Goal: Transaction & Acquisition: Purchase product/service

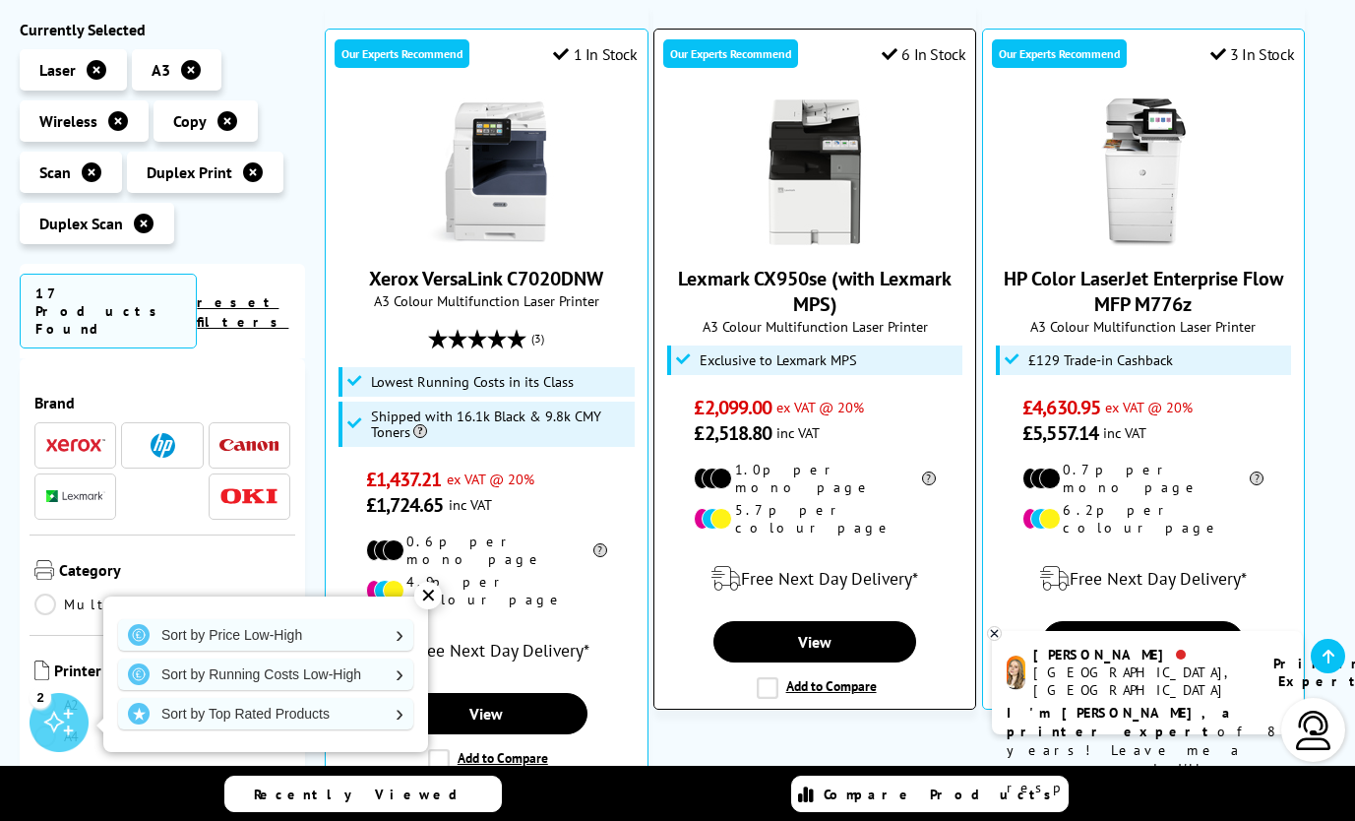
scroll to position [7137, 0]
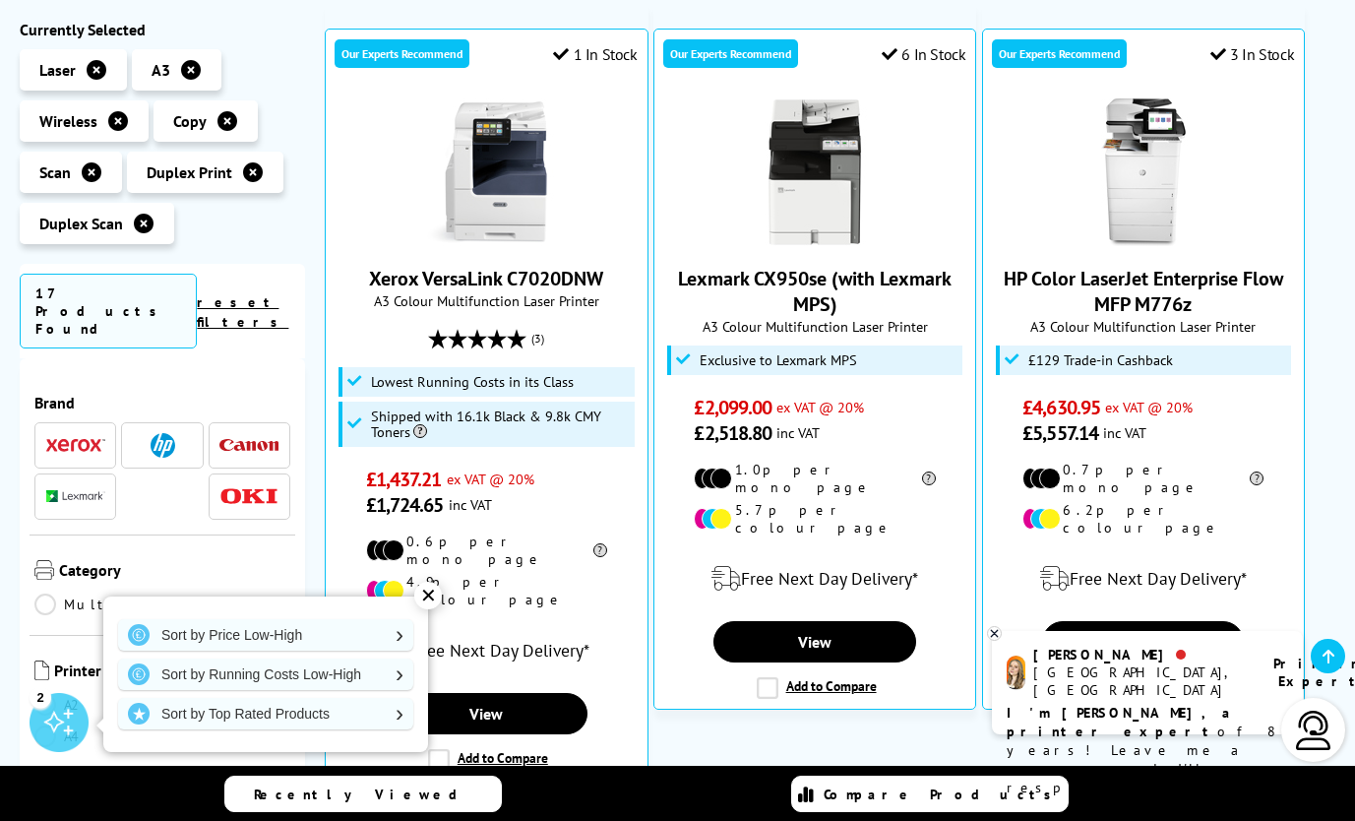
click at [994, 635] on icon at bounding box center [994, 633] width 13 height 15
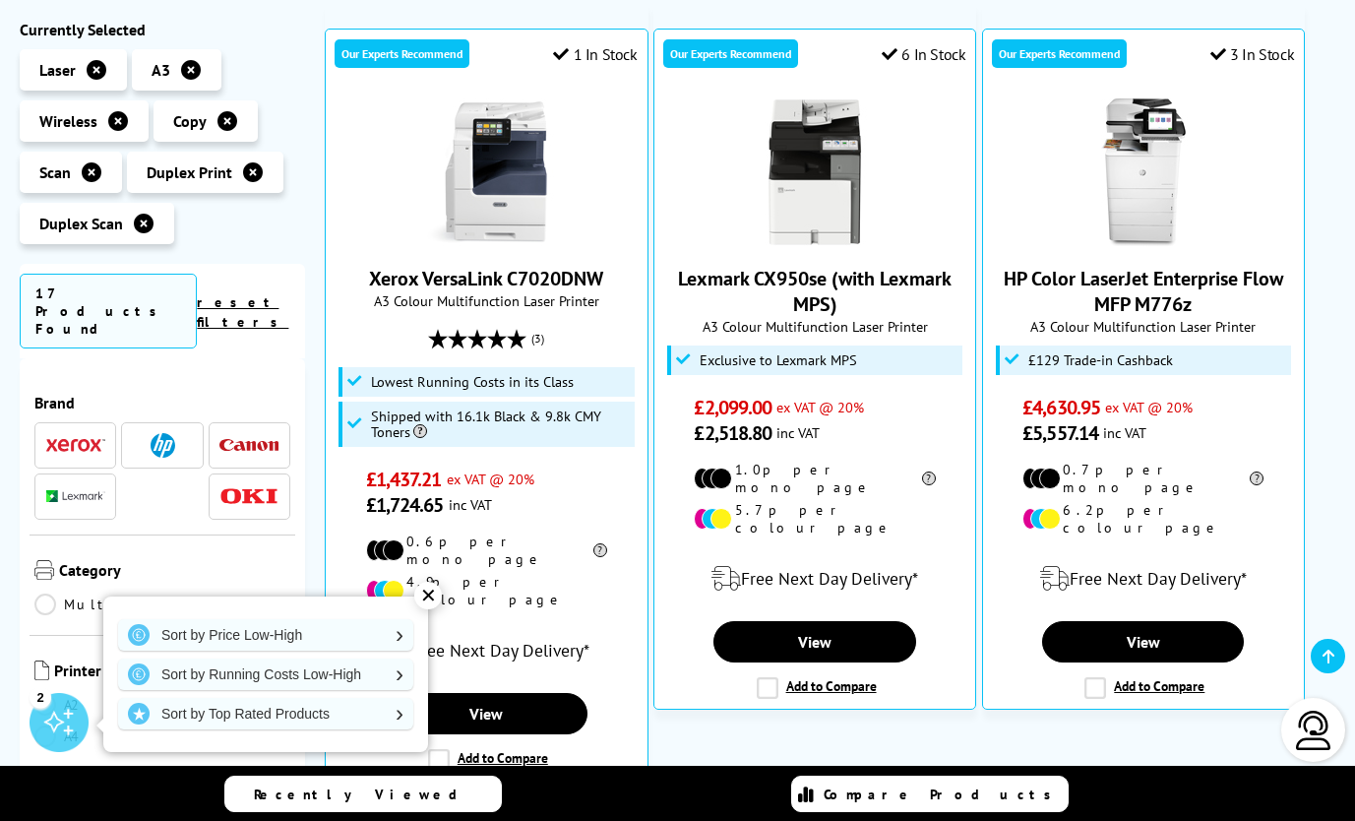
click at [427, 596] on div "✕" at bounding box center [428, 596] width 28 height 28
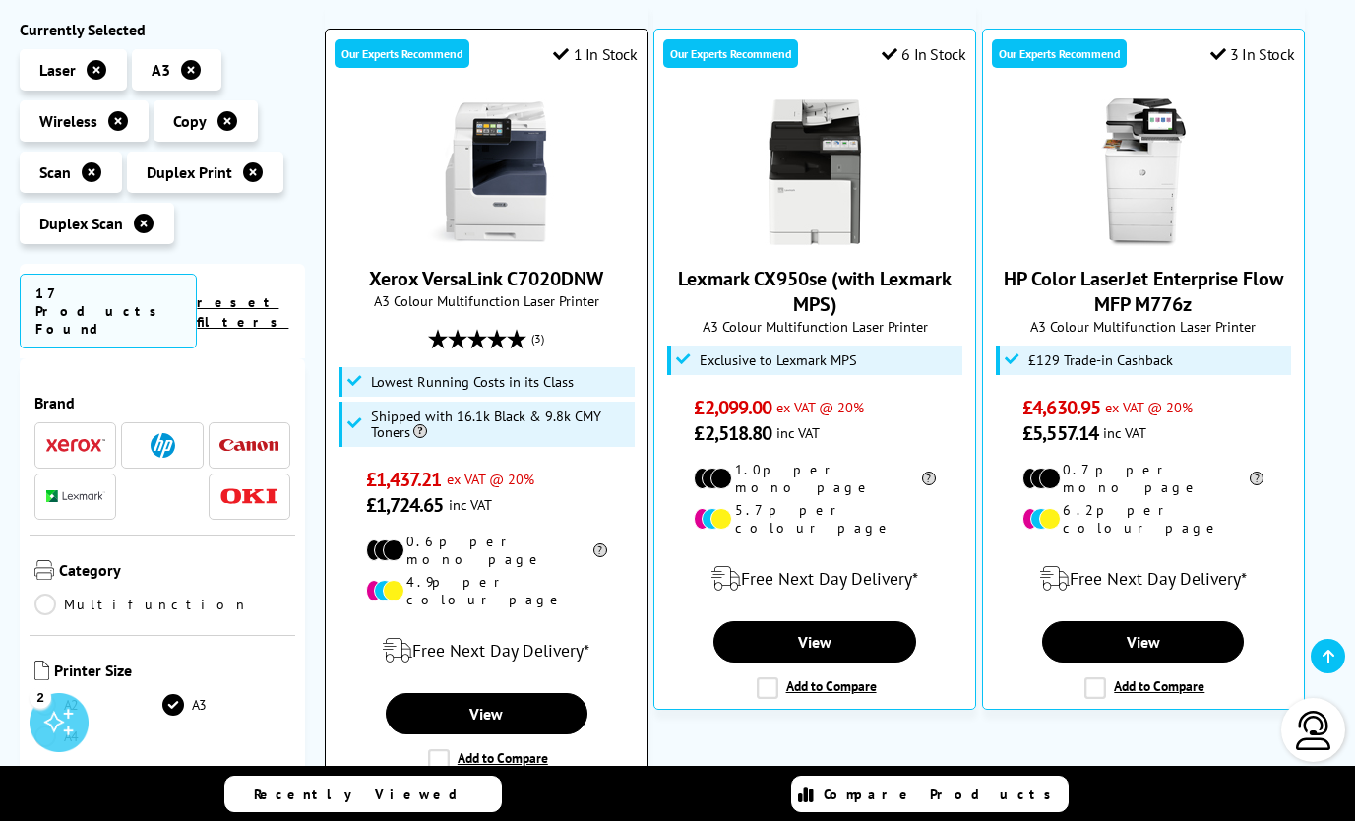
click at [401, 280] on link "Xerox VersaLink C7020DNW" at bounding box center [486, 279] width 234 height 26
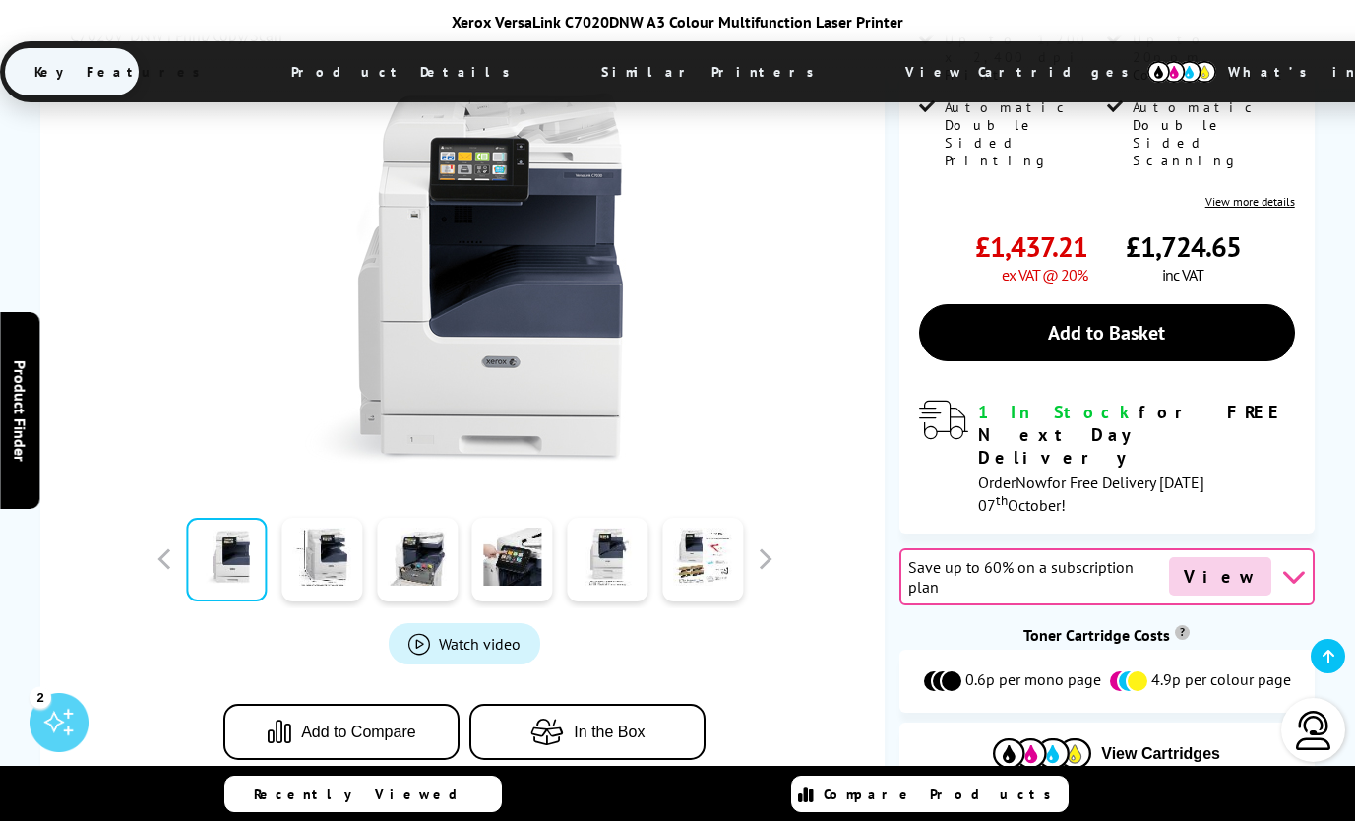
scroll to position [591, 0]
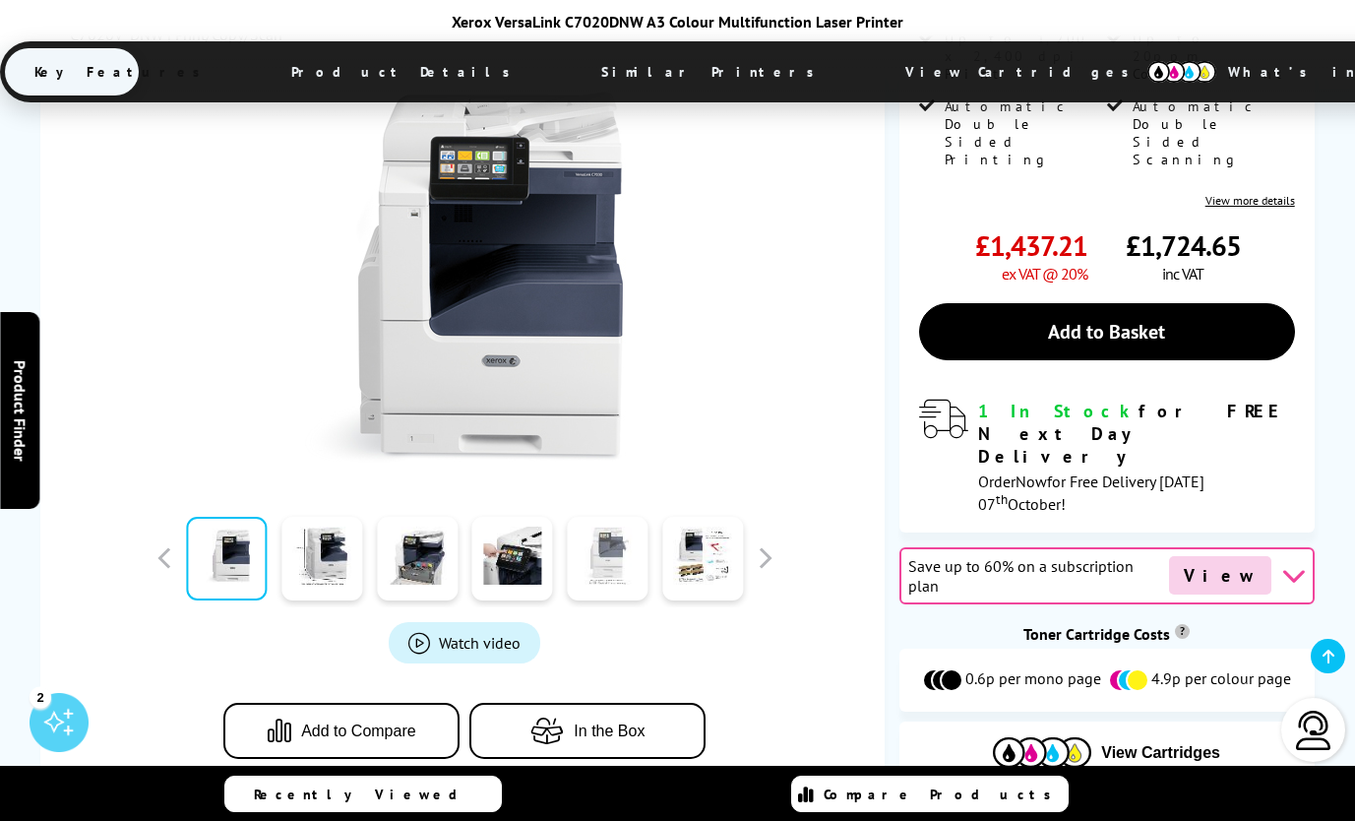
drag, startPoint x: 611, startPoint y: 369, endPoint x: 626, endPoint y: 376, distance: 16.3
click at [611, 517] on link at bounding box center [607, 559] width 81 height 84
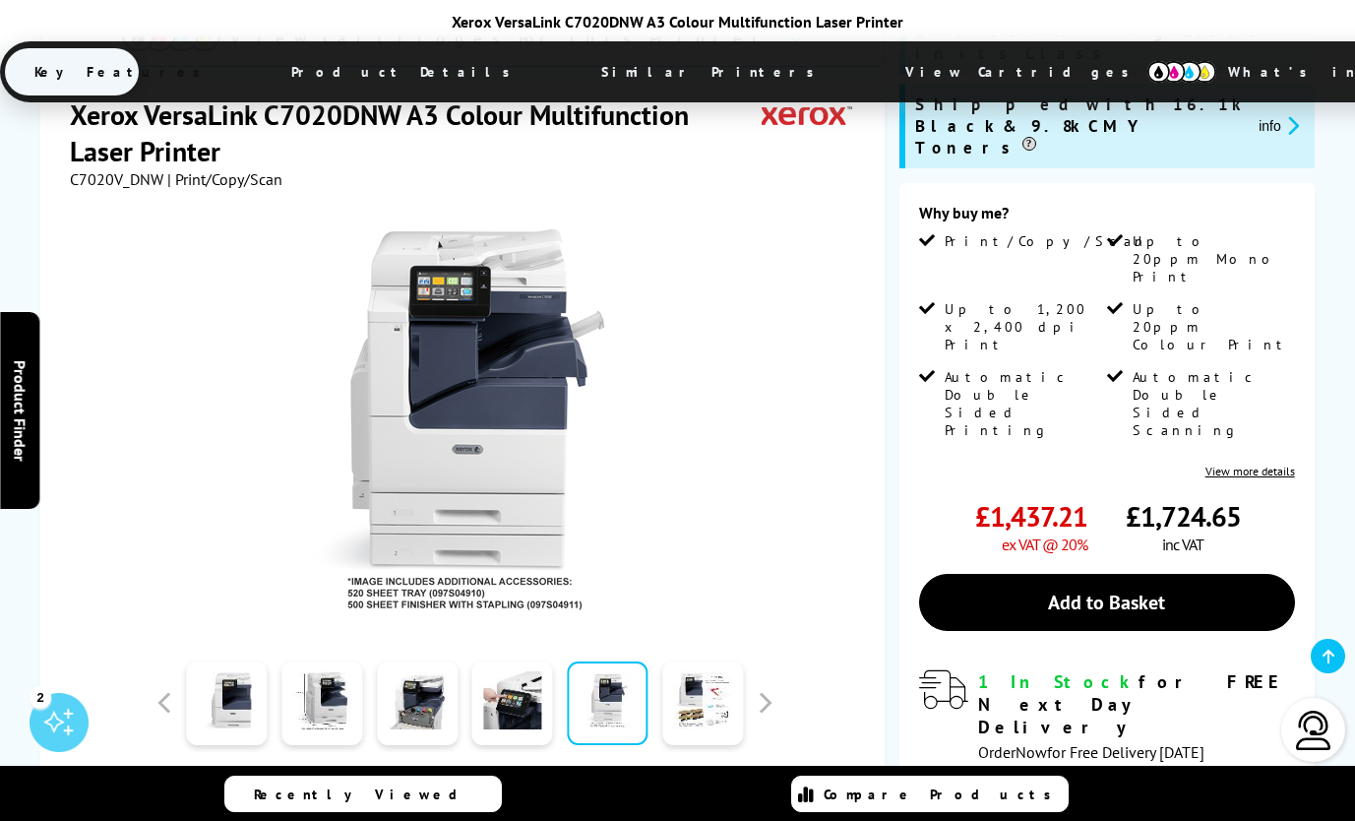
scroll to position [295, 0]
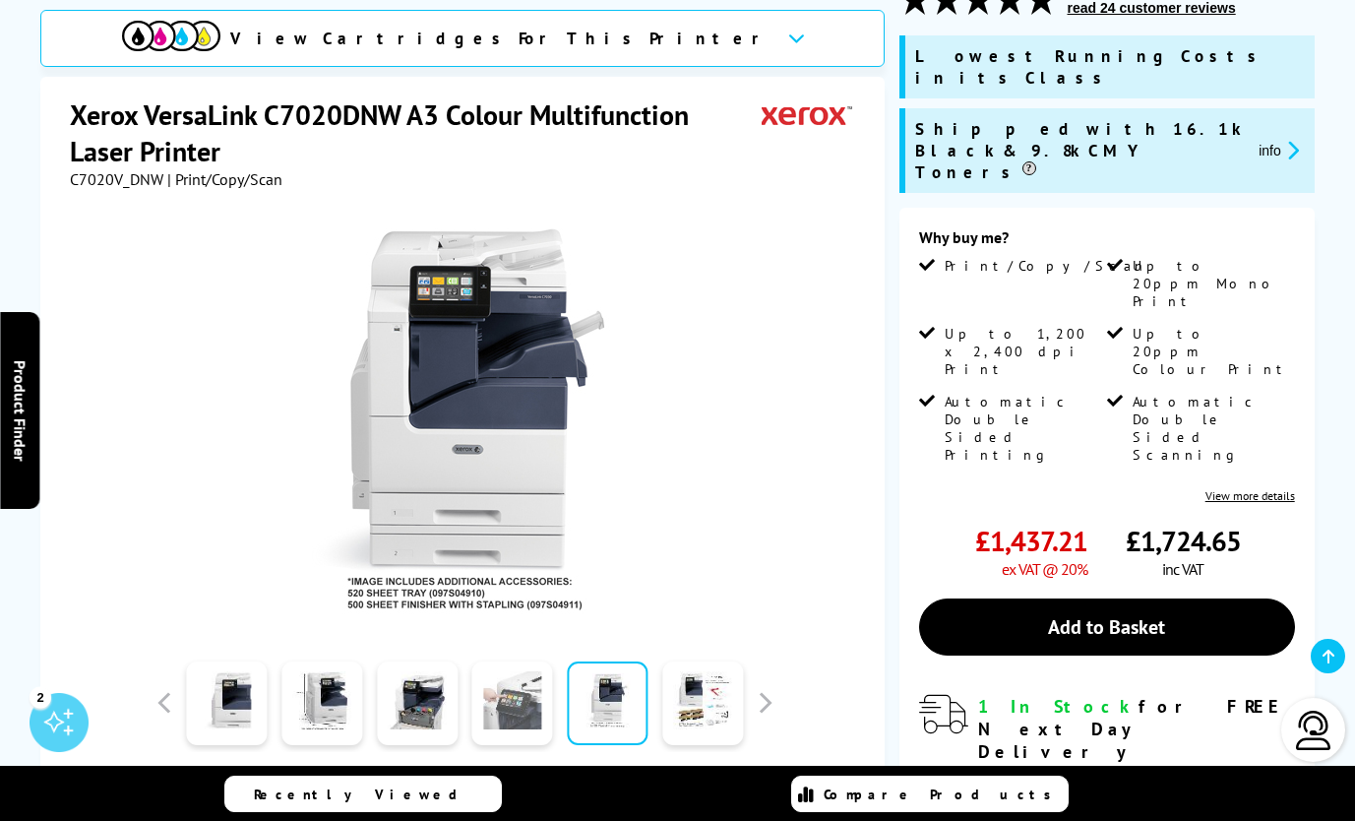
click at [517, 662] on link at bounding box center [512, 703] width 81 height 84
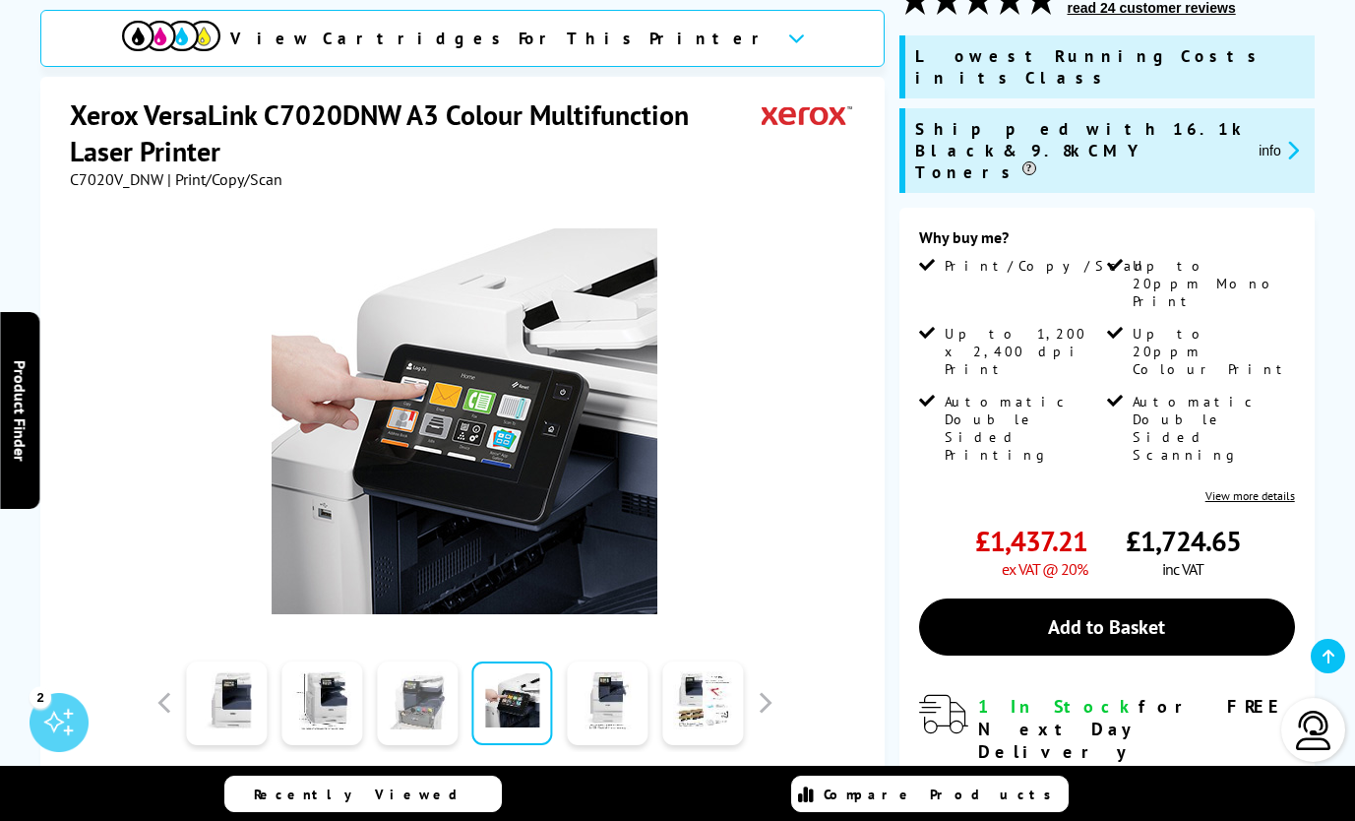
click at [436, 670] on link at bounding box center [417, 703] width 81 height 84
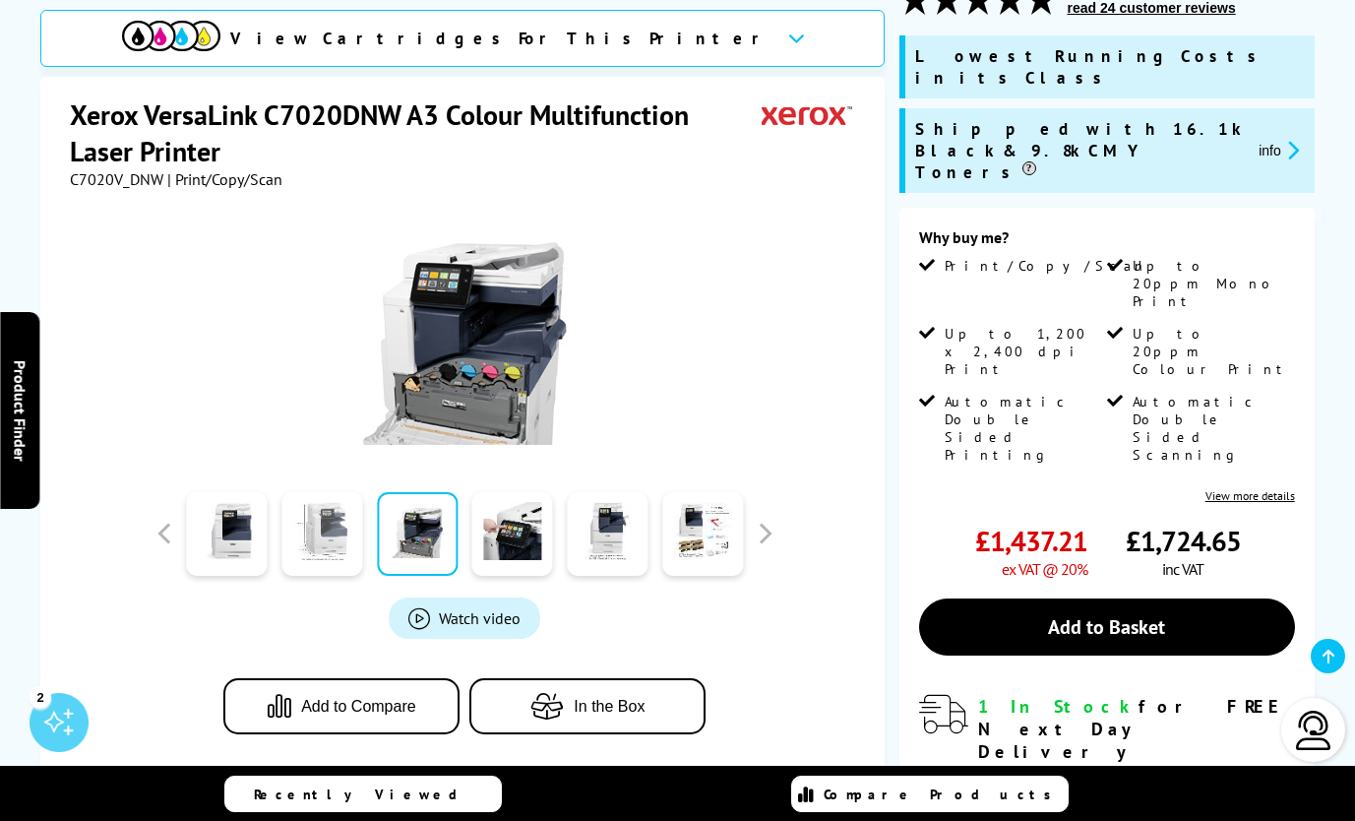
click at [332, 539] on link at bounding box center [321, 534] width 81 height 84
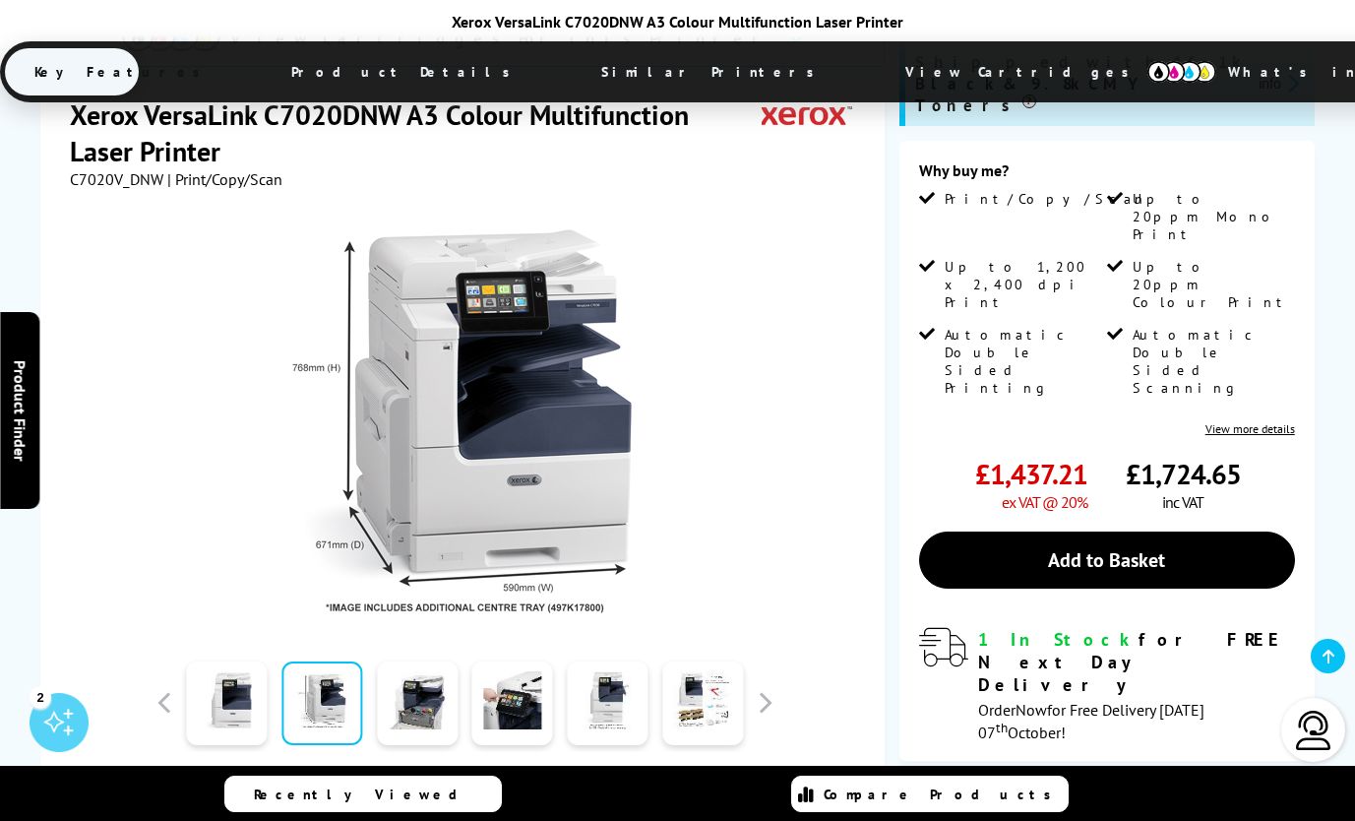
scroll to position [394, 0]
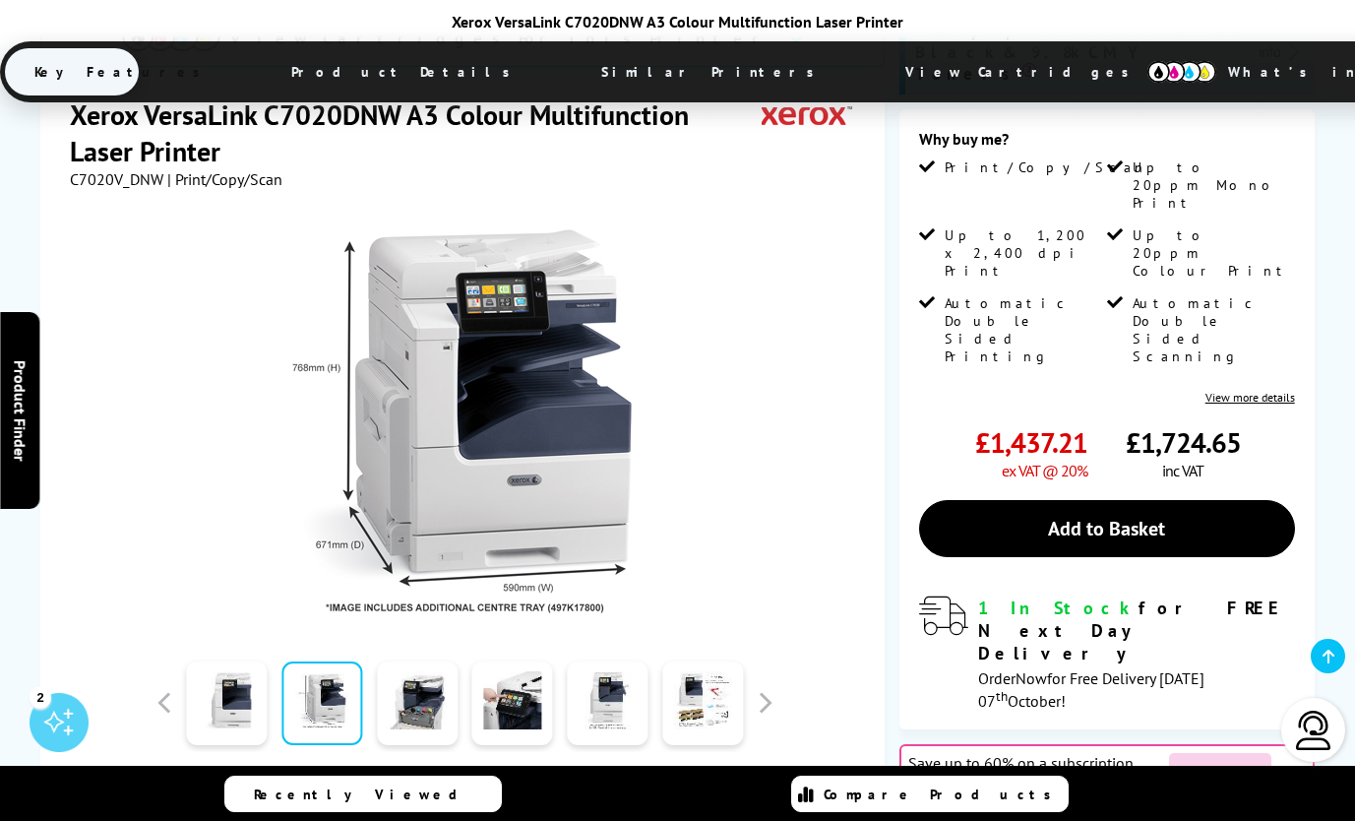
click at [1279, 390] on link "View more details" at bounding box center [1251, 397] width 90 height 15
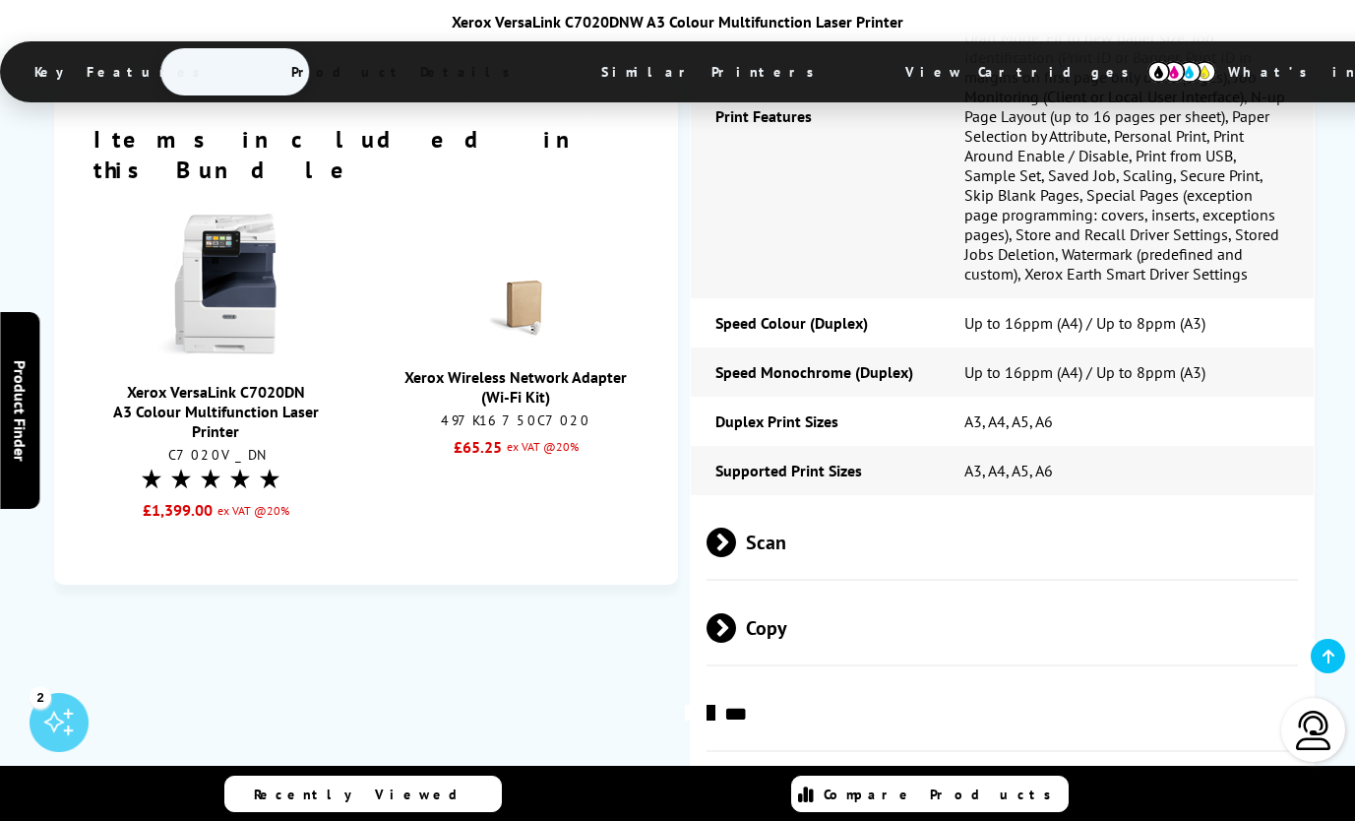
scroll to position [4150, 0]
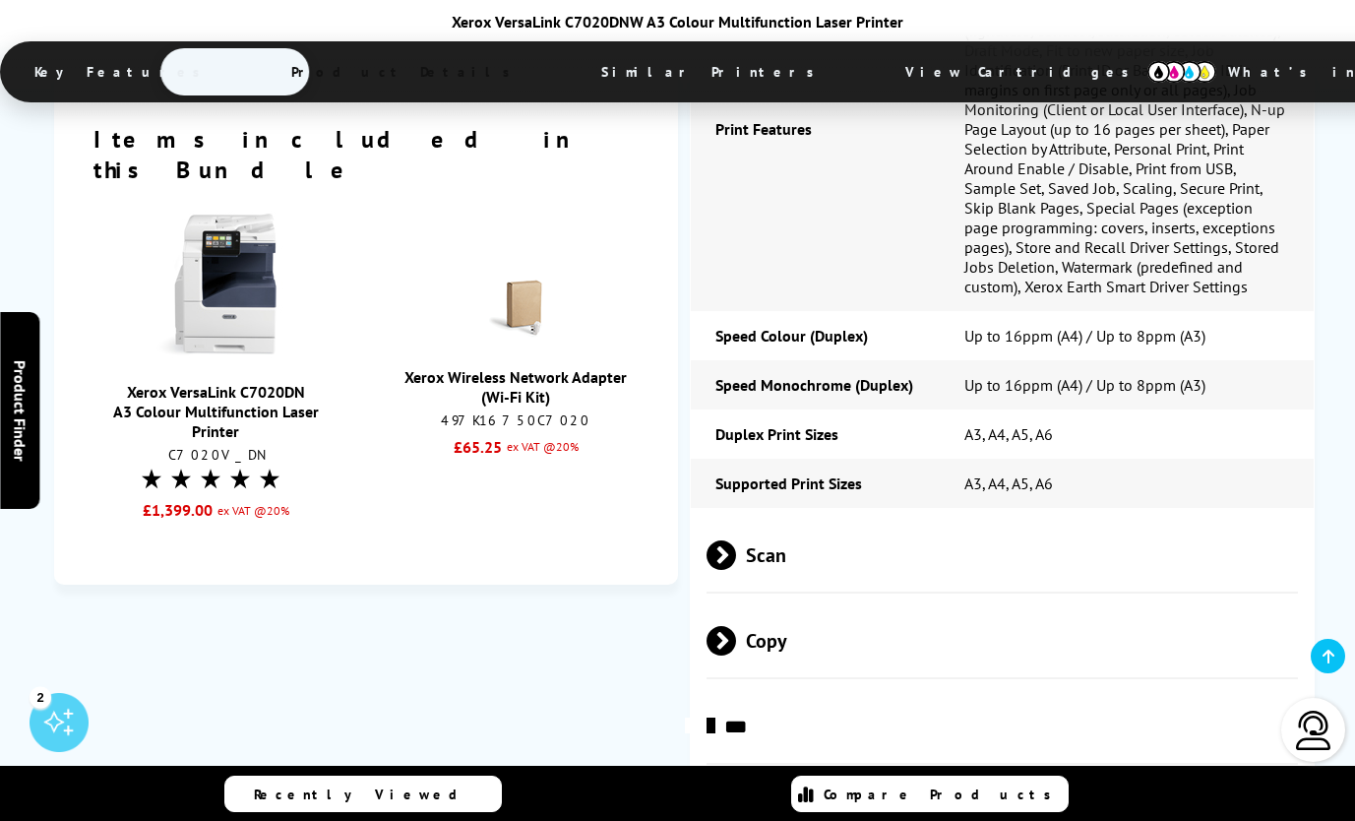
click at [751, 518] on span "Scan" at bounding box center [1003, 555] width 592 height 74
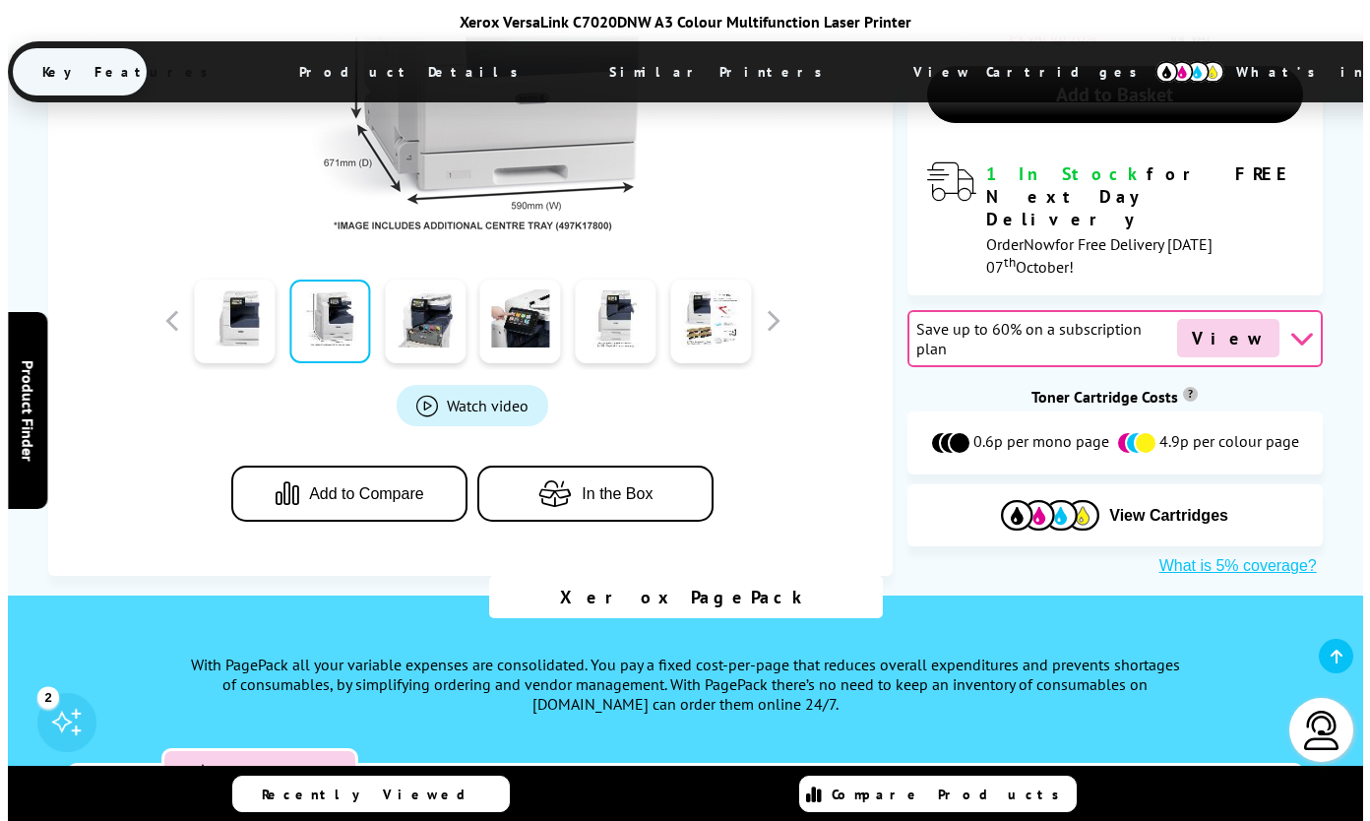
scroll to position [1000, 0]
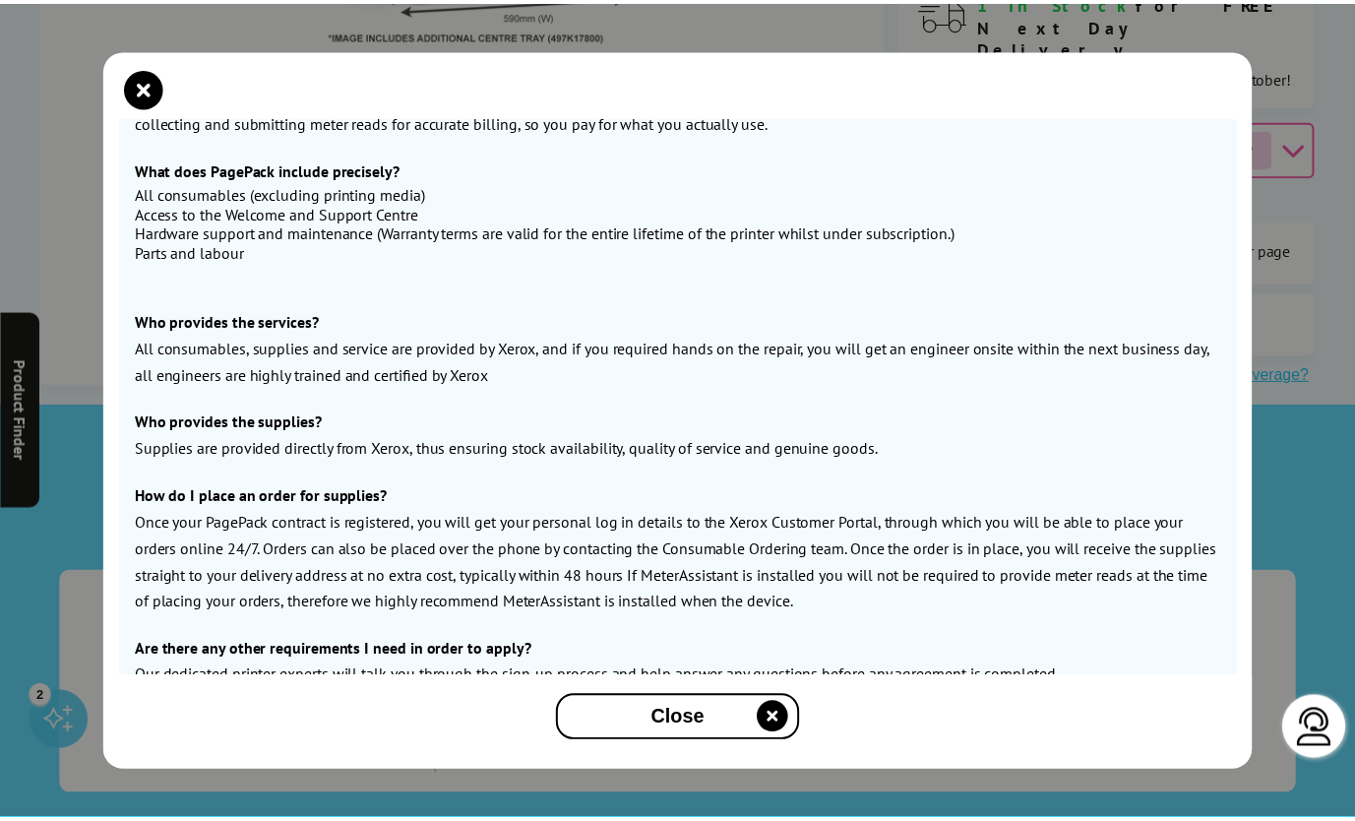
scroll to position [552, 0]
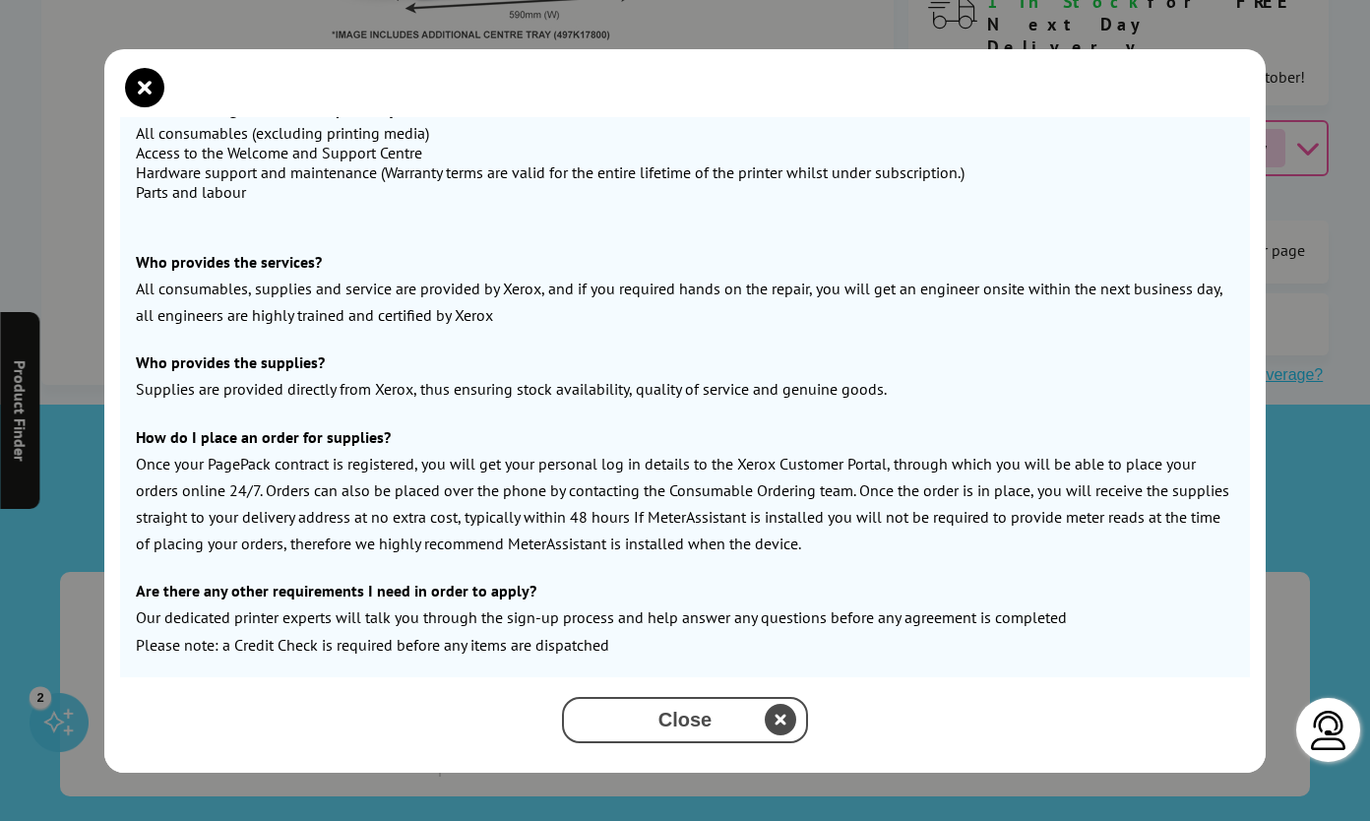
click at [681, 721] on span "Close" at bounding box center [684, 720] width 183 height 23
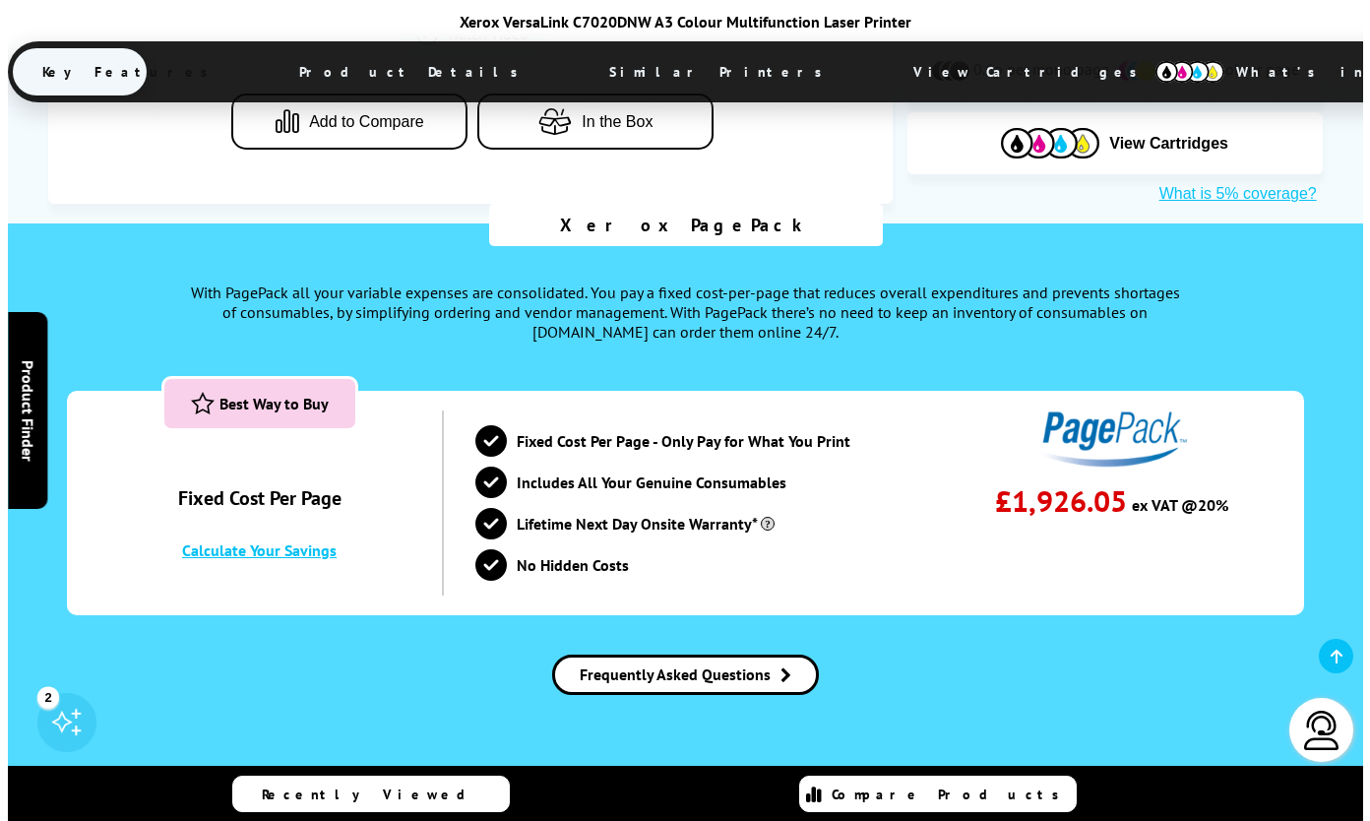
scroll to position [1197, 0]
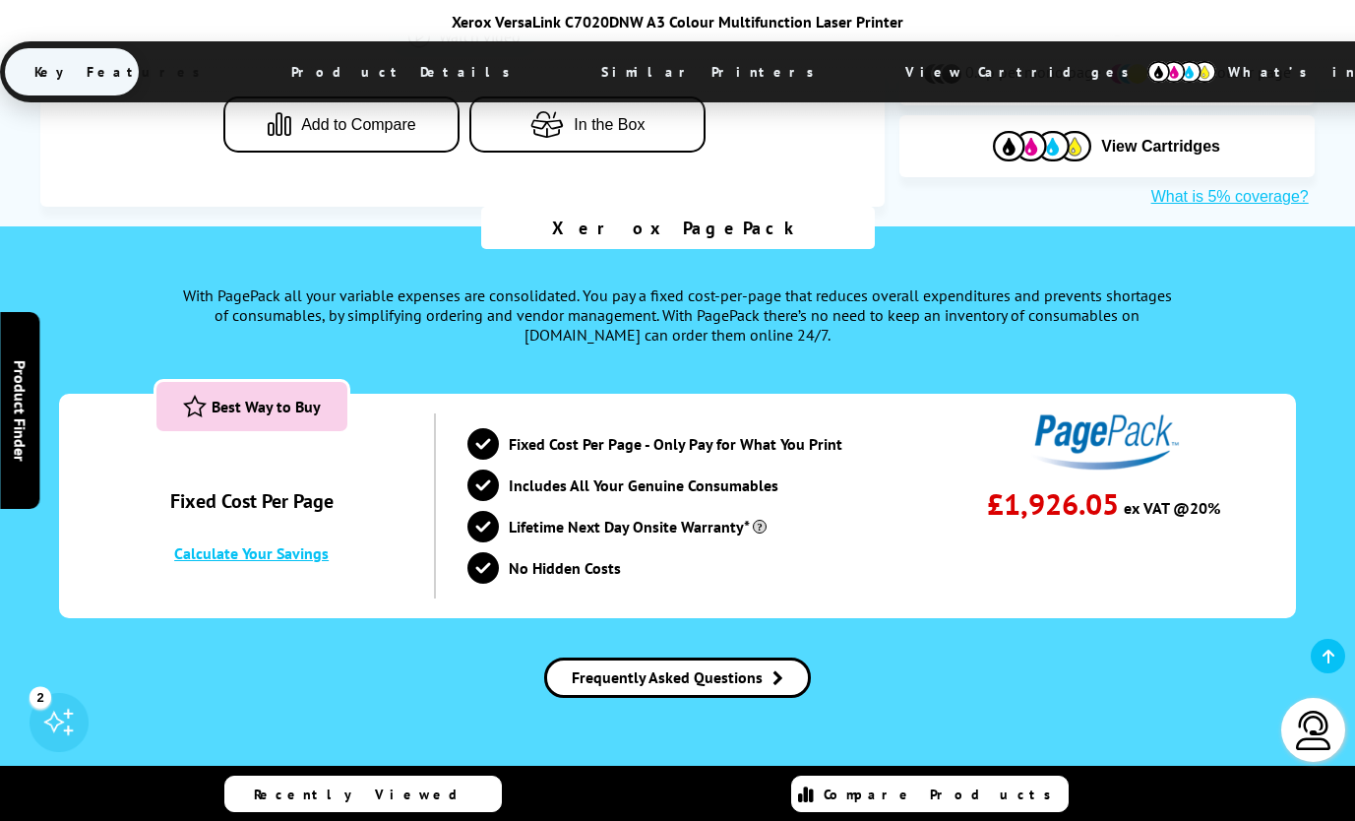
click at [302, 543] on link "Calculate Your Savings" at bounding box center [251, 553] width 155 height 20
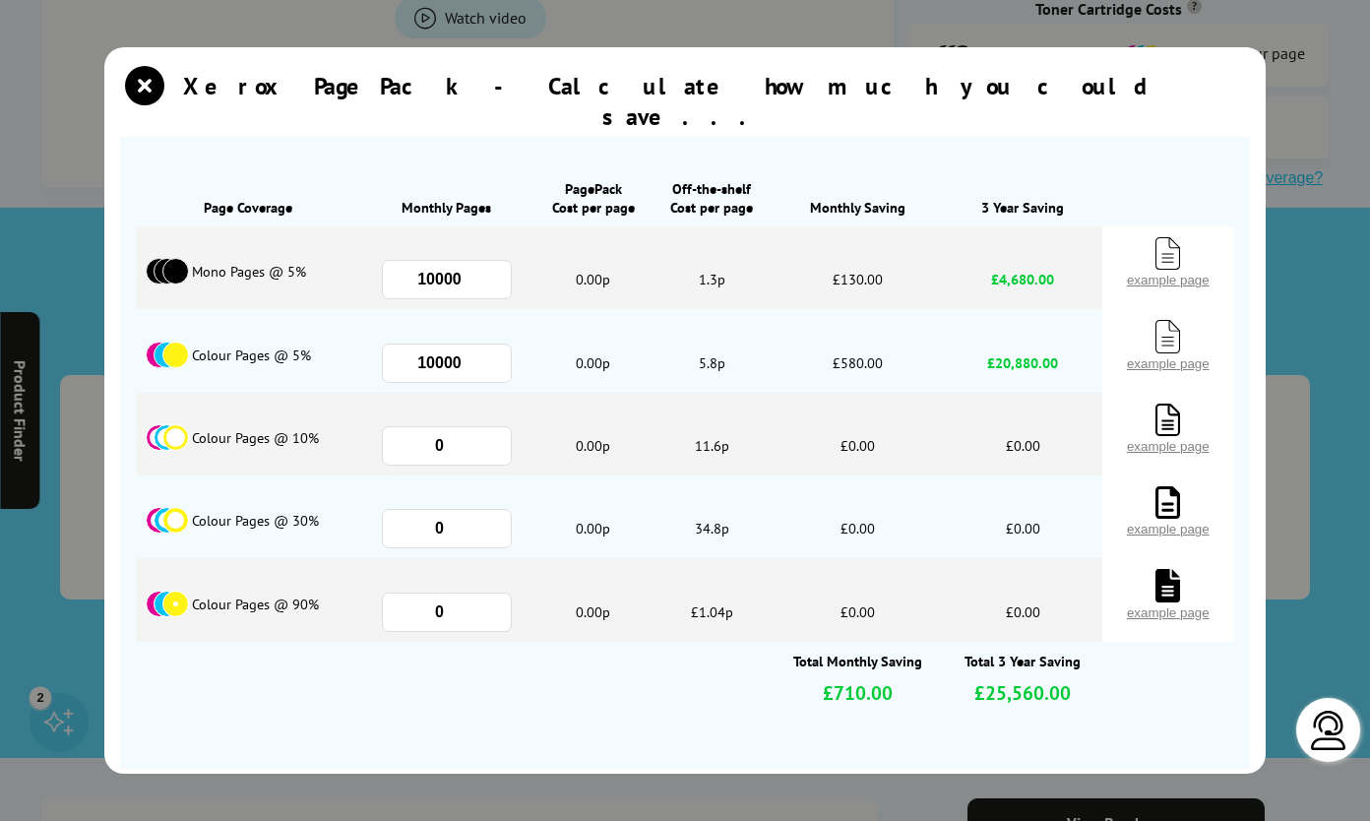
scroll to position [0, 0]
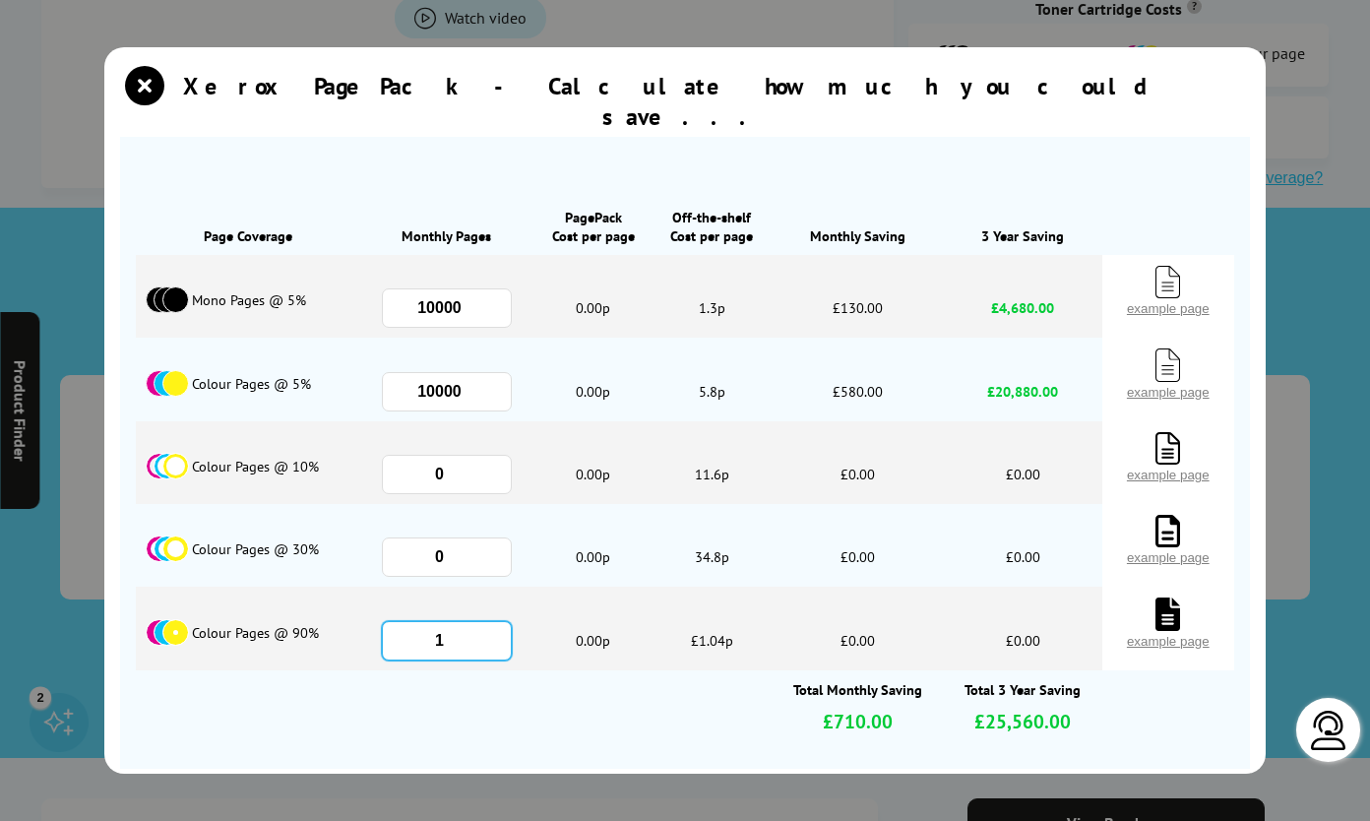
click at [491, 621] on input "1" at bounding box center [447, 640] width 130 height 39
click at [491, 621] on input "2" at bounding box center [447, 640] width 130 height 39
click at [491, 621] on input "3" at bounding box center [447, 640] width 130 height 39
click at [491, 621] on input "4" at bounding box center [447, 640] width 130 height 39
click at [491, 621] on input "5" at bounding box center [447, 640] width 130 height 39
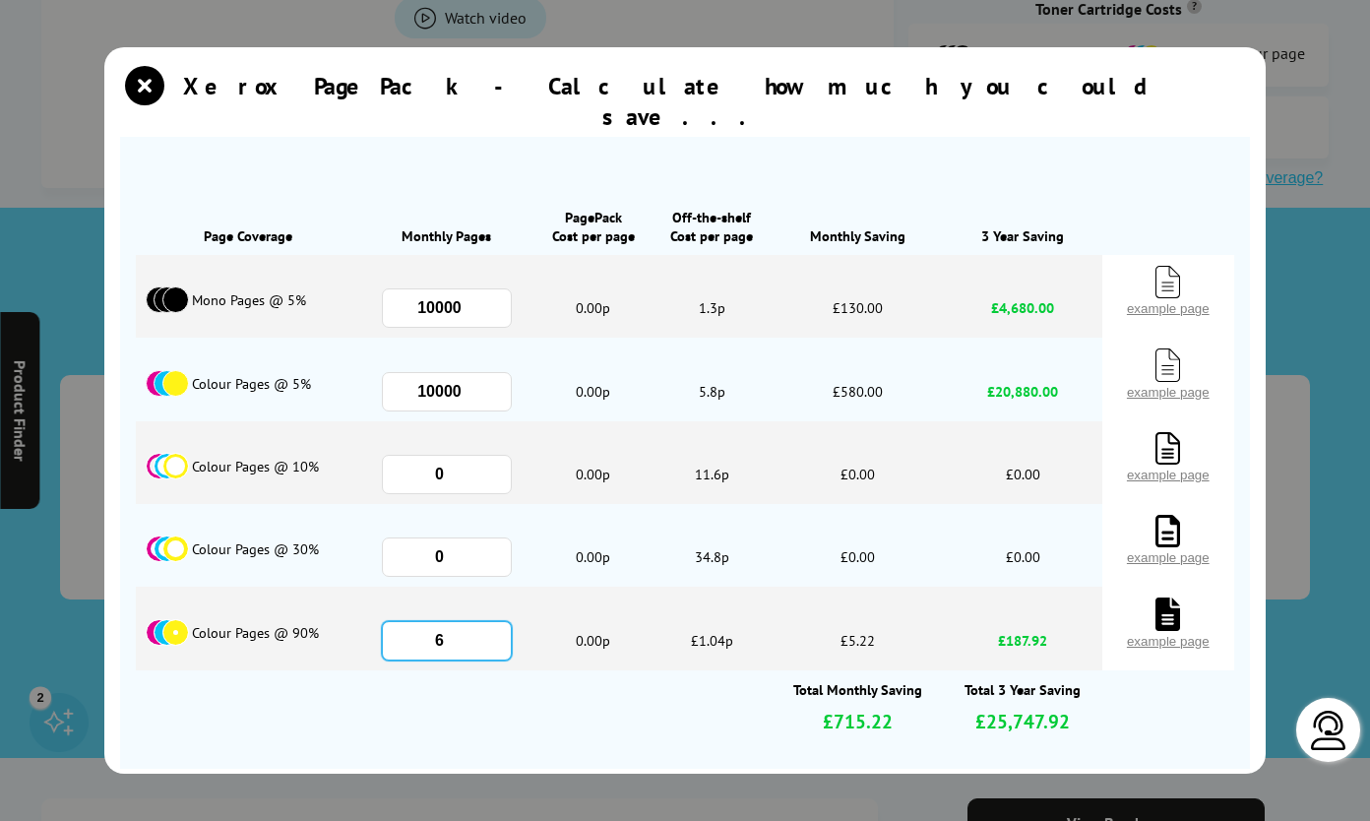
click at [491, 621] on input "6" at bounding box center [447, 640] width 130 height 39
click at [491, 621] on input "7" at bounding box center [447, 640] width 130 height 39
click at [491, 621] on input "8" at bounding box center [447, 640] width 130 height 39
click at [491, 621] on input "9" at bounding box center [447, 640] width 130 height 39
click at [491, 621] on input "10" at bounding box center [447, 640] width 130 height 39
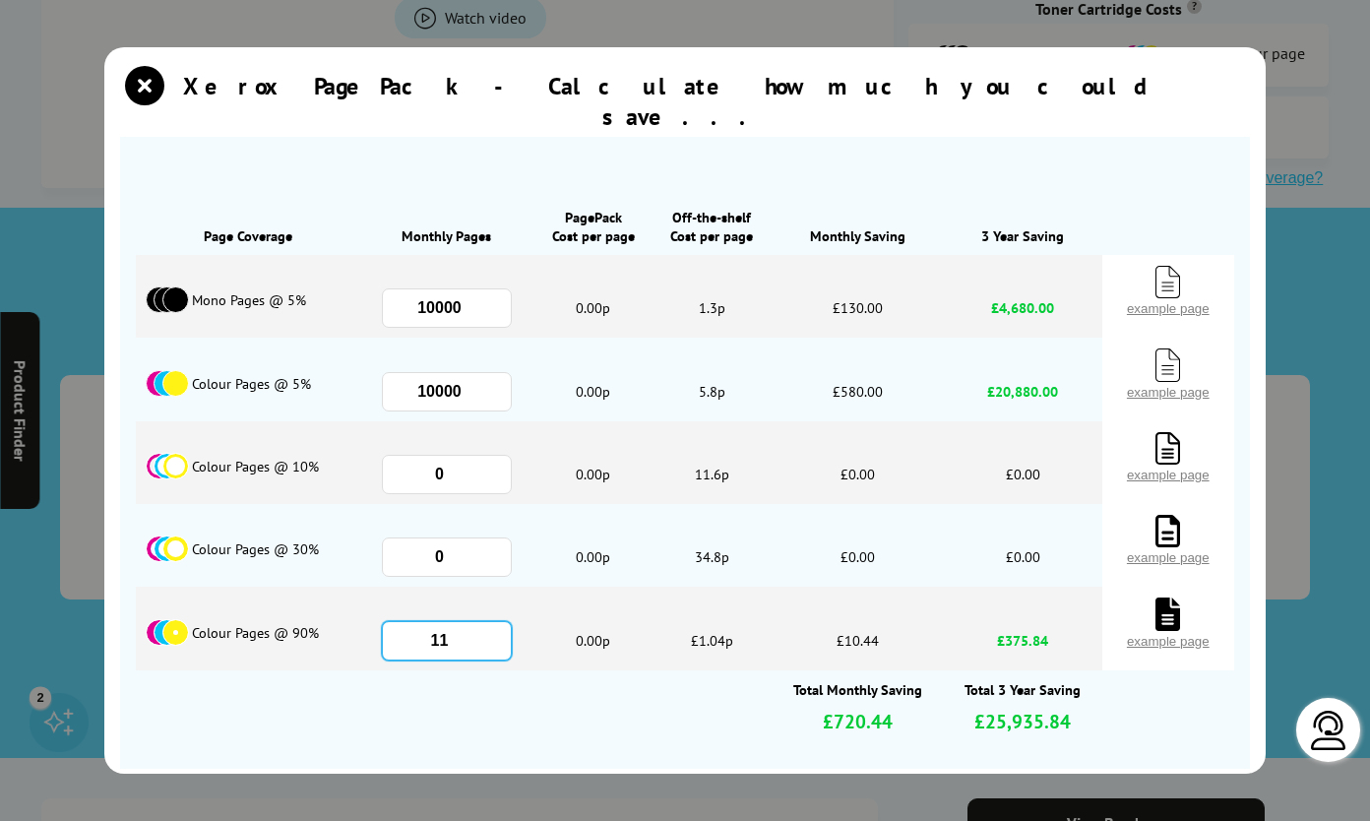
click at [491, 621] on input "11" at bounding box center [447, 640] width 130 height 39
click at [491, 621] on input "12" at bounding box center [447, 640] width 130 height 39
click at [491, 621] on input "13" at bounding box center [447, 640] width 130 height 39
click at [491, 621] on input "14" at bounding box center [447, 640] width 130 height 39
click at [491, 621] on input "15" at bounding box center [447, 640] width 130 height 39
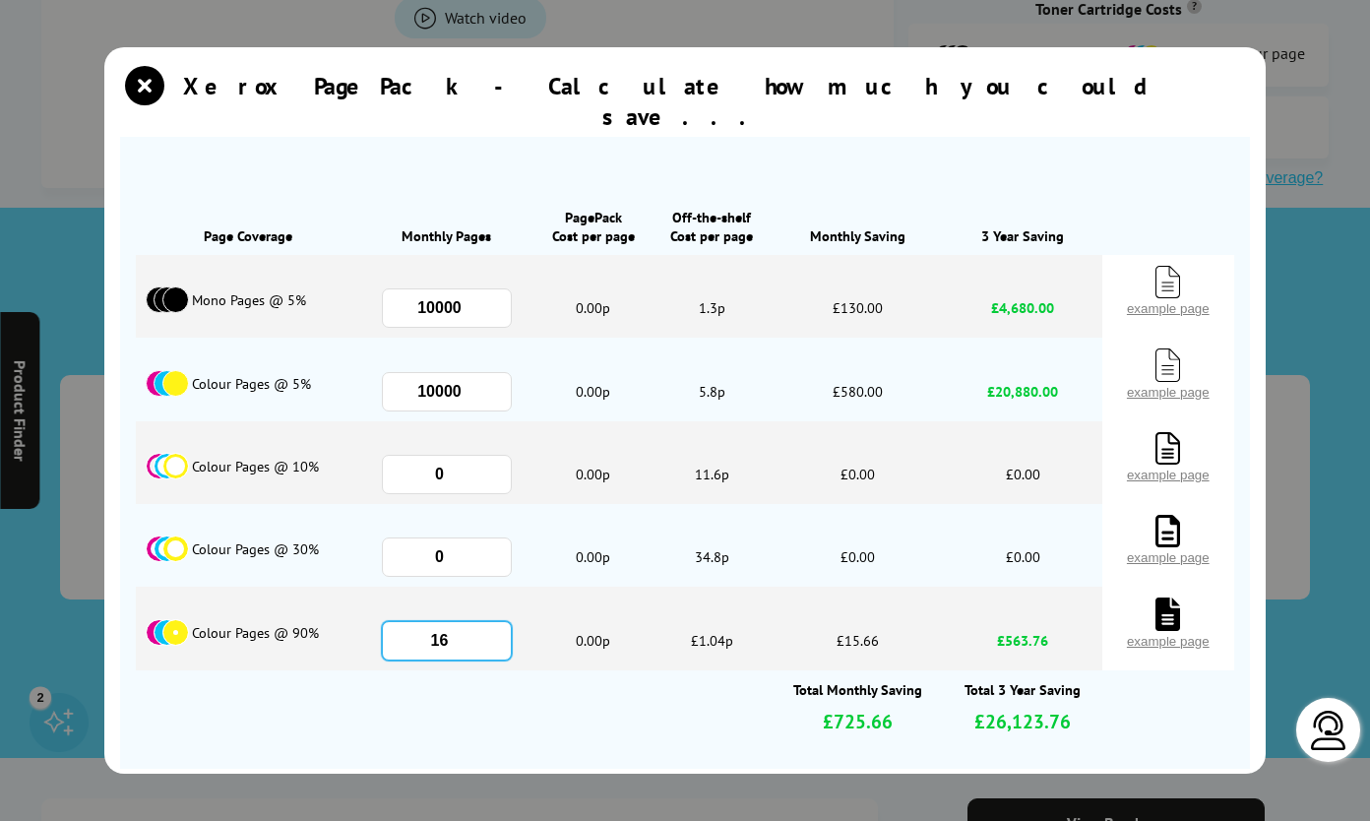
click at [491, 621] on input "16" at bounding box center [447, 640] width 130 height 39
click at [491, 621] on input "17" at bounding box center [447, 640] width 130 height 39
click at [491, 621] on input "18" at bounding box center [447, 640] width 130 height 39
click at [491, 621] on input "19" at bounding box center [447, 640] width 130 height 39
type input "20"
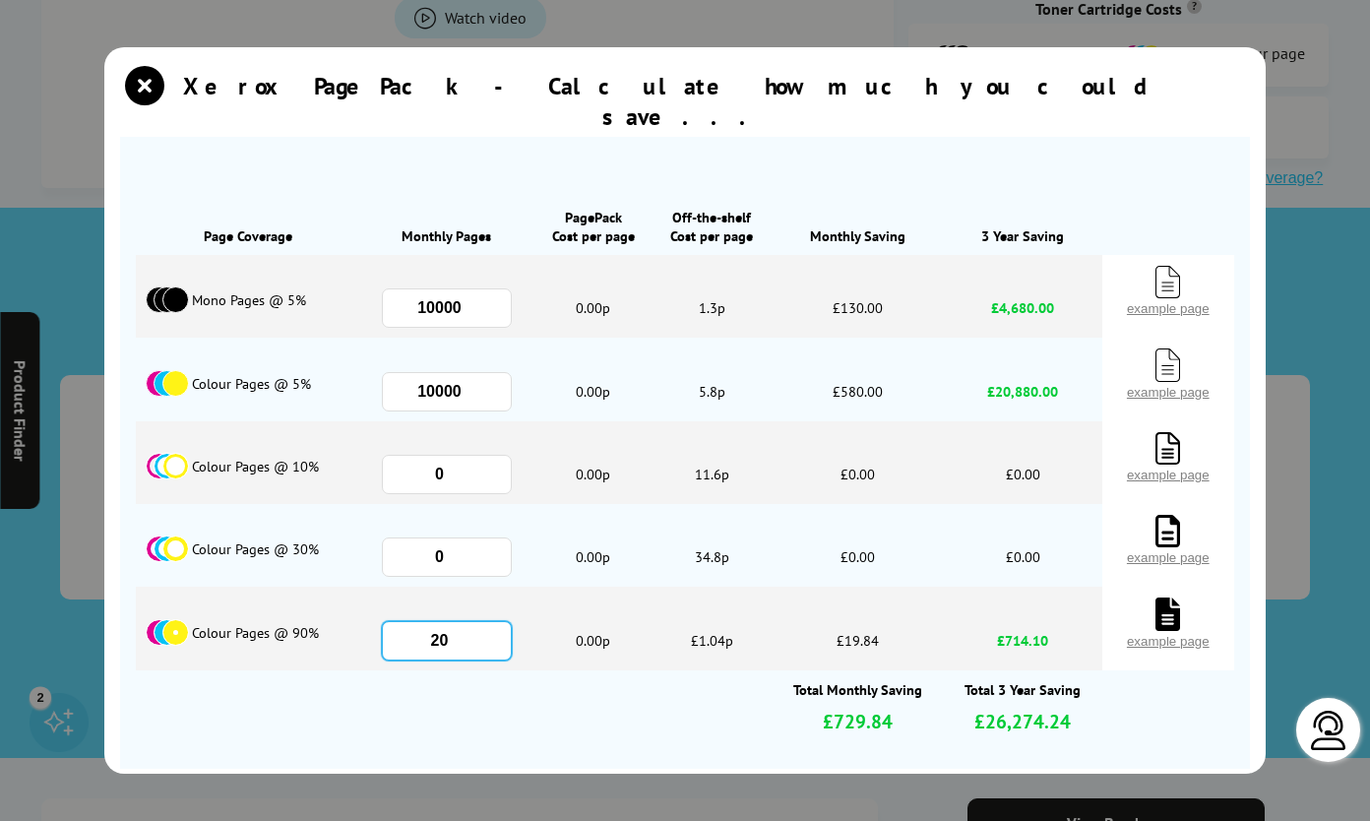
click at [491, 621] on input "20" at bounding box center [447, 640] width 130 height 39
type textarea "0"
drag, startPoint x: 455, startPoint y: 370, endPoint x: 378, endPoint y: 354, distance: 78.4
click at [378, 362] on span "10000" at bounding box center [447, 391] width 174 height 59
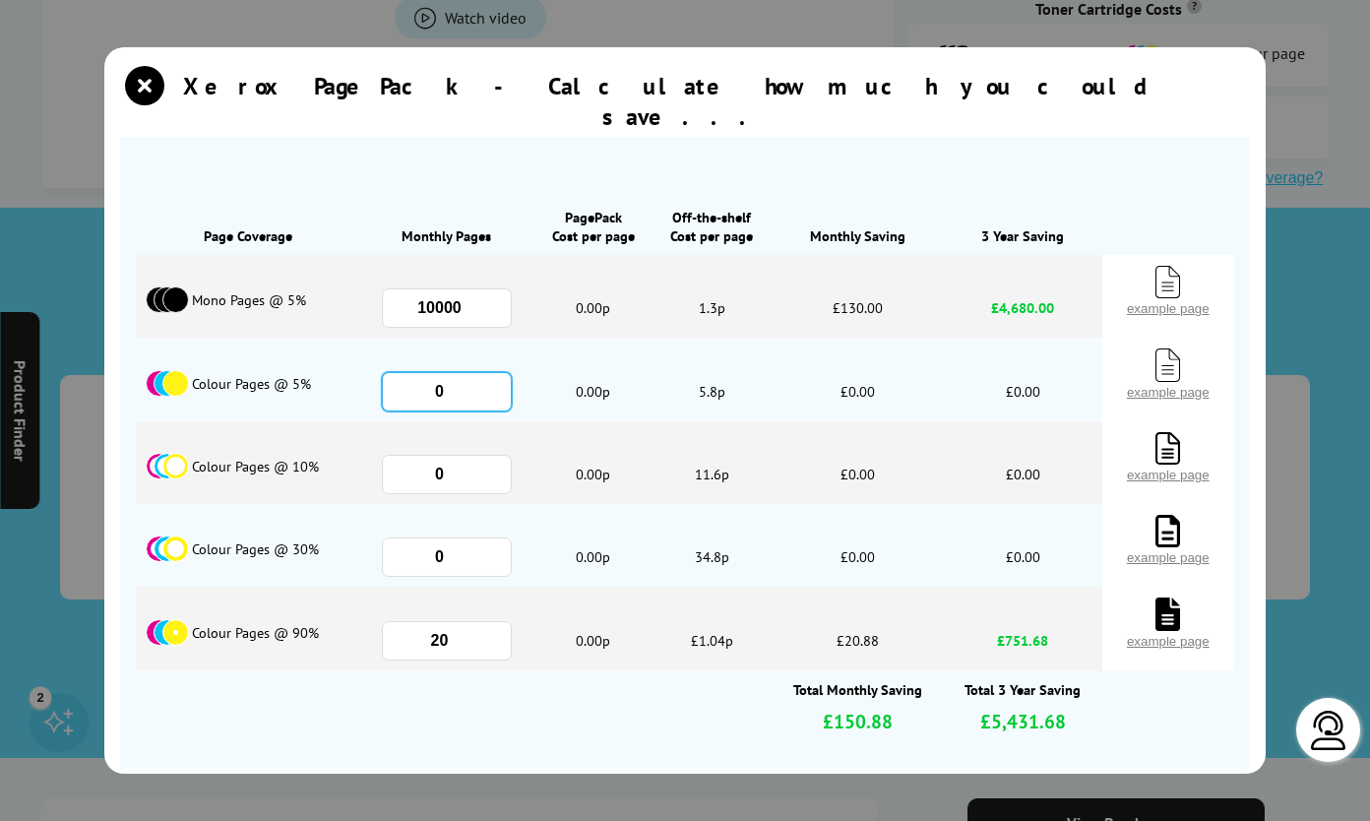
type input "0"
drag, startPoint x: 428, startPoint y: 277, endPoint x: 343, endPoint y: 282, distance: 85.8
click at [343, 282] on div "Mono Pages @ 5% 10000 0.00p 1.3p £130.00 £4,680.00 example page" at bounding box center [685, 296] width 1098 height 83
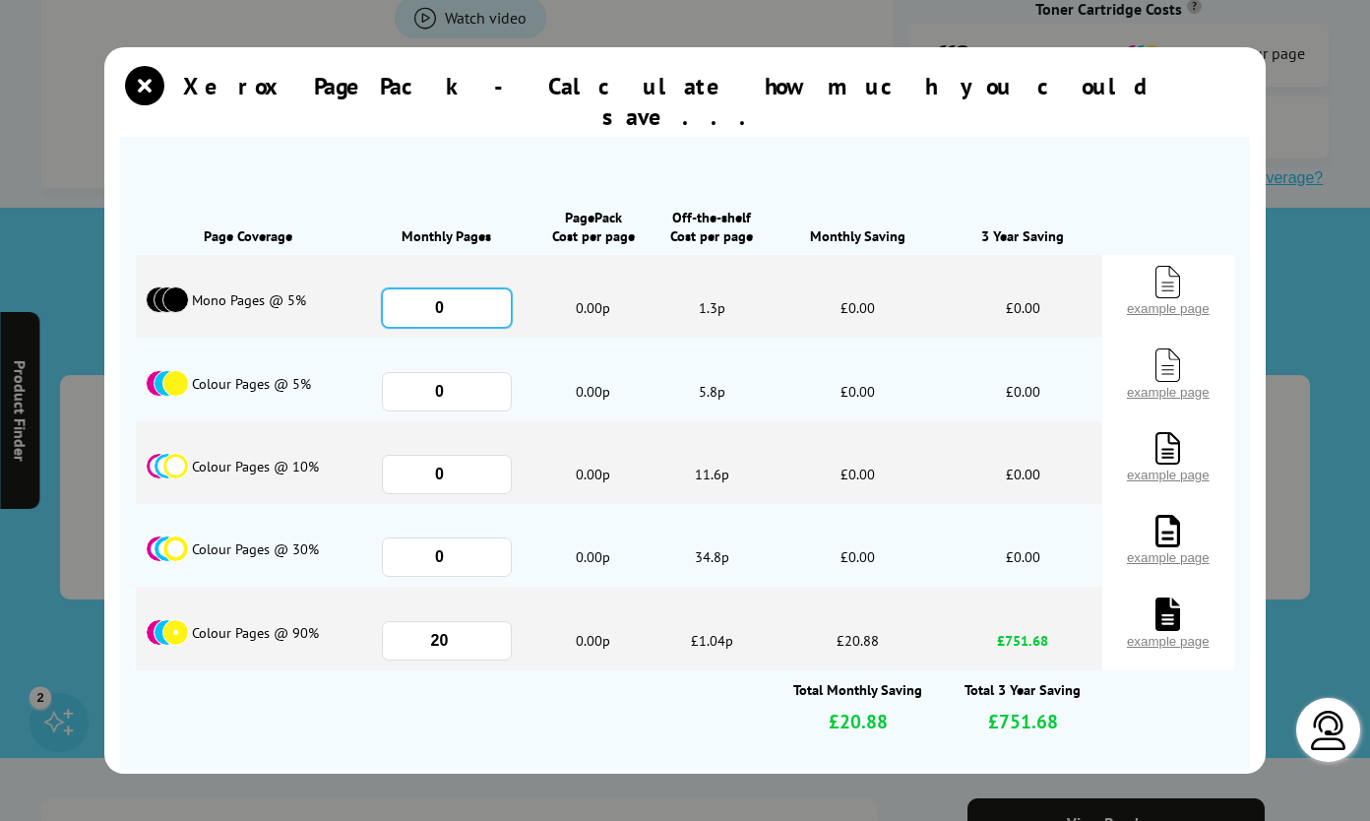
type input "0"
click at [556, 361] on span "0.00p" at bounding box center [592, 379] width 119 height 83
click at [490, 621] on input "21" at bounding box center [447, 640] width 130 height 39
click at [490, 621] on input "22" at bounding box center [447, 640] width 130 height 39
click at [490, 621] on input "23" at bounding box center [447, 640] width 130 height 39
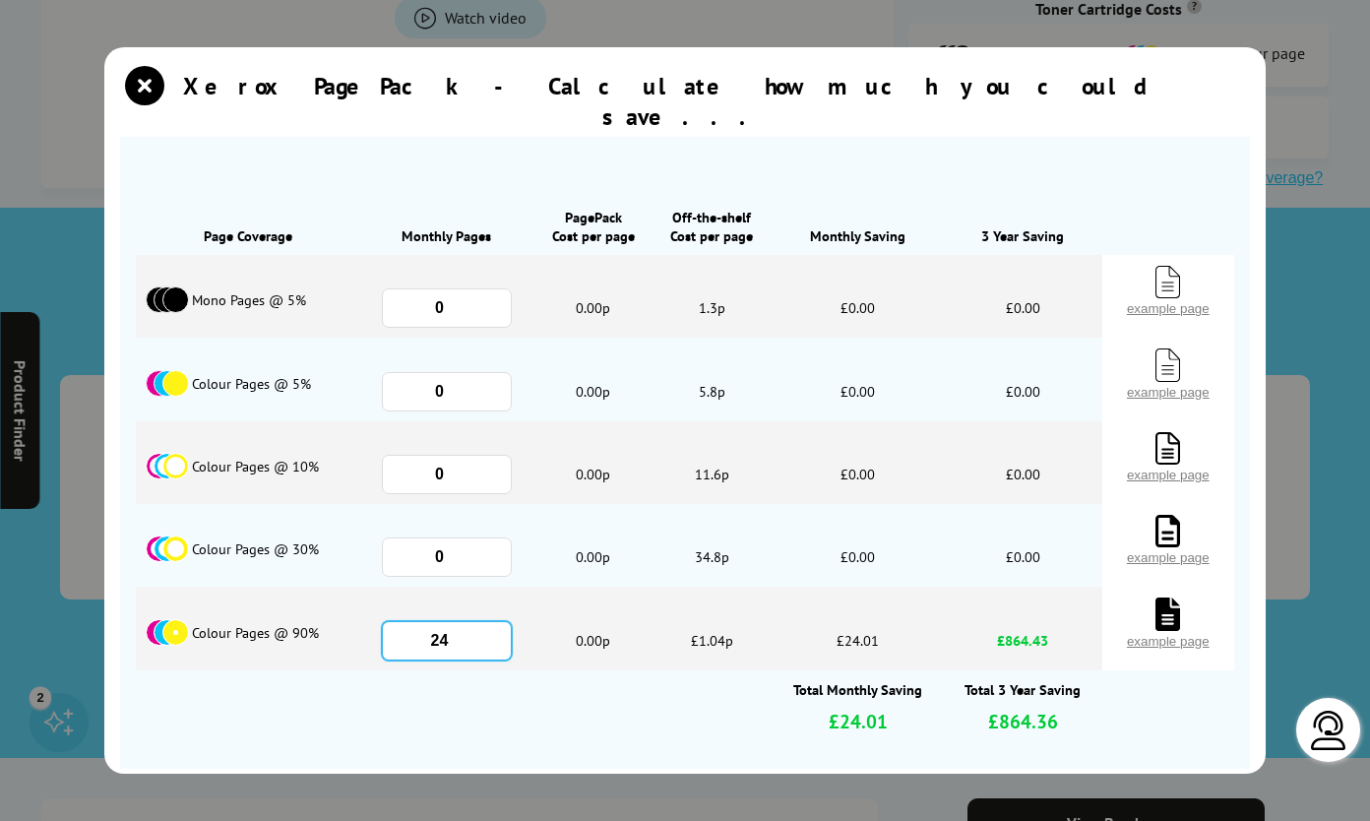
click at [490, 621] on input "24" at bounding box center [447, 640] width 130 height 39
click at [490, 621] on input "25" at bounding box center [447, 640] width 130 height 39
click at [490, 621] on input "26" at bounding box center [447, 640] width 130 height 39
click at [490, 621] on input "27" at bounding box center [447, 640] width 130 height 39
click at [489, 621] on input "28" at bounding box center [447, 640] width 130 height 39
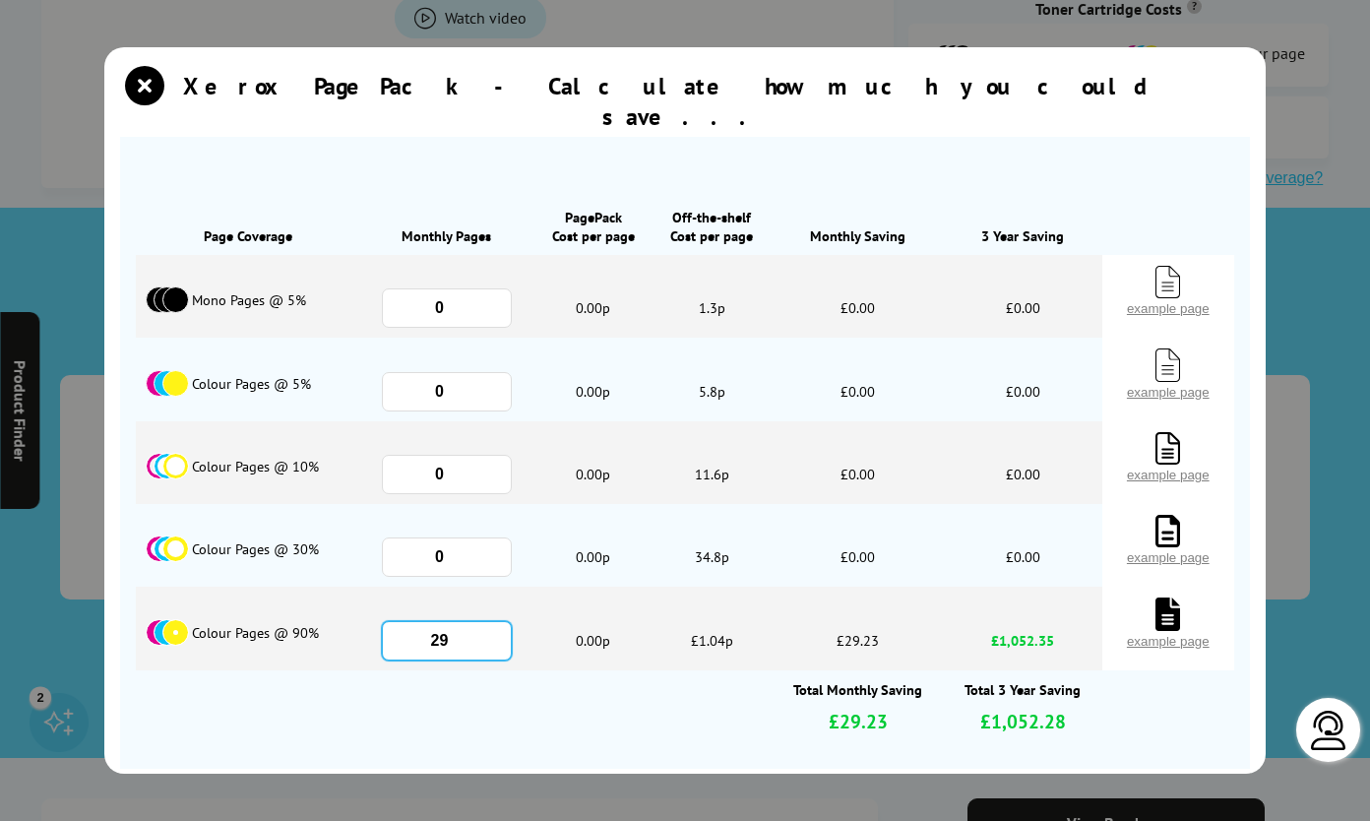
click at [489, 621] on input "29" at bounding box center [447, 640] width 130 height 39
type input "30"
click at [489, 621] on input "30" at bounding box center [447, 640] width 130 height 39
click at [550, 587] on span "0.00p" at bounding box center [592, 628] width 119 height 83
click at [148, 87] on icon "close modal" at bounding box center [144, 85] width 39 height 39
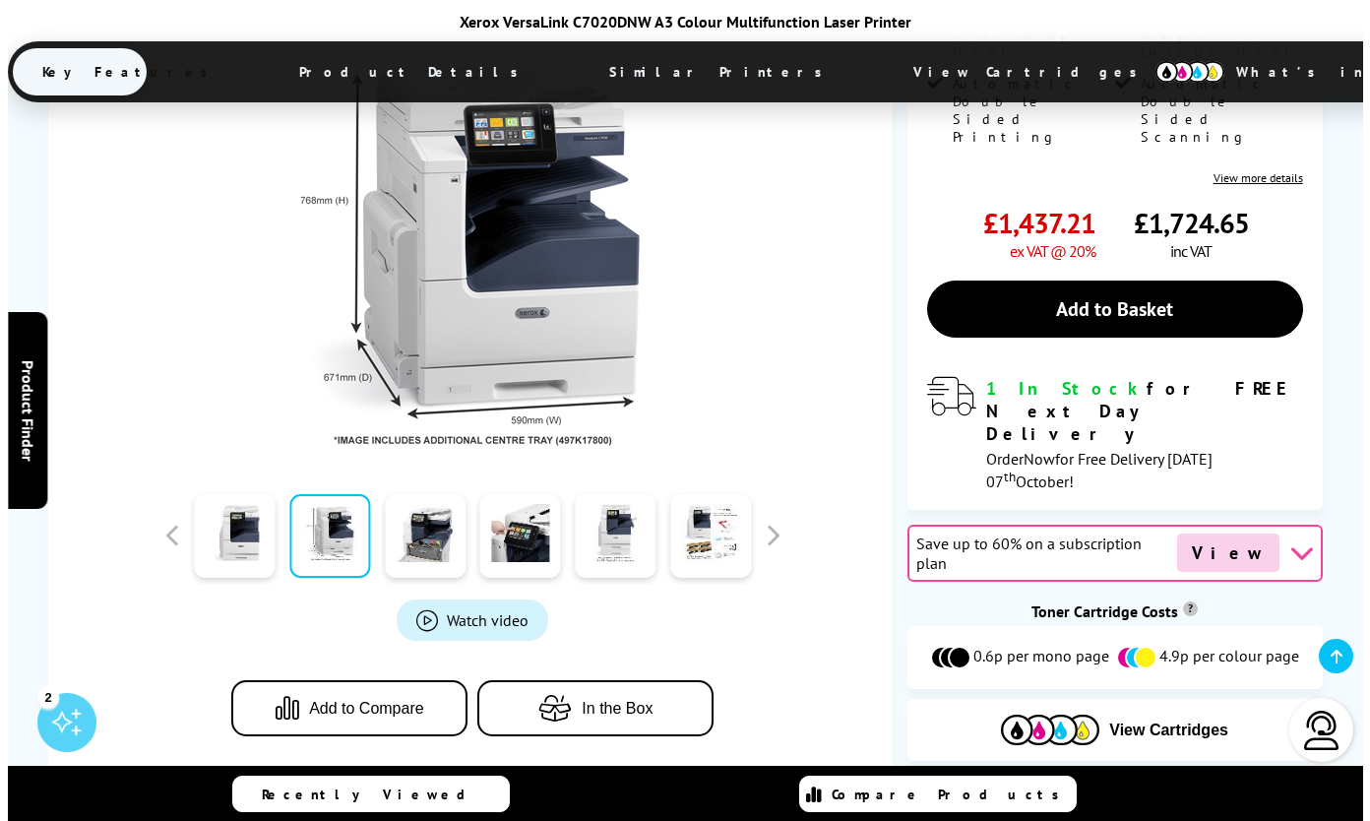
scroll to position [409, 0]
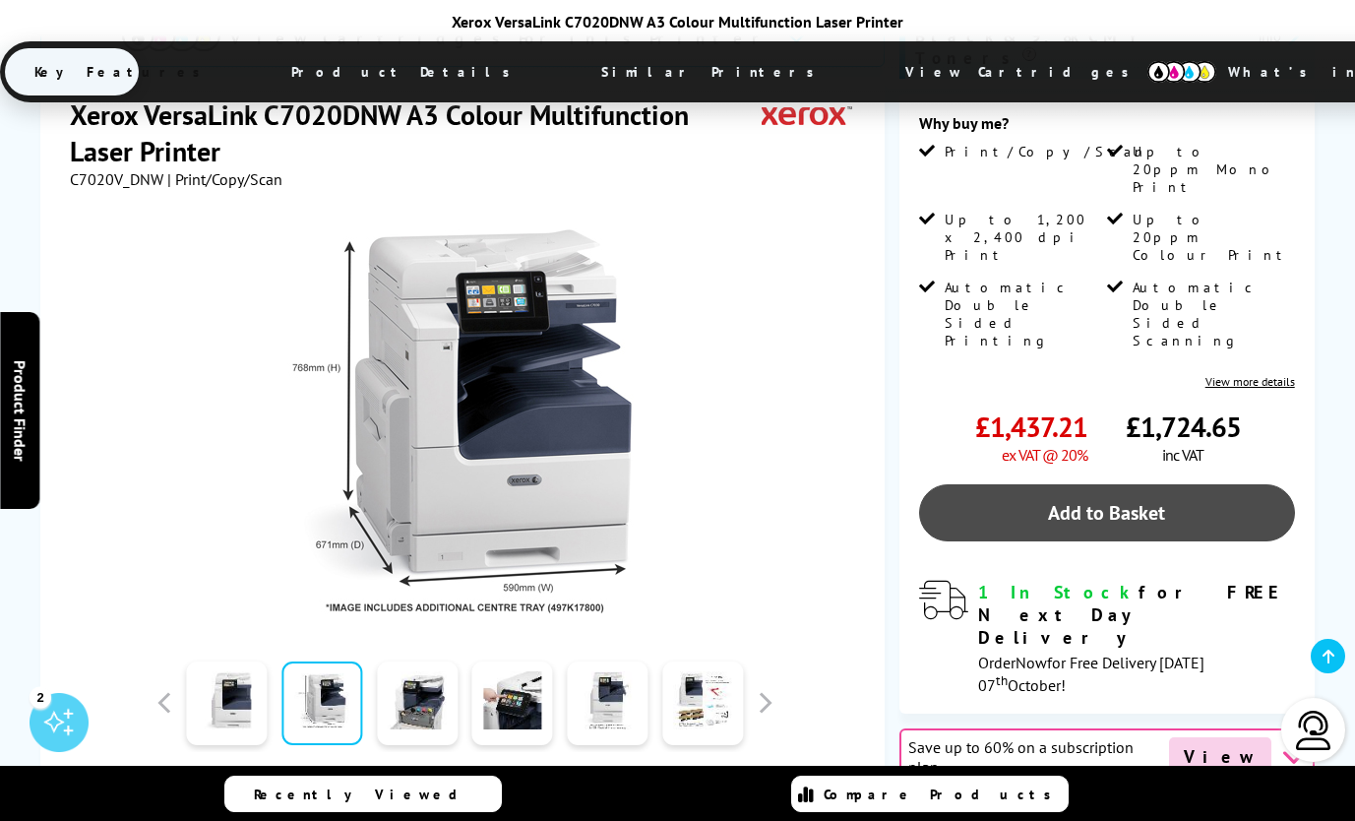
click at [1139, 484] on link "Add to Basket" at bounding box center [1107, 512] width 376 height 57
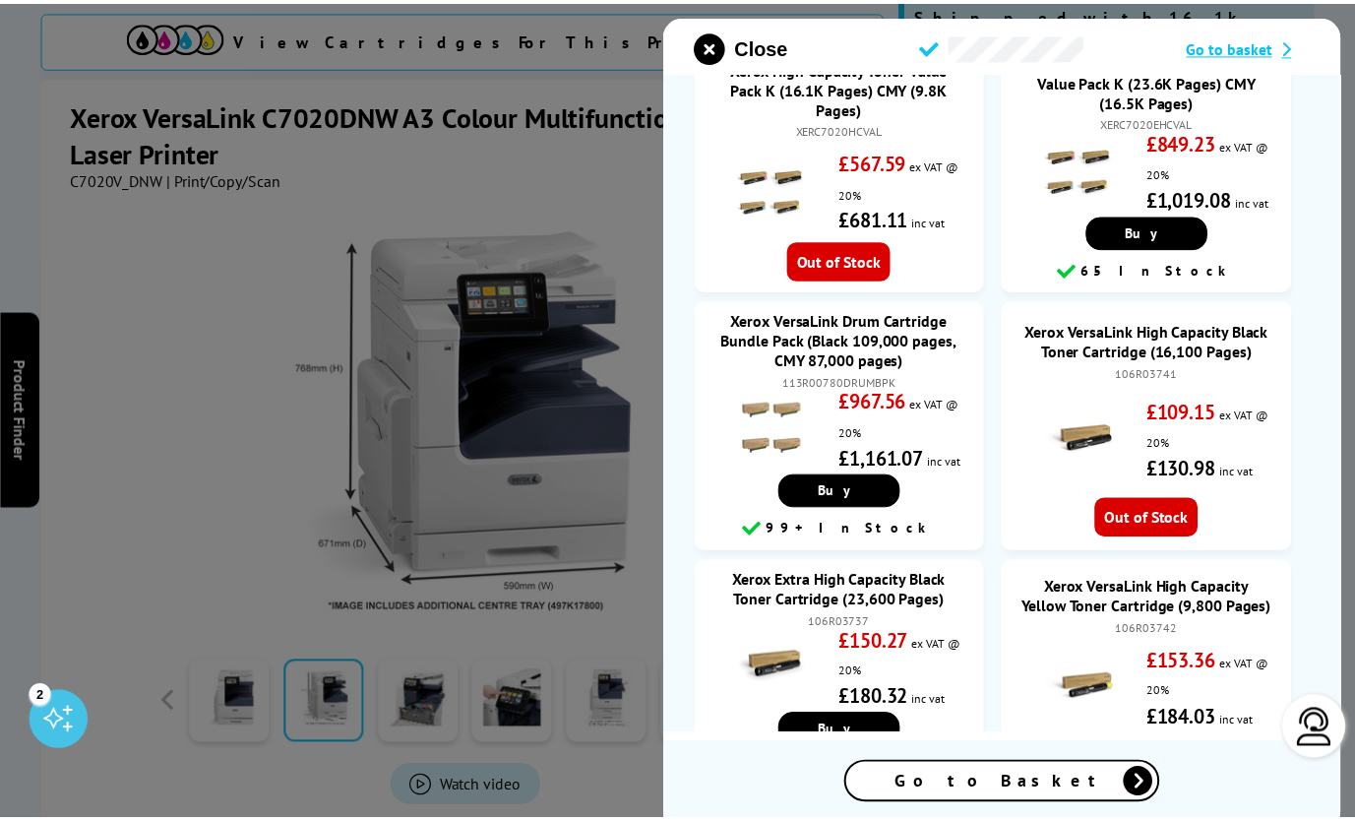
scroll to position [0, 0]
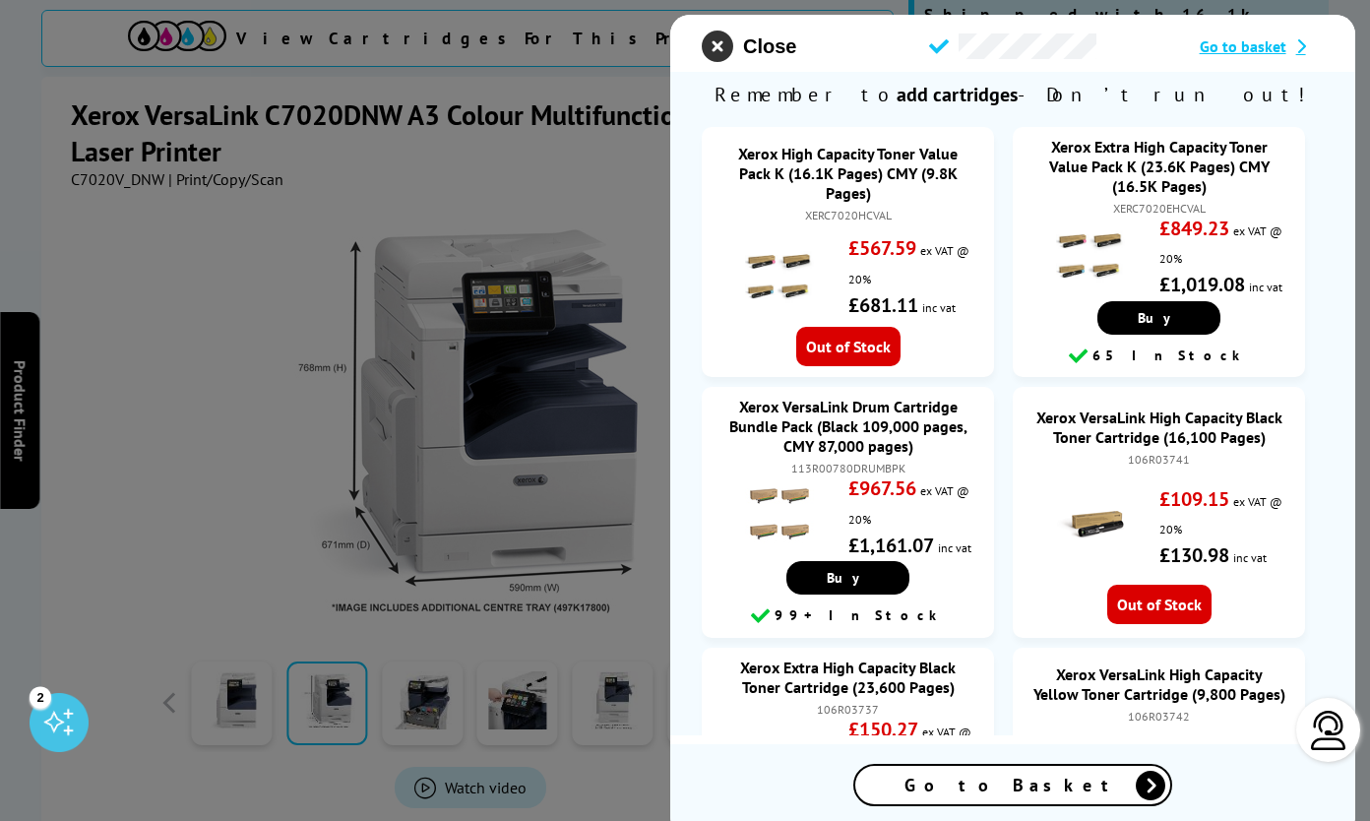
click at [720, 44] on icon "close modal" at bounding box center [717, 46] width 31 height 31
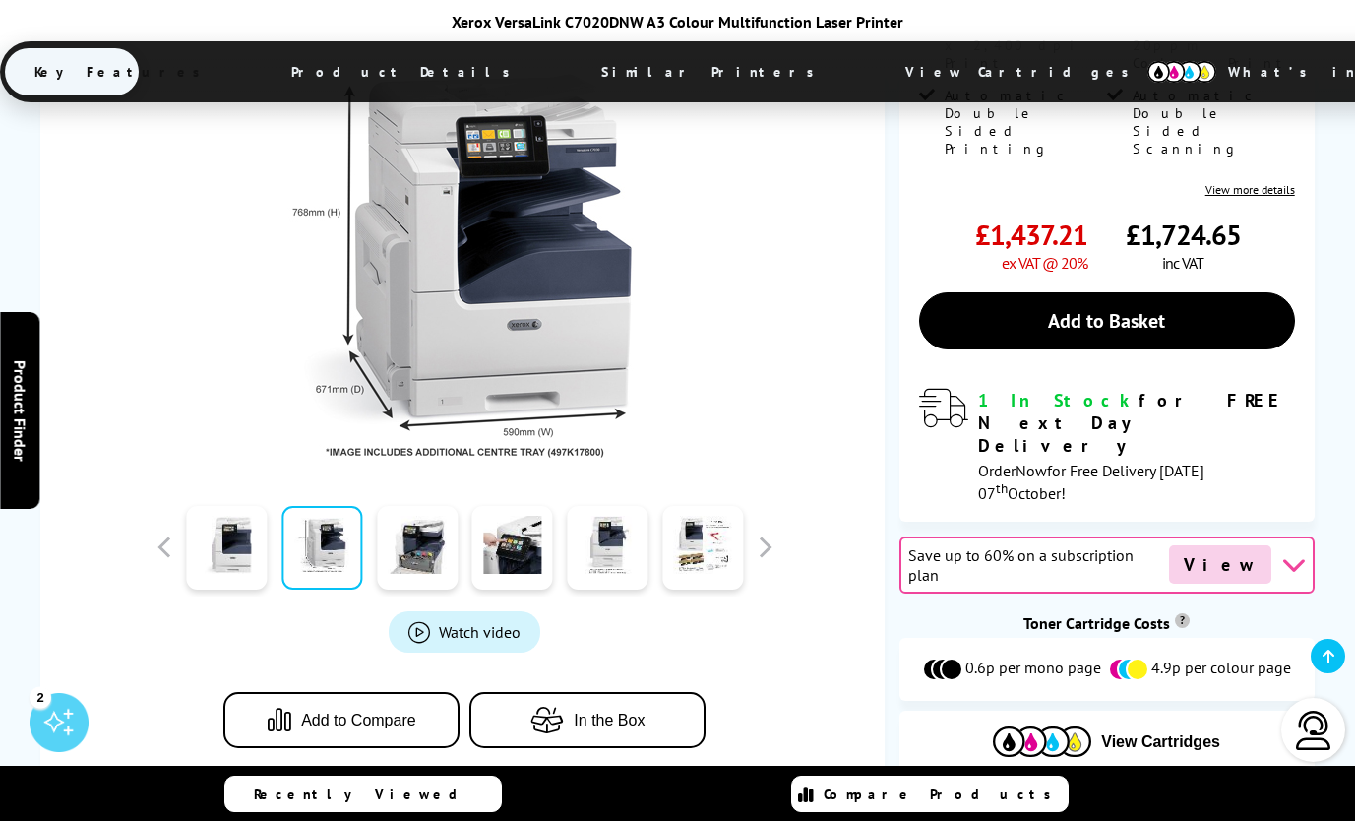
scroll to position [606, 0]
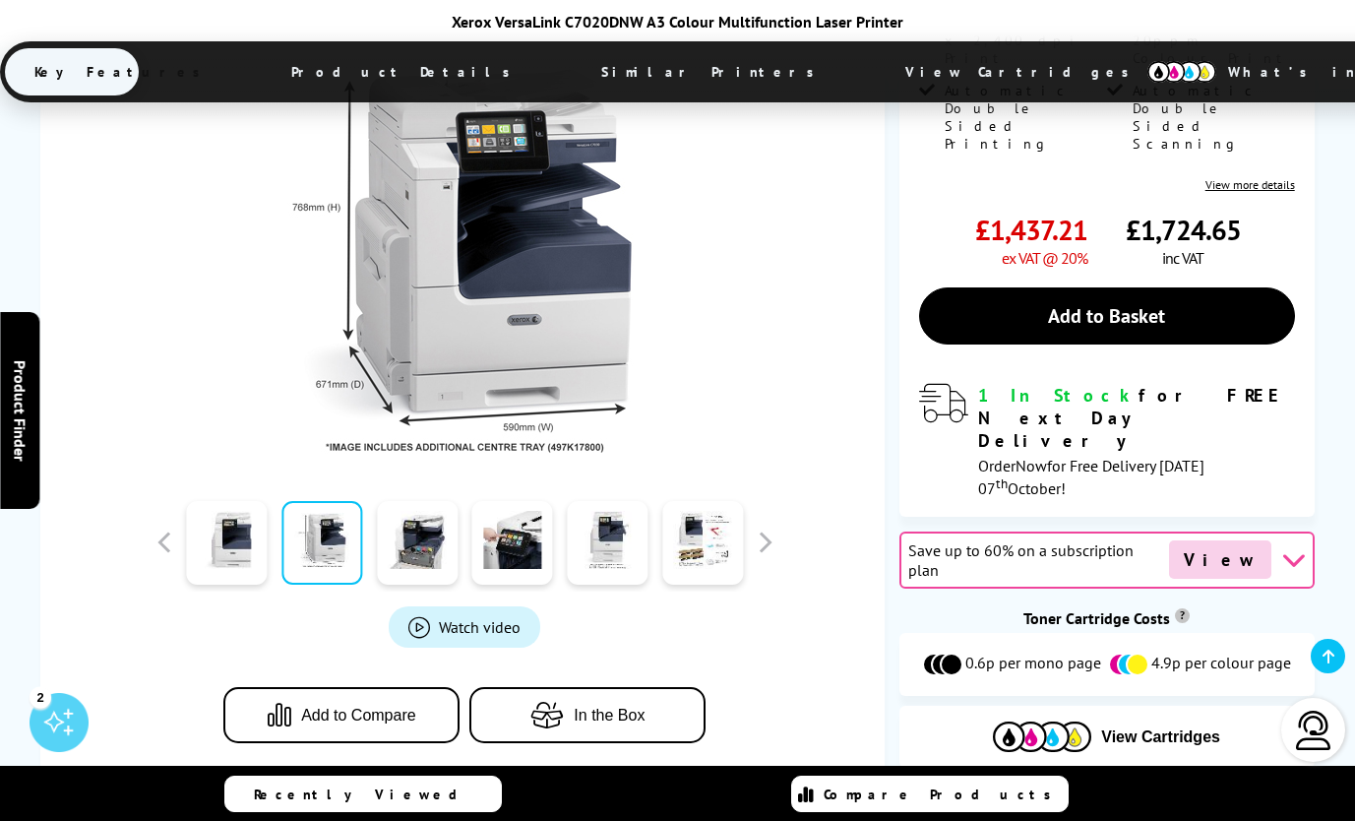
click at [1286, 547] on icon at bounding box center [1293, 559] width 25 height 25
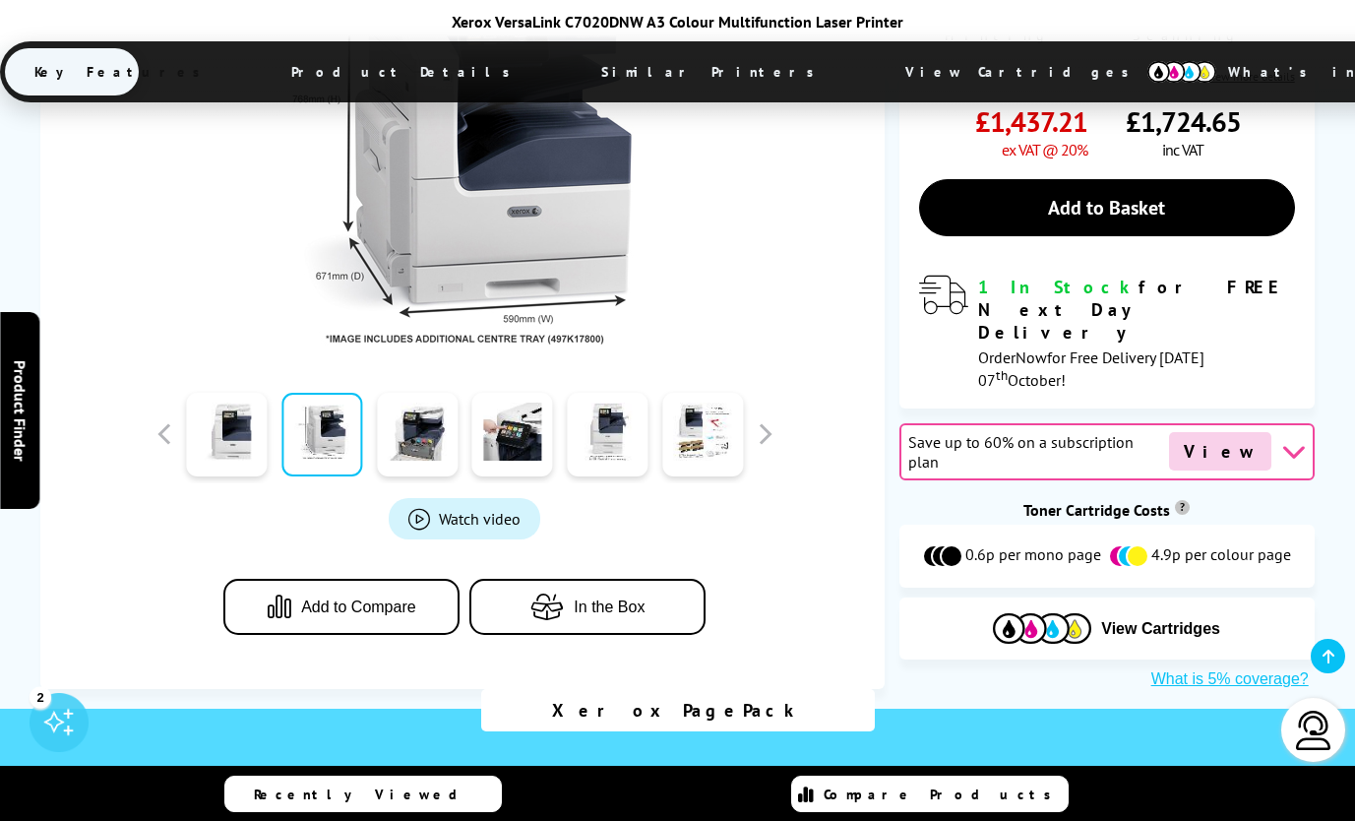
scroll to position [705, 0]
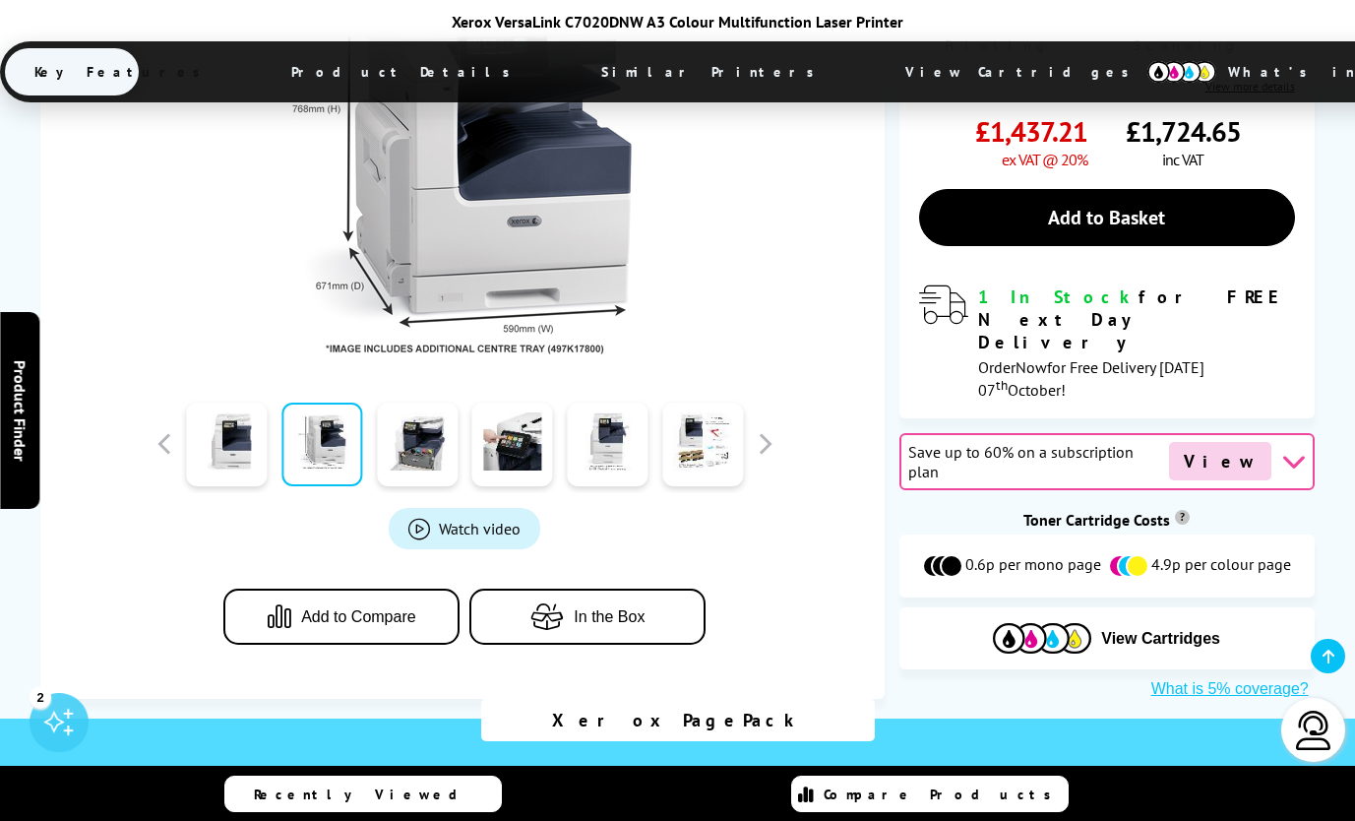
click at [1078, 442] on span "Save up to 60% on a subscription plan" at bounding box center [1036, 461] width 256 height 39
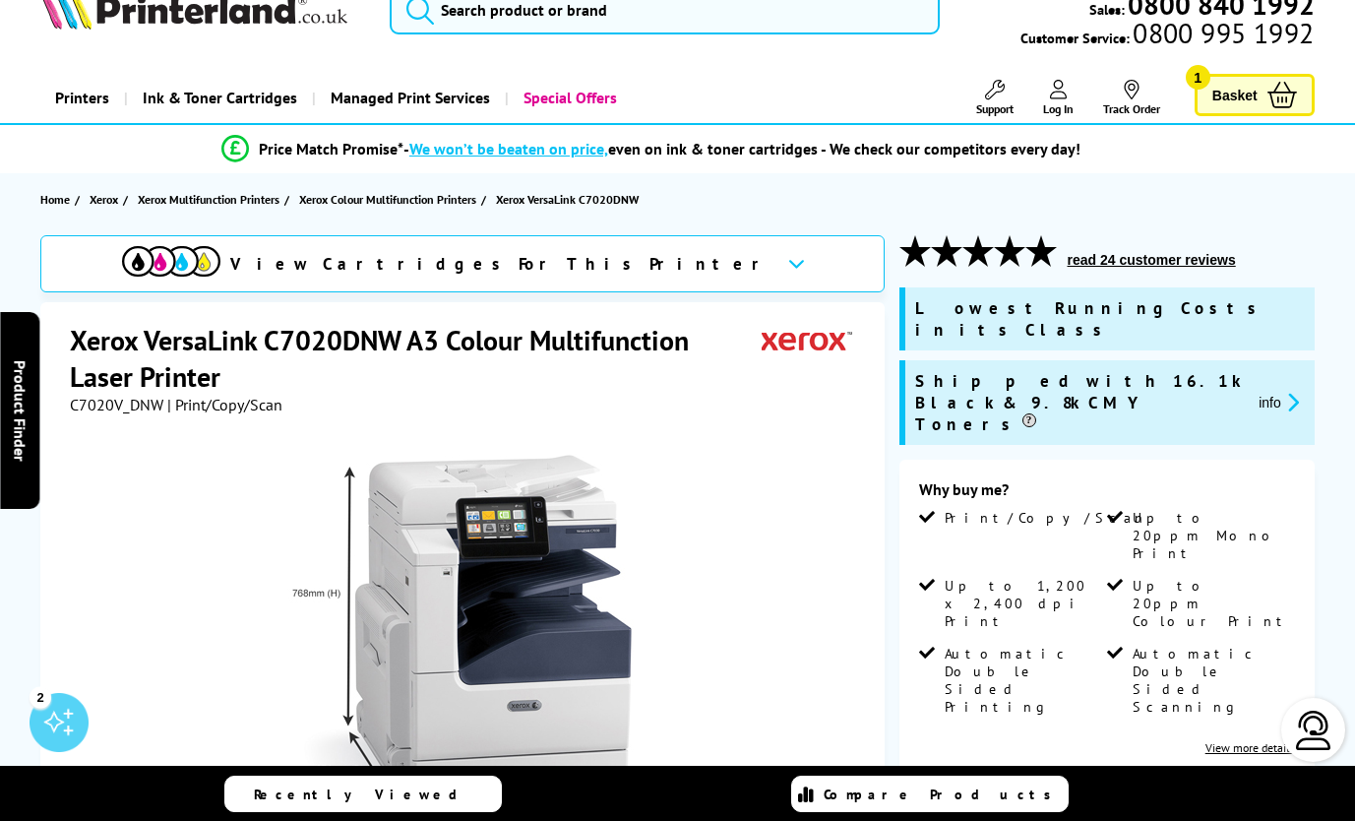
scroll to position [0, 0]
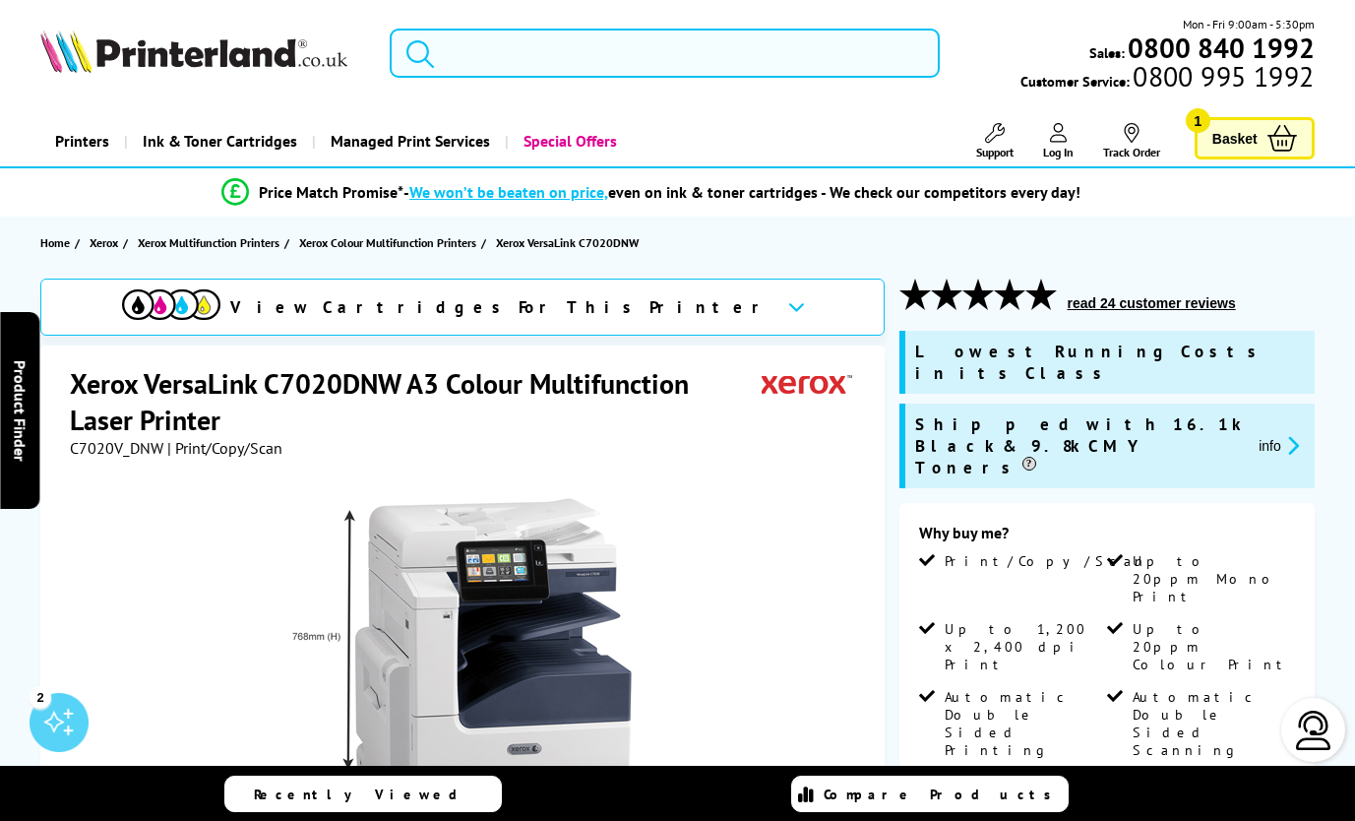
click at [1234, 129] on span "Basket" at bounding box center [1235, 138] width 45 height 27
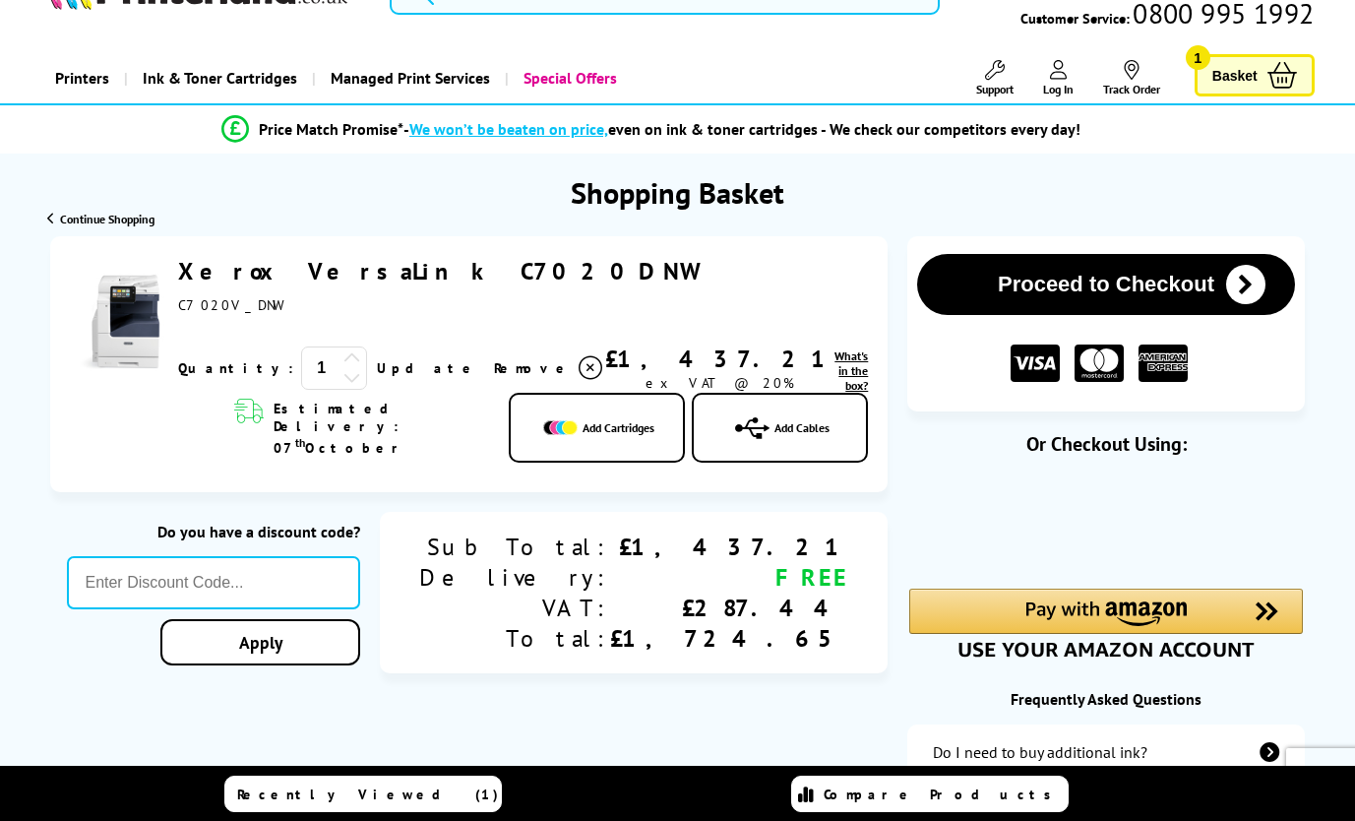
scroll to position [98, 0]
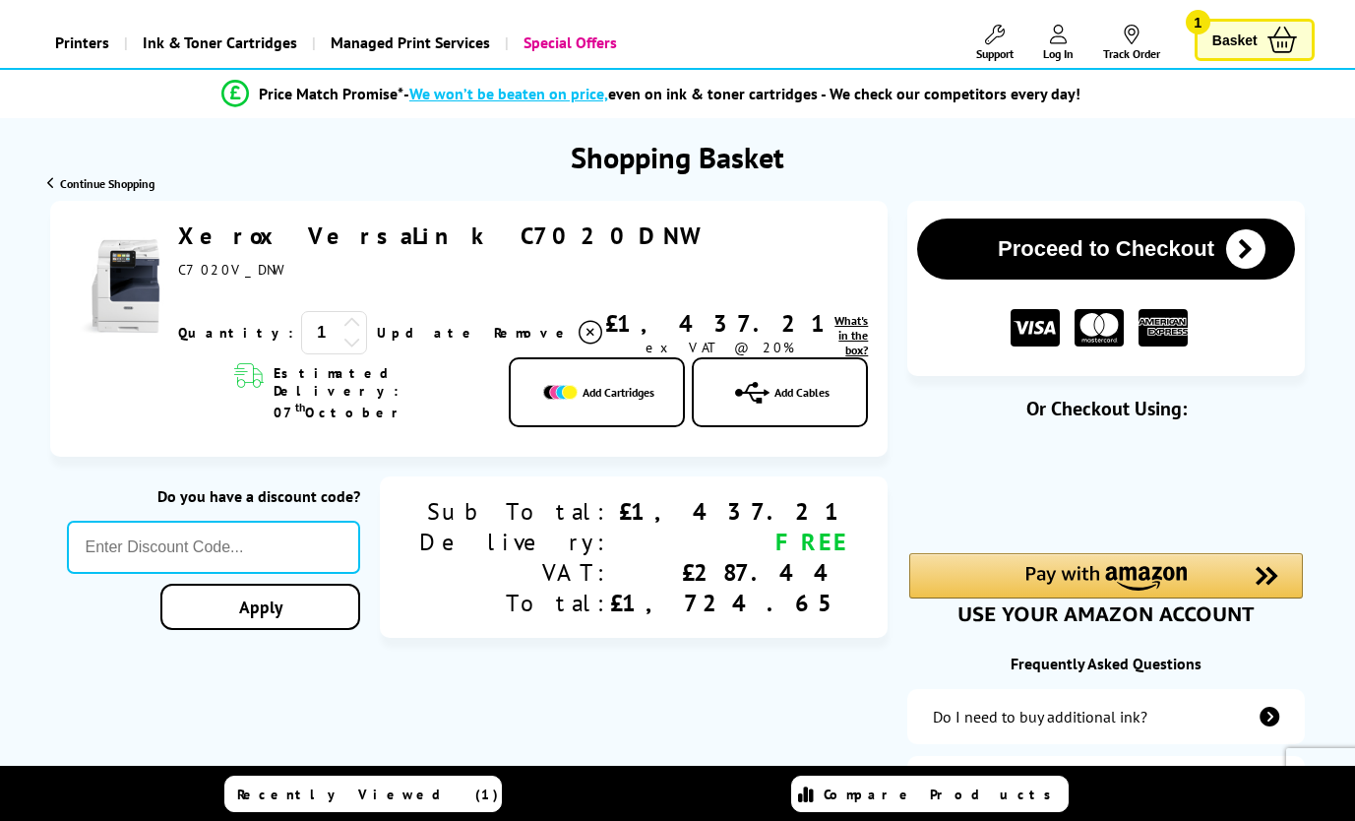
click at [583, 395] on span "Add Cartridges" at bounding box center [619, 392] width 72 height 15
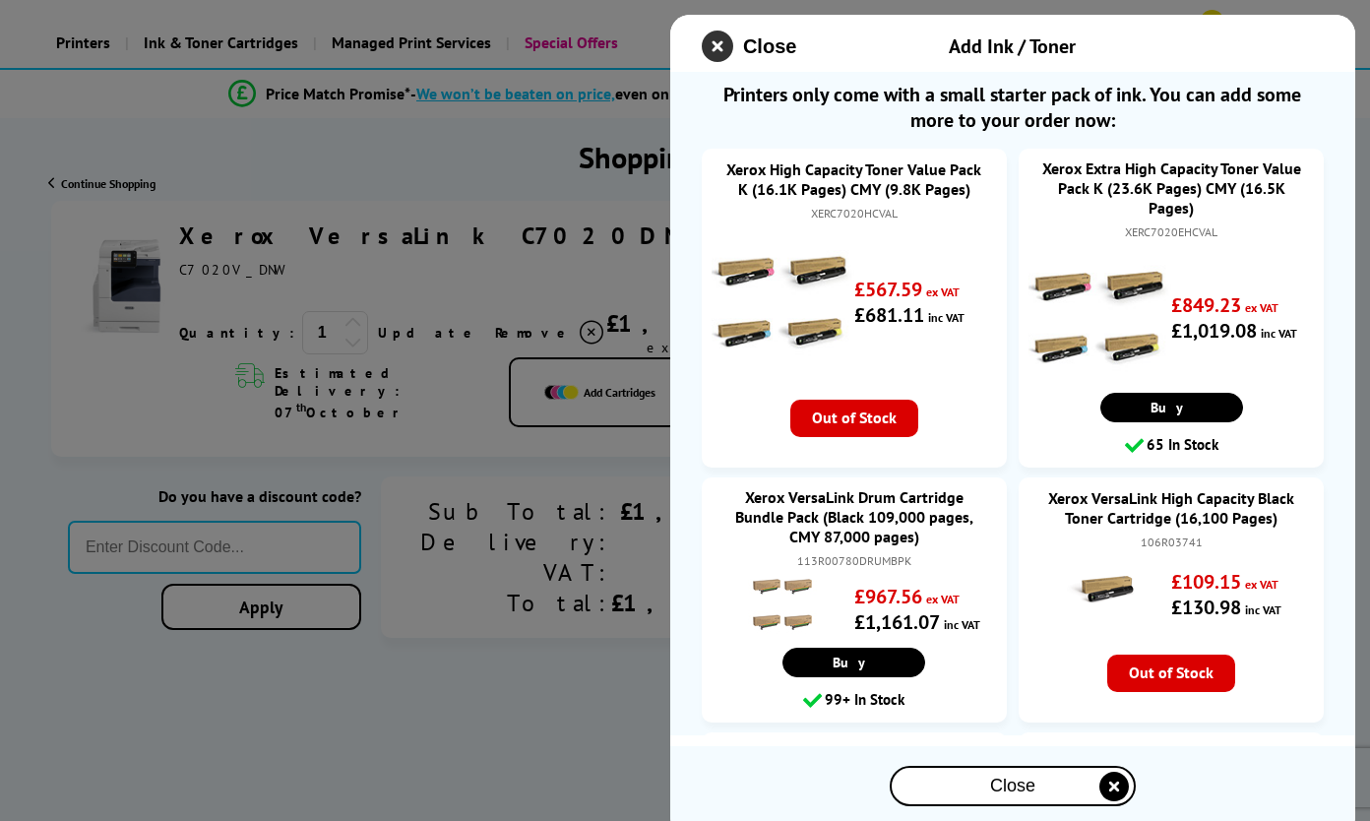
click at [718, 40] on icon "close modal" at bounding box center [717, 46] width 31 height 31
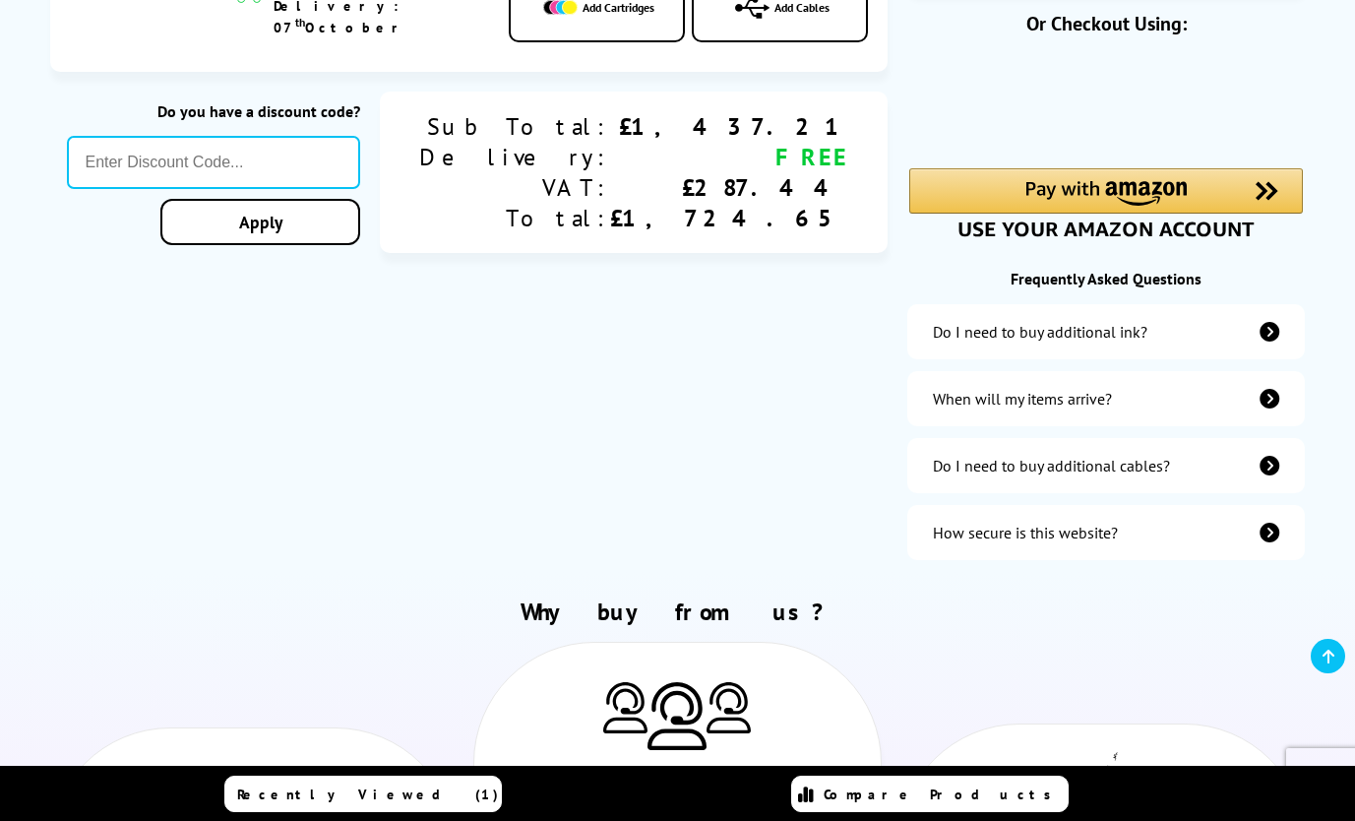
scroll to position [492, 0]
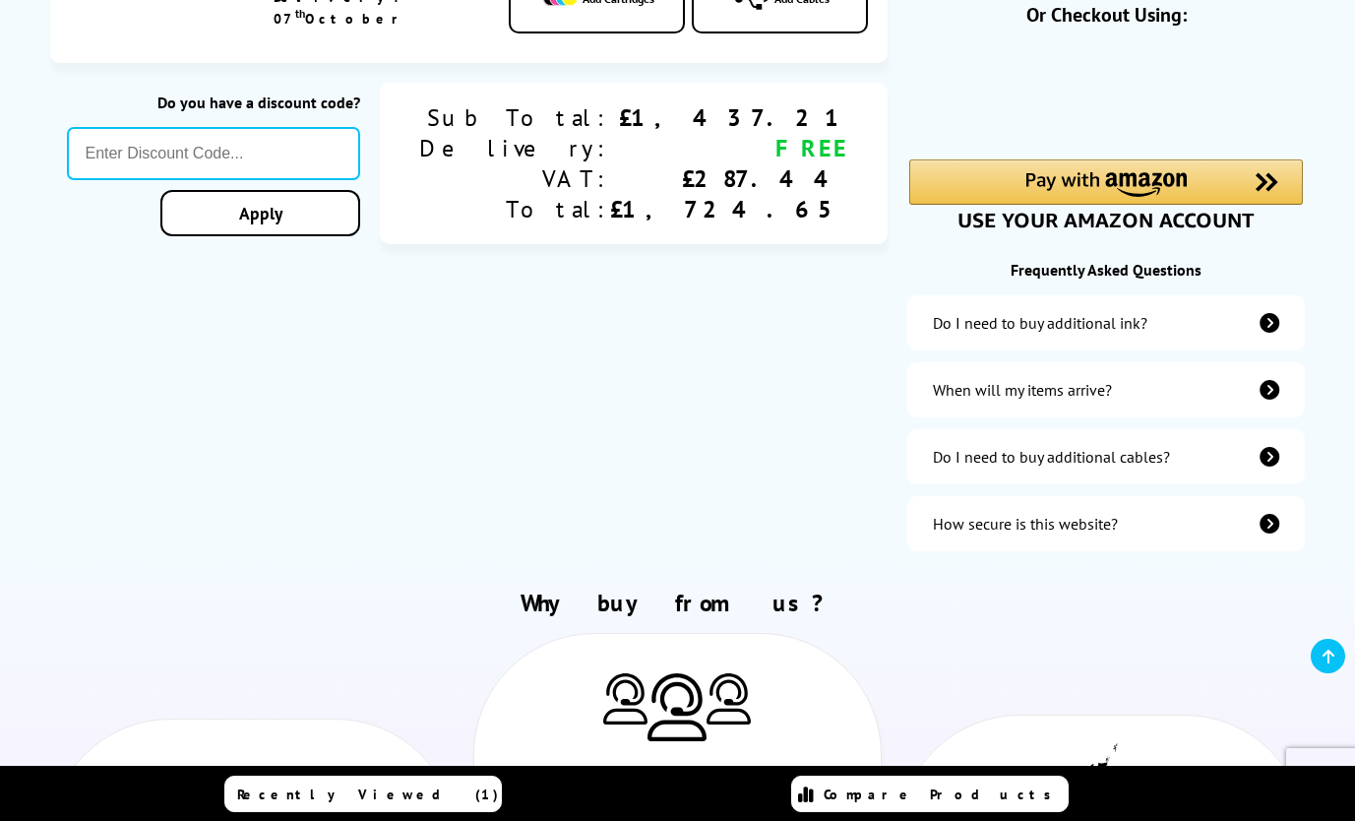
click at [1109, 321] on div "Do I need to buy additional ink?" at bounding box center [1105, 322] width 397 height 55
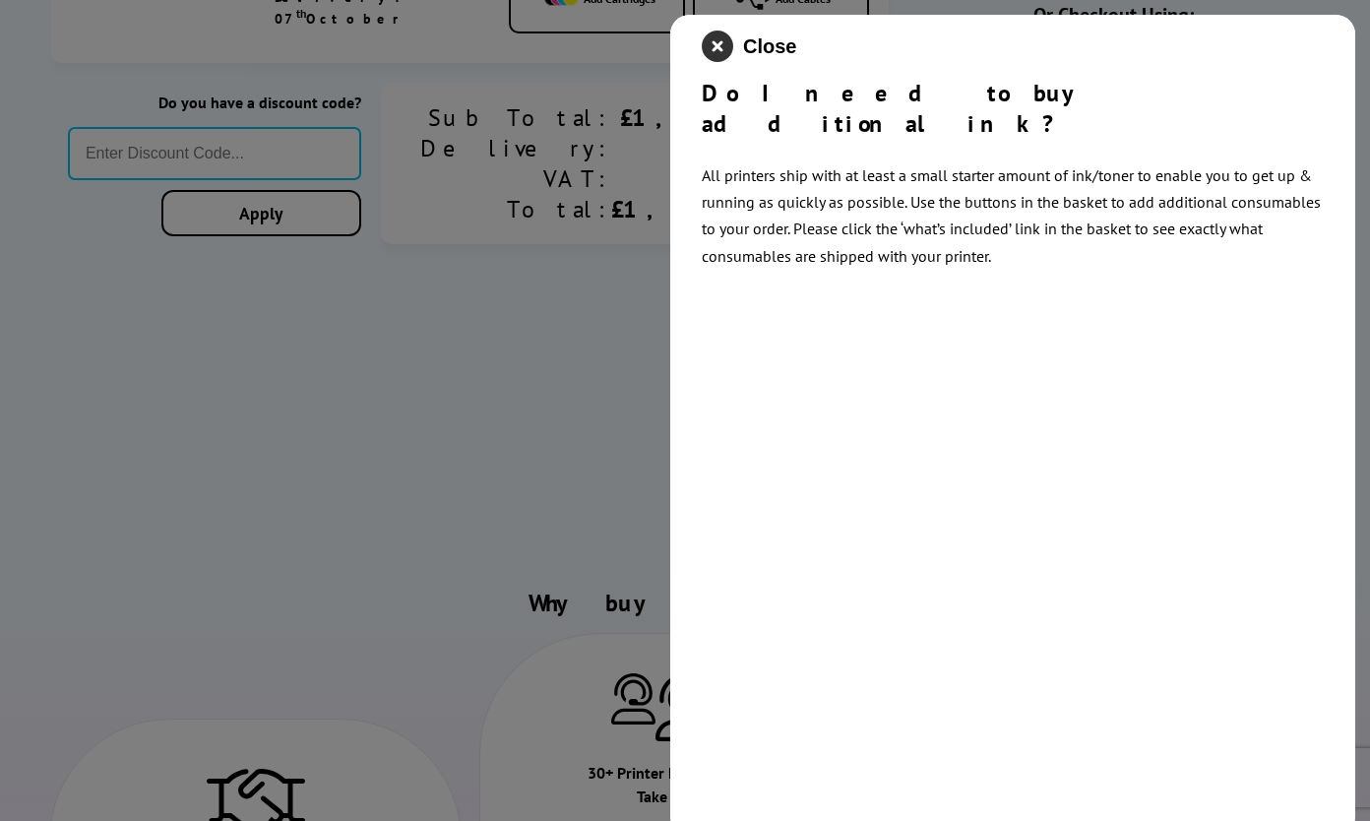
click at [725, 40] on icon "close modal" at bounding box center [717, 46] width 31 height 31
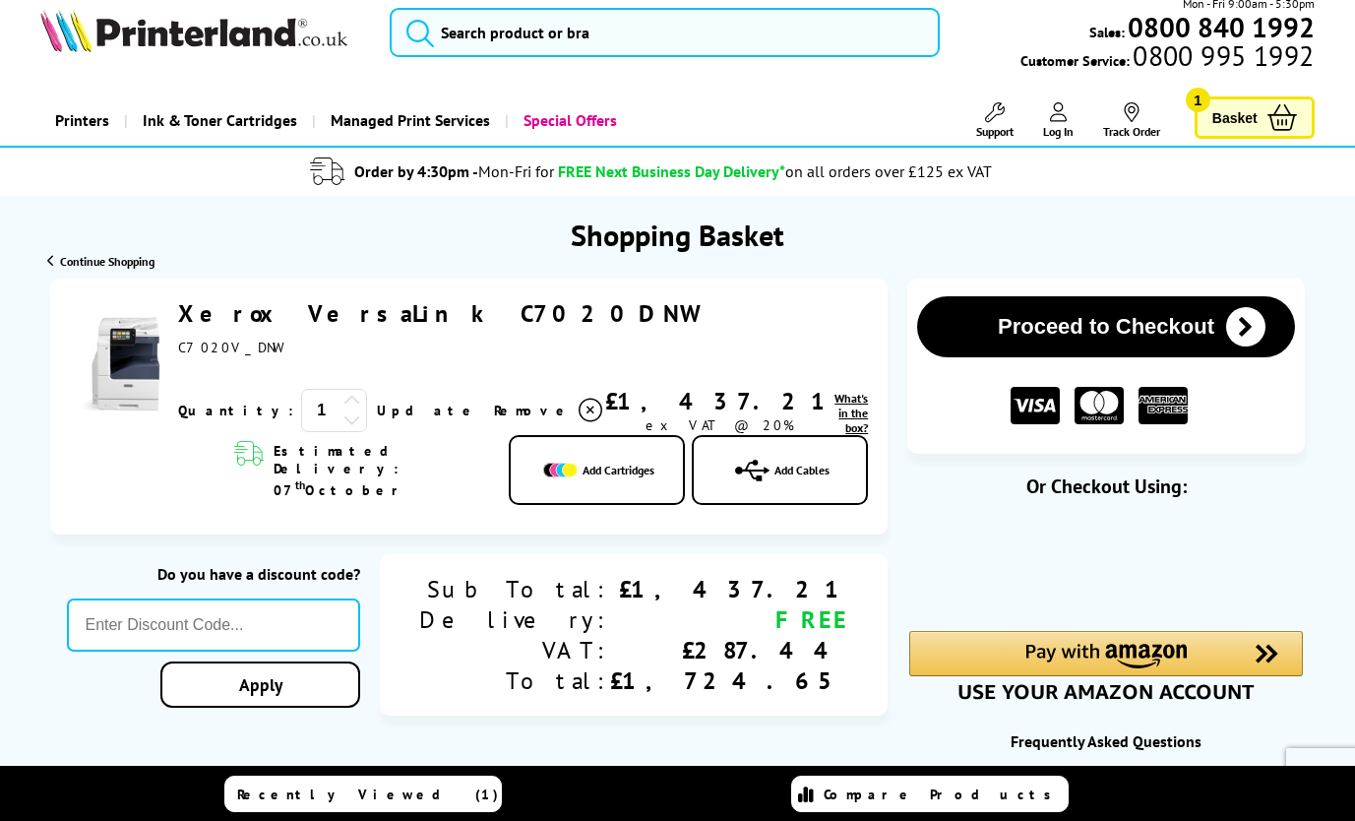
scroll to position [0, 0]
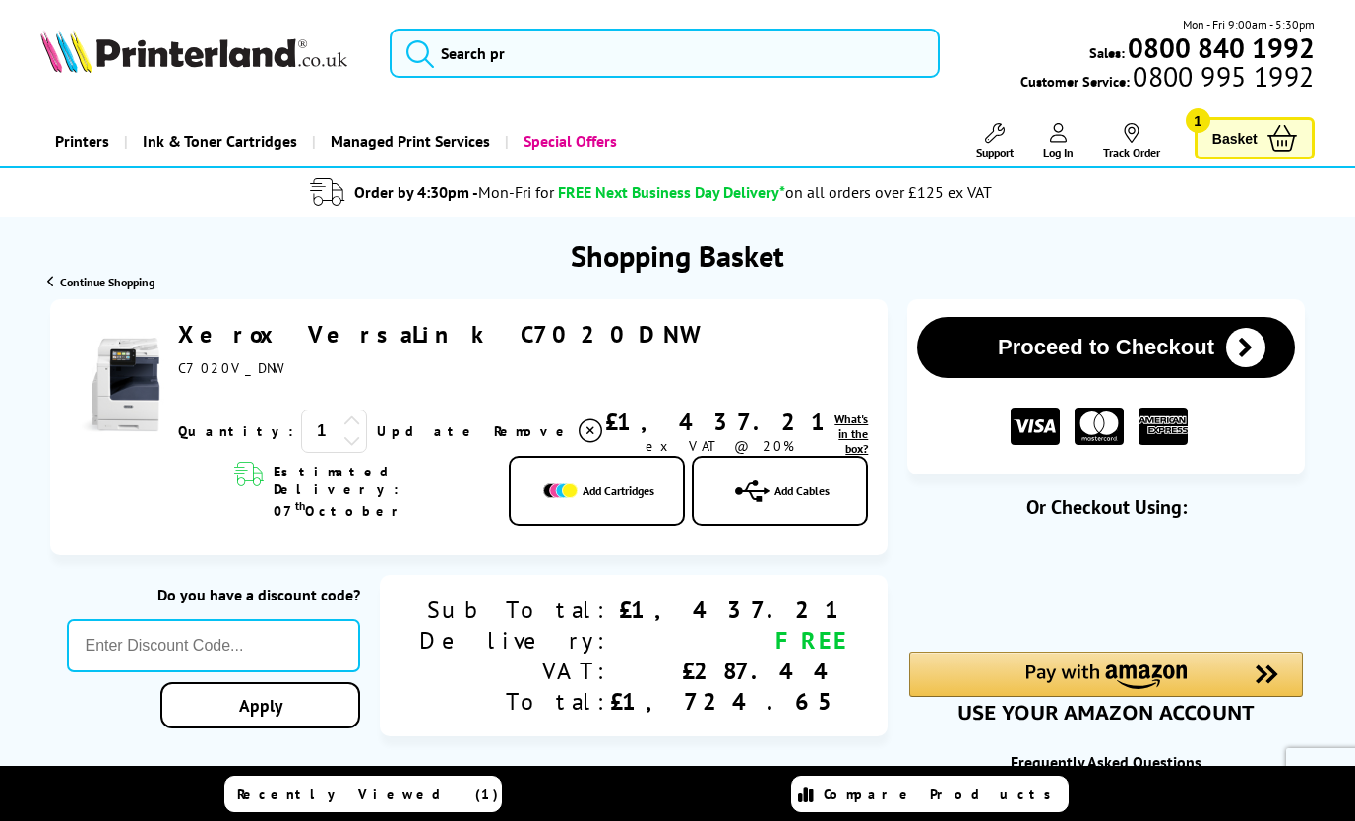
click at [1120, 336] on button "Proceed to Checkout" at bounding box center [1105, 347] width 377 height 61
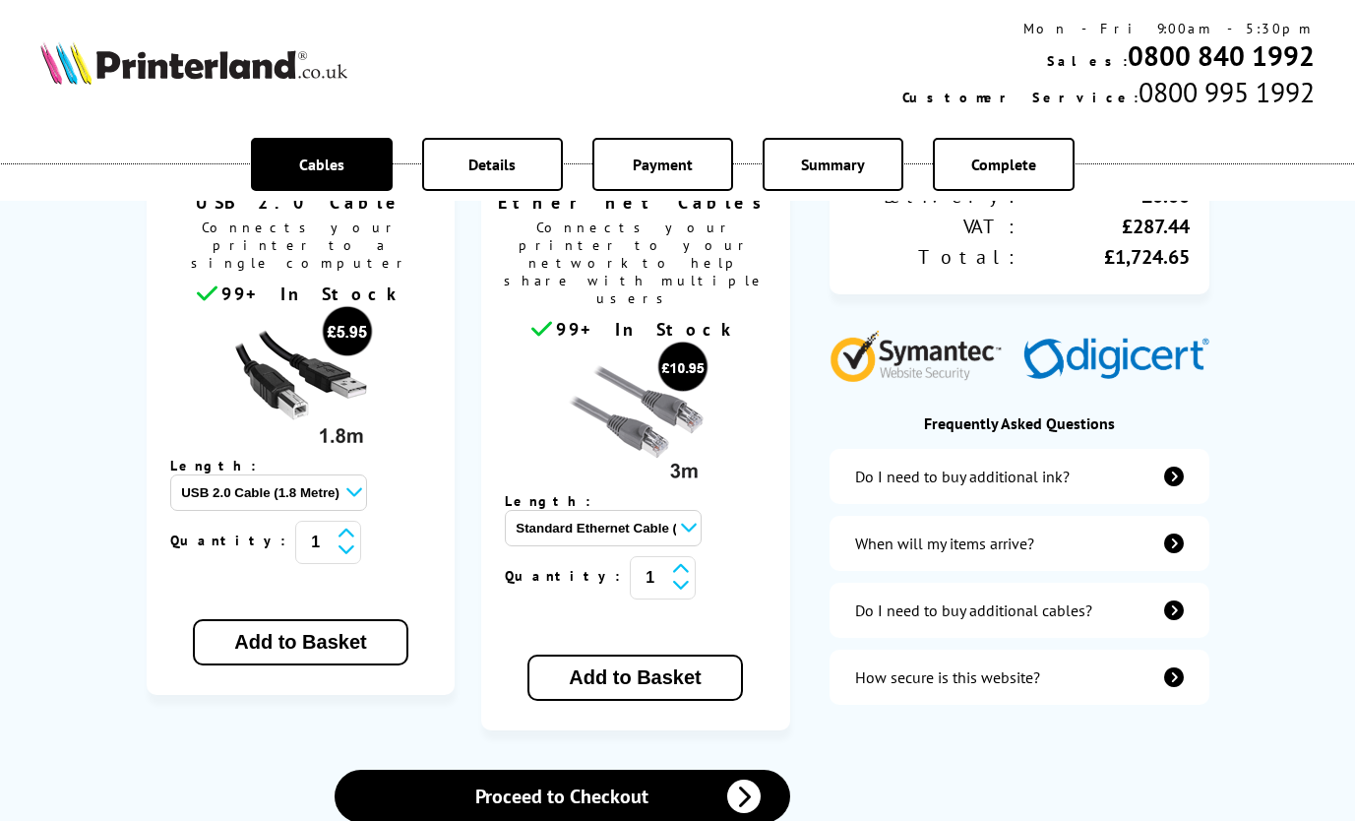
scroll to position [689, 0]
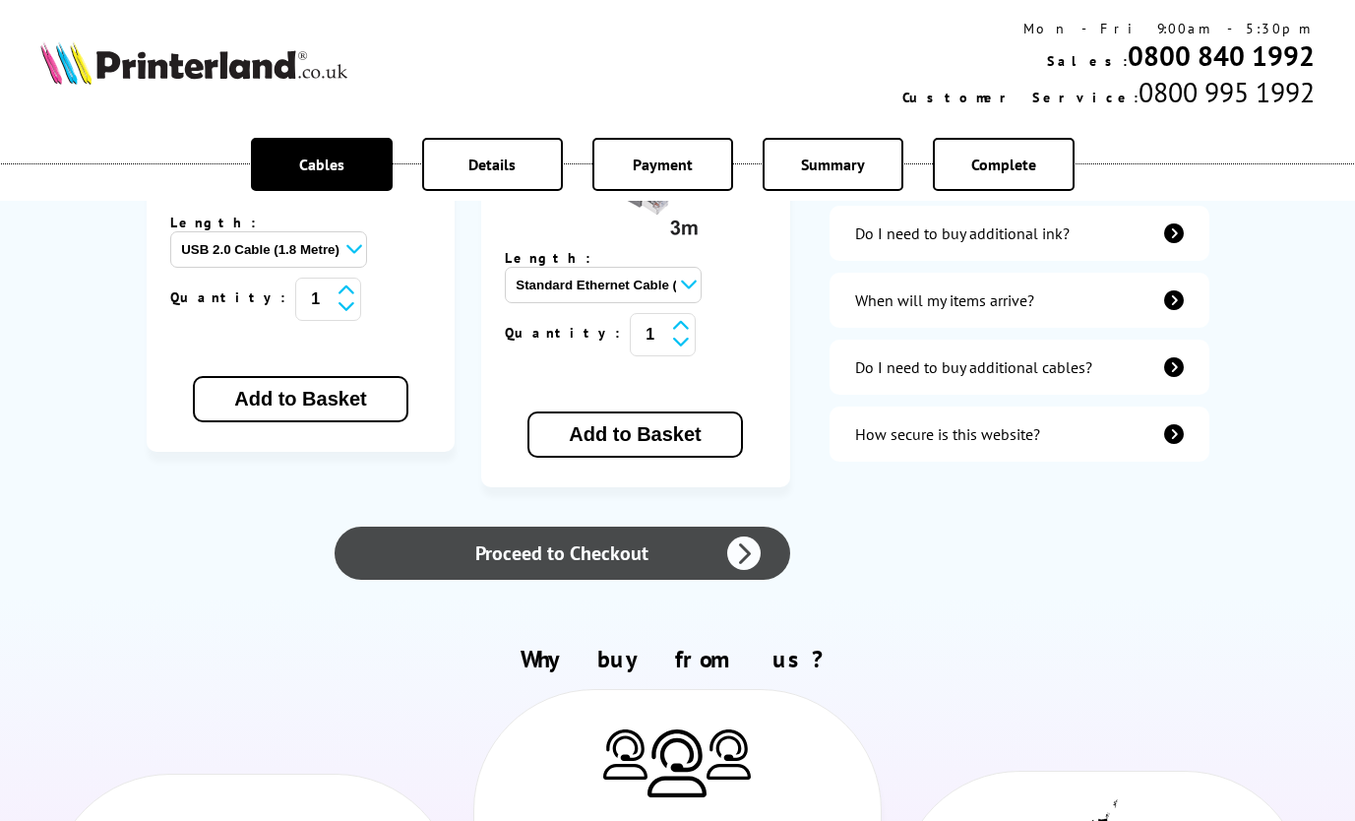
click at [534, 527] on link "Proceed to Checkout" at bounding box center [562, 553] width 455 height 53
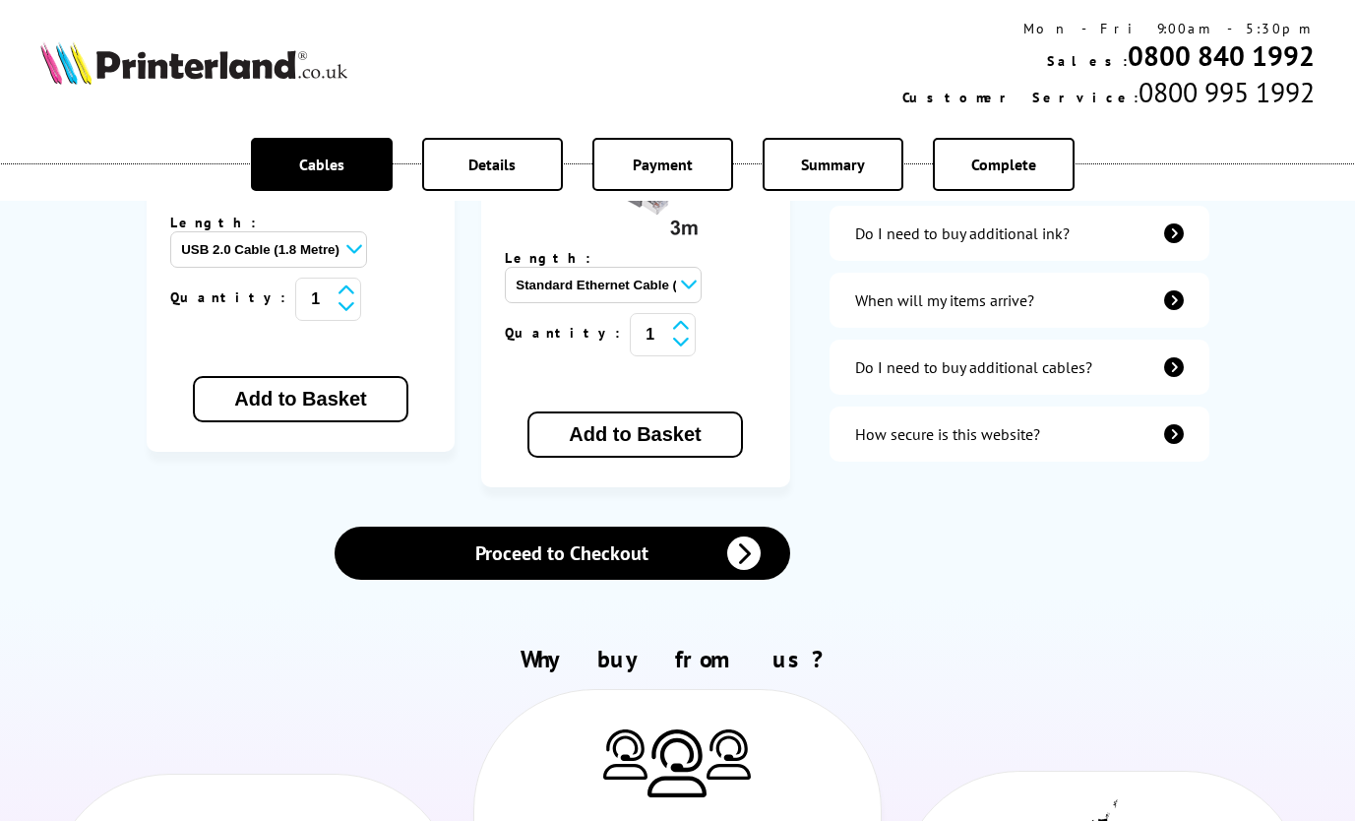
scroll to position [6110, 0]
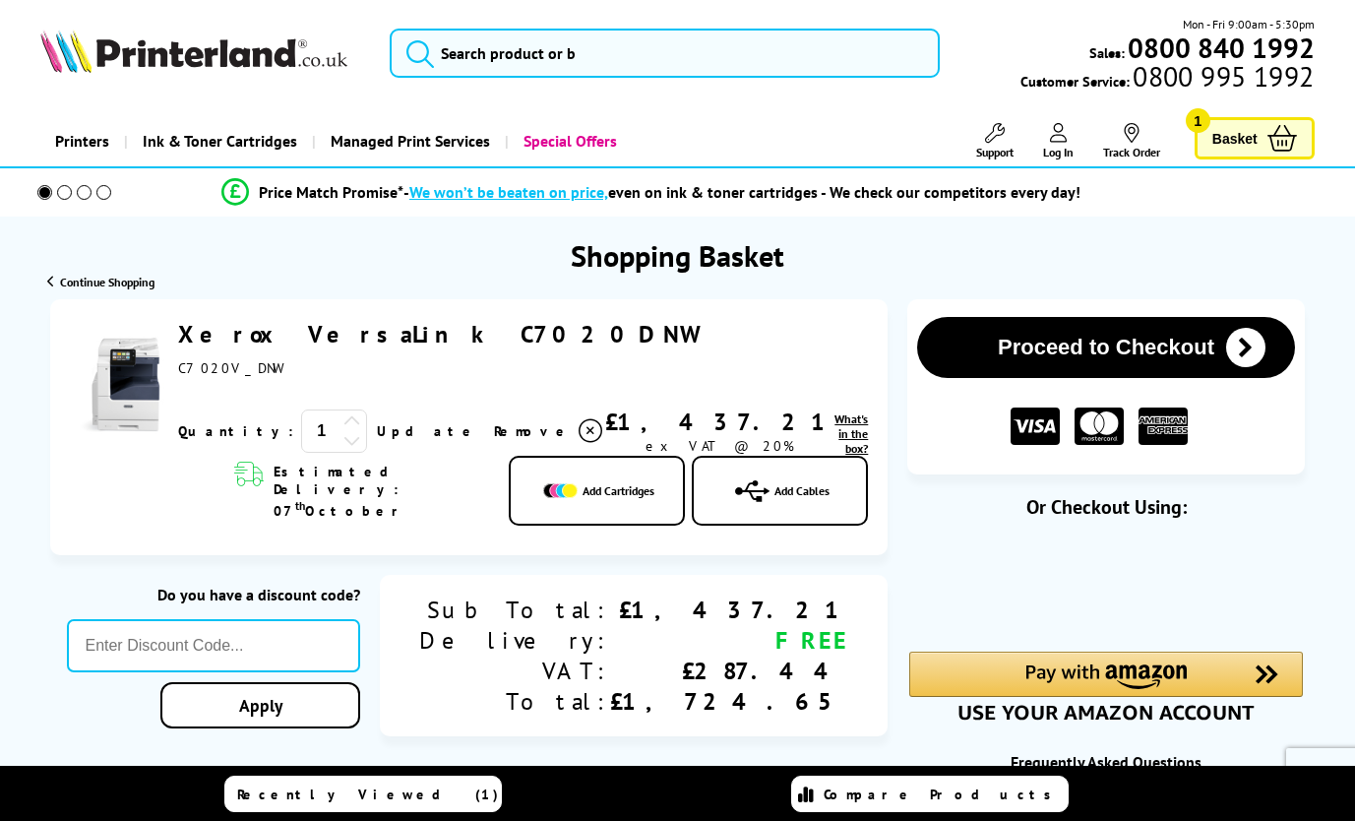
scroll to position [7137, 0]
click at [363, 337] on link "Xerox VersaLink C7020DNW" at bounding box center [437, 334] width 519 height 31
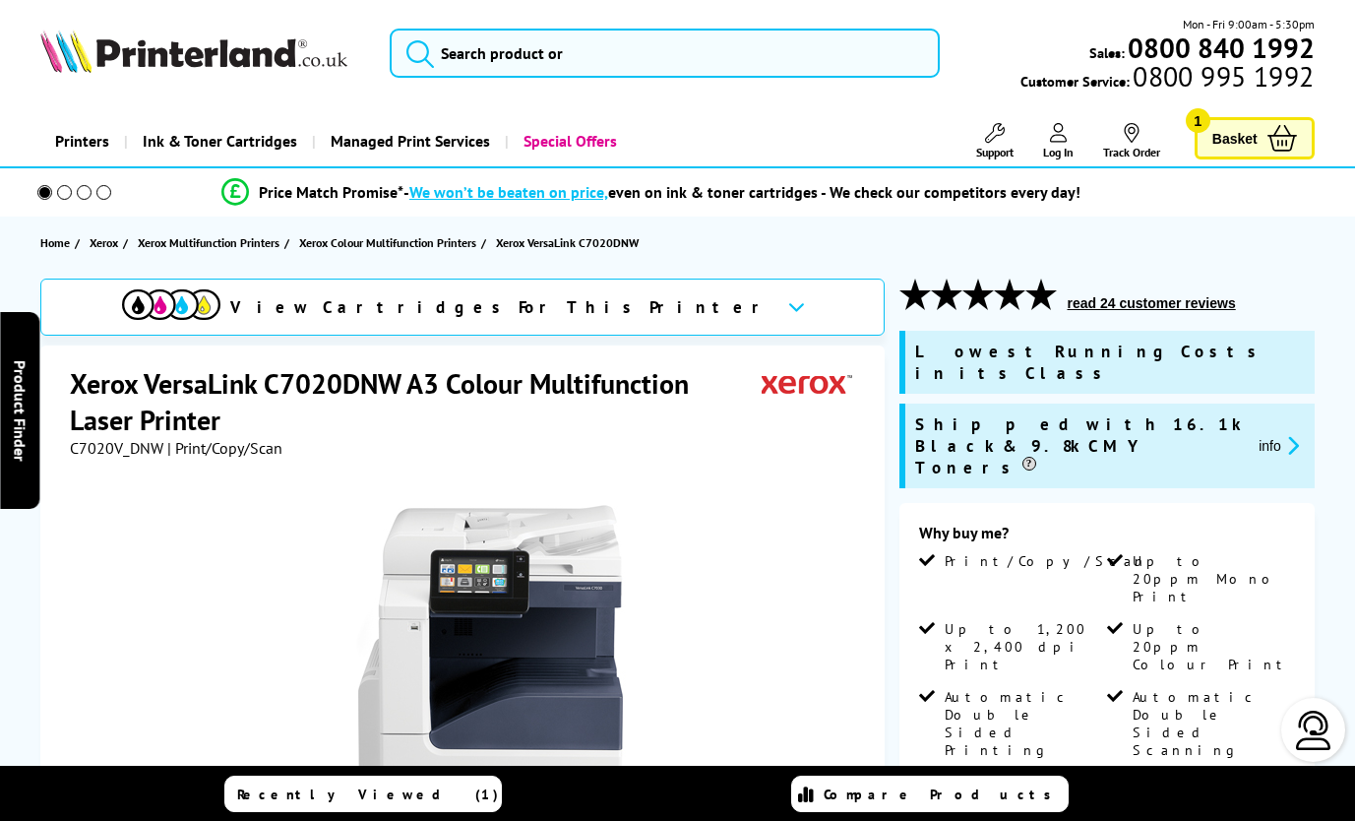
scroll to position [7137, 0]
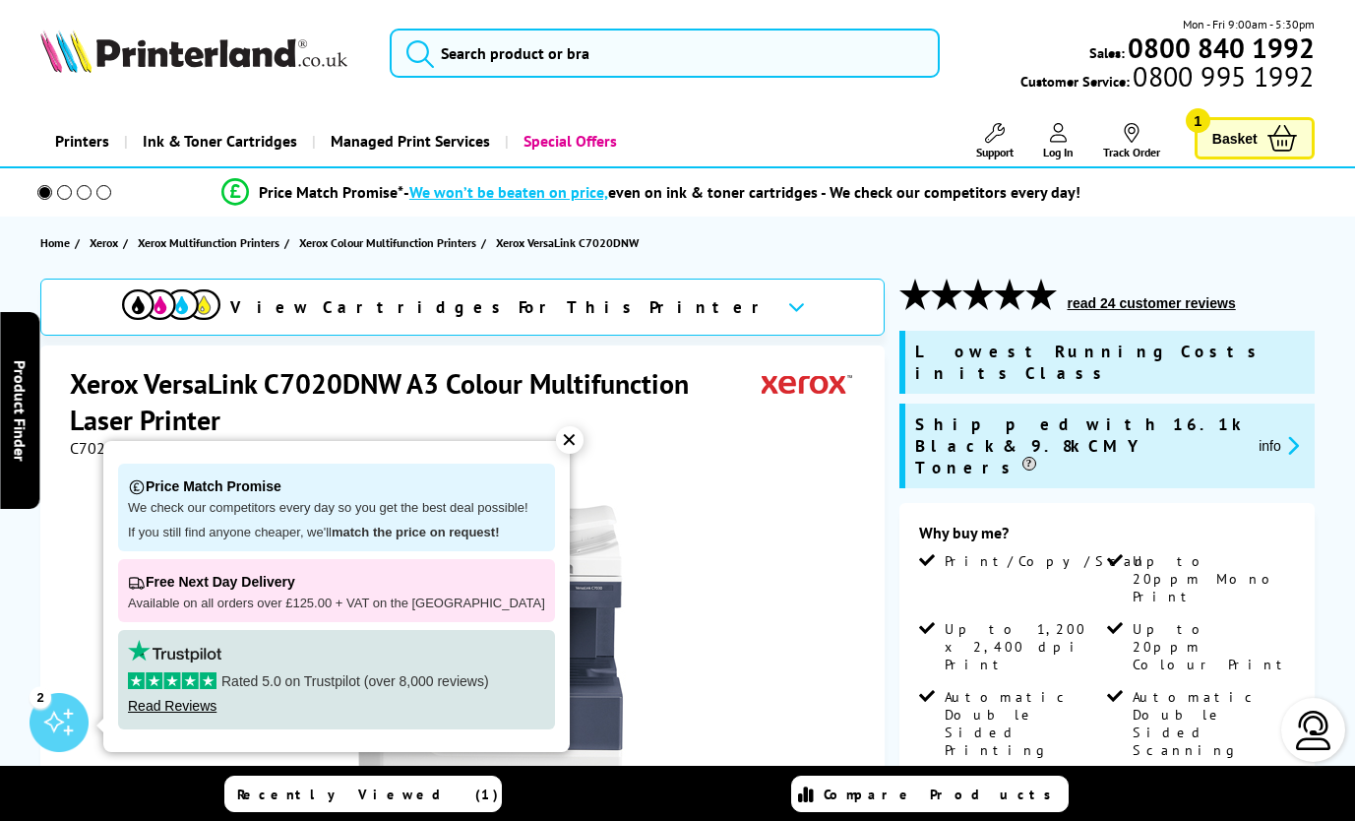
click at [556, 437] on div "✕" at bounding box center [570, 440] width 28 height 28
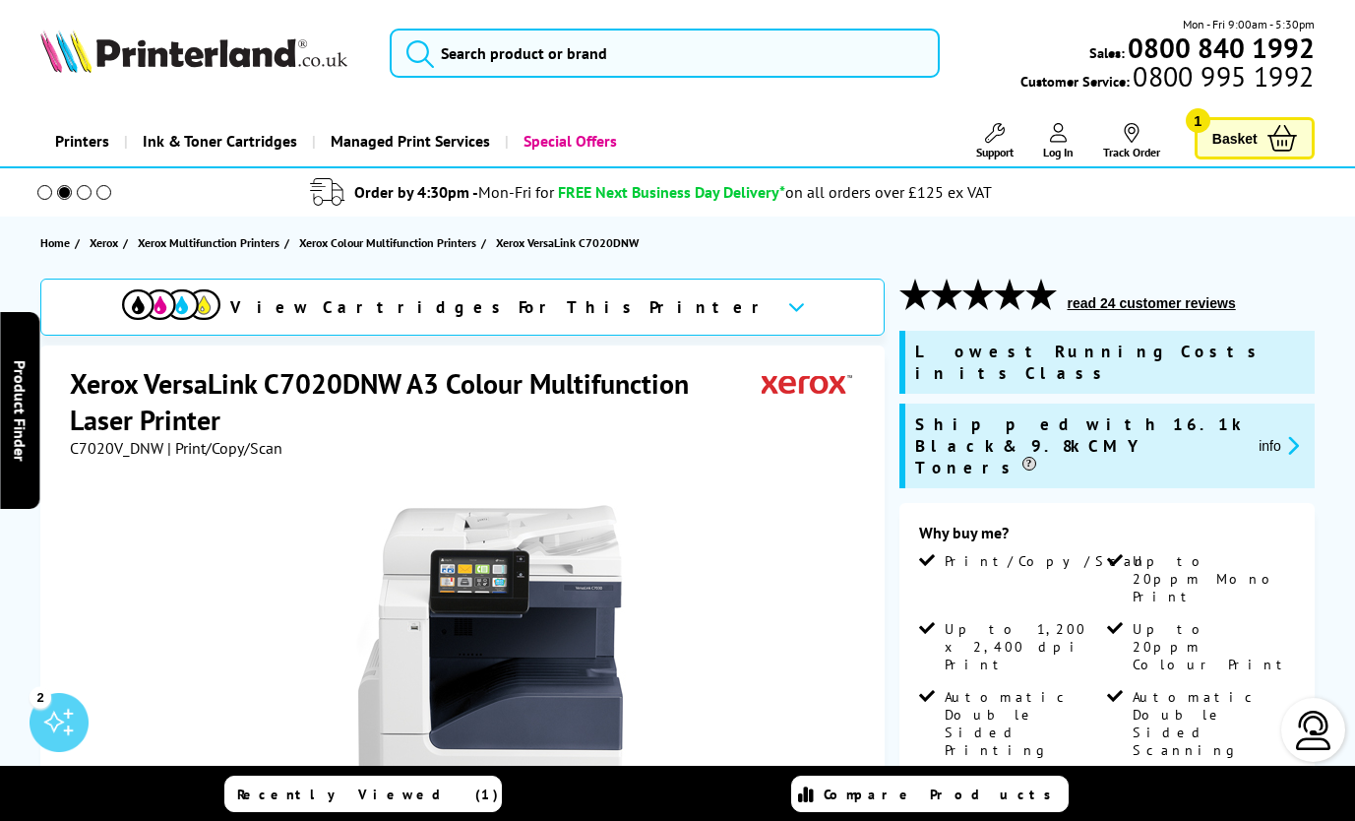
click at [1277, 434] on button "info" at bounding box center [1279, 445] width 52 height 23
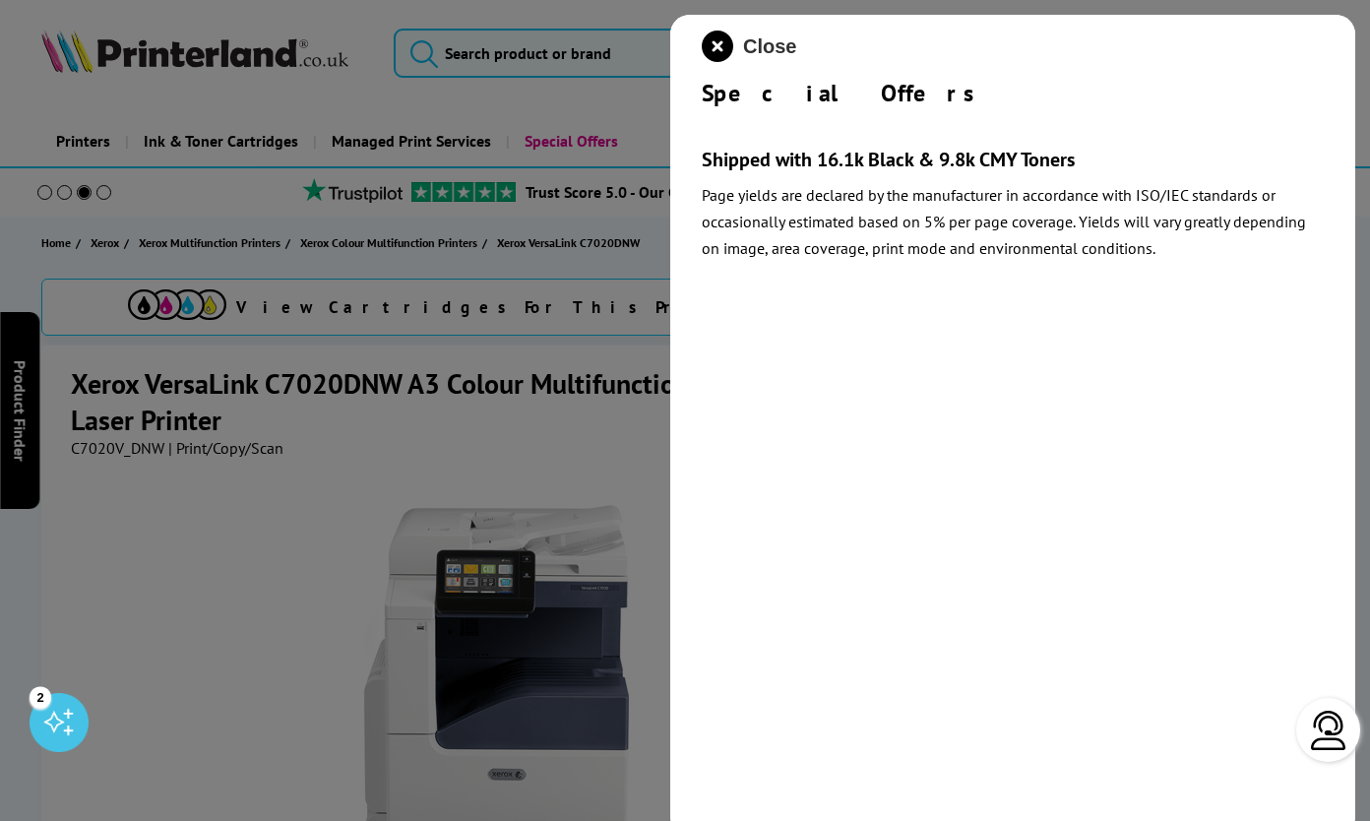
click at [749, 42] on span "Close" at bounding box center [769, 46] width 53 height 23
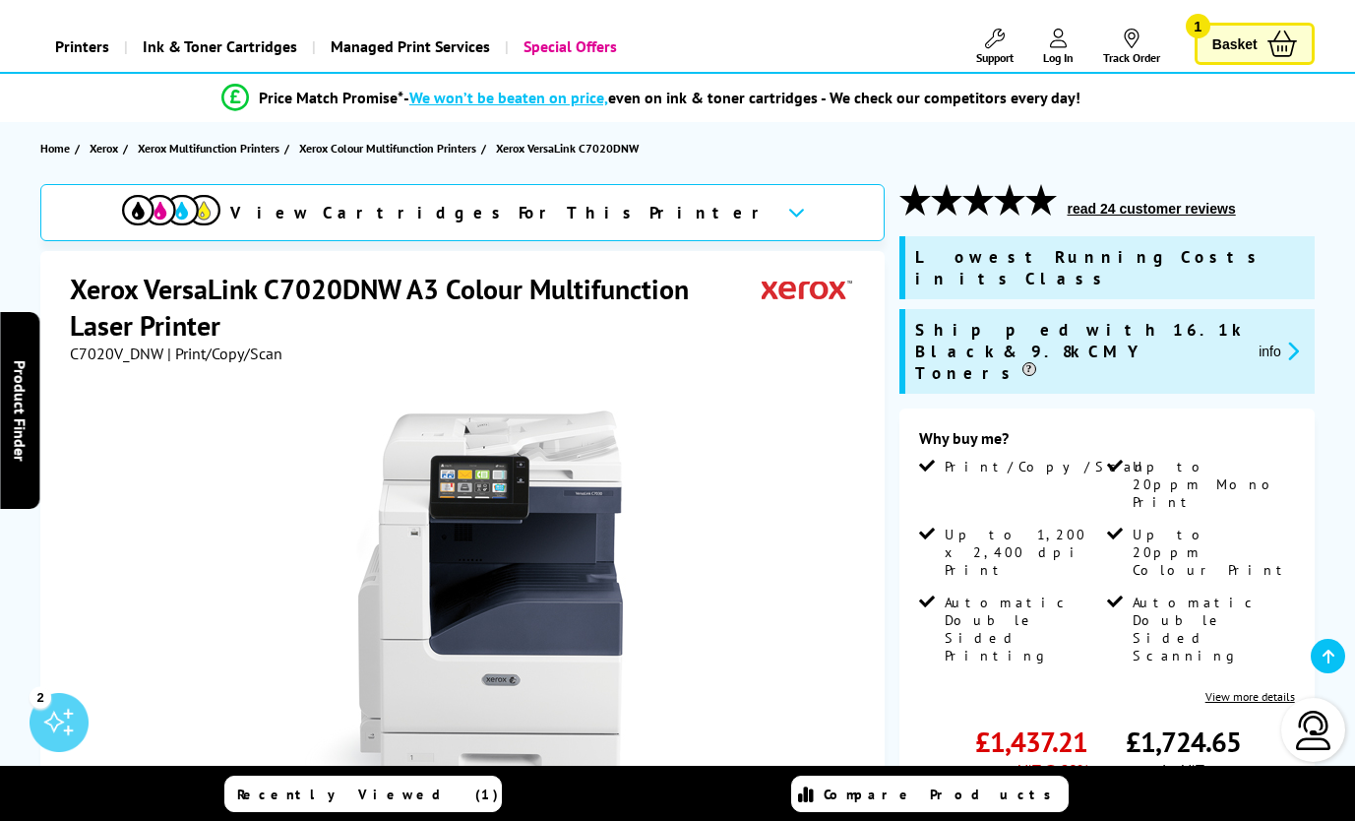
scroll to position [197, 0]
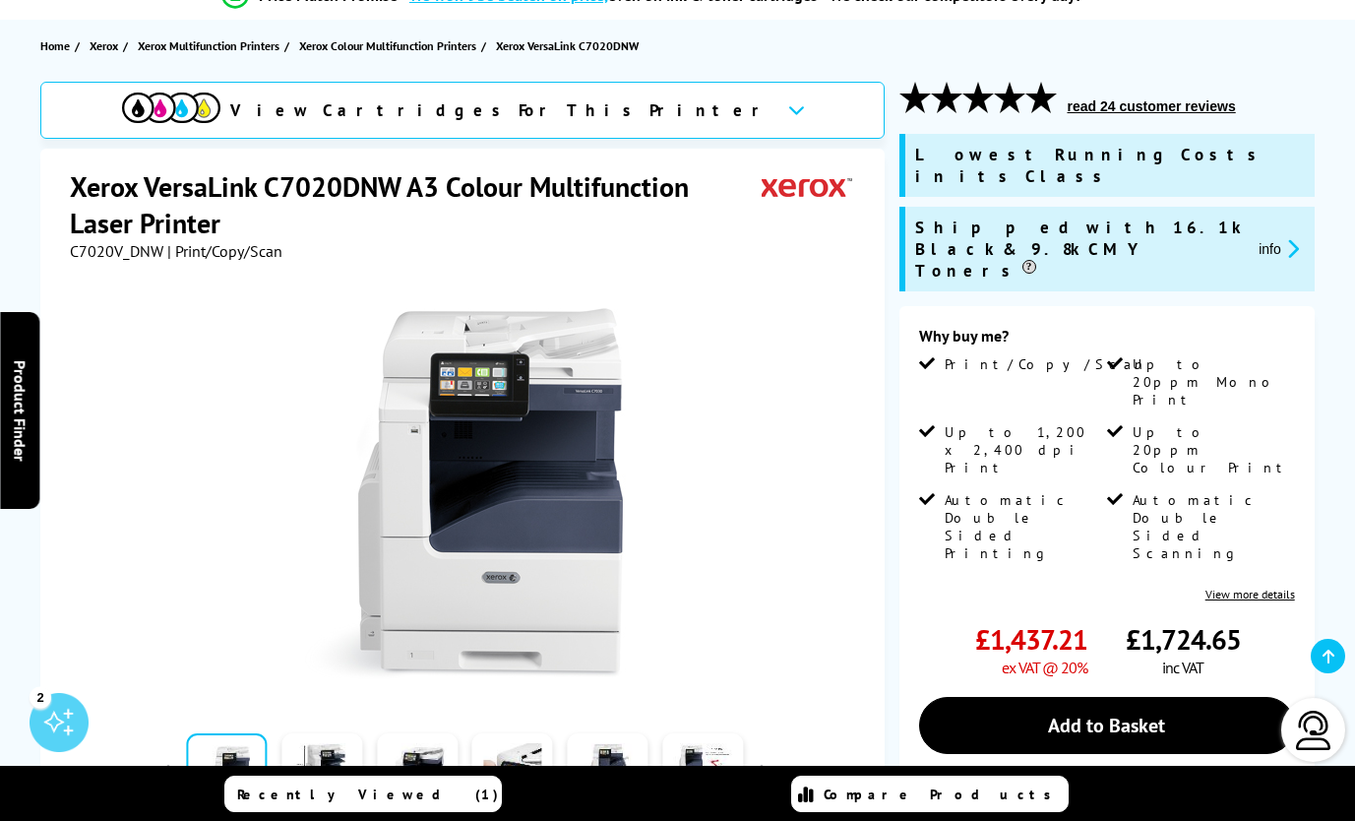
click at [788, 108] on icon at bounding box center [796, 109] width 17 height 11
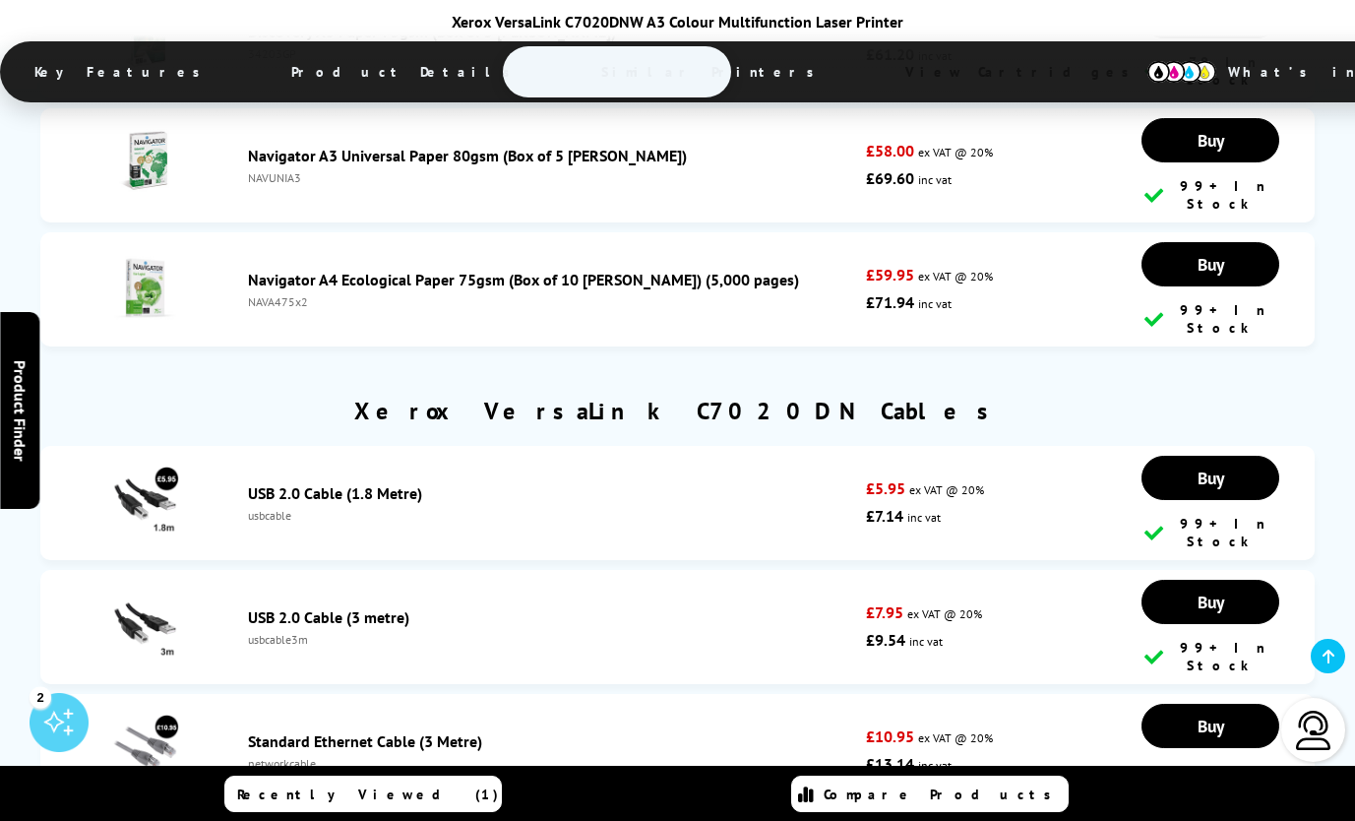
scroll to position [12926, 0]
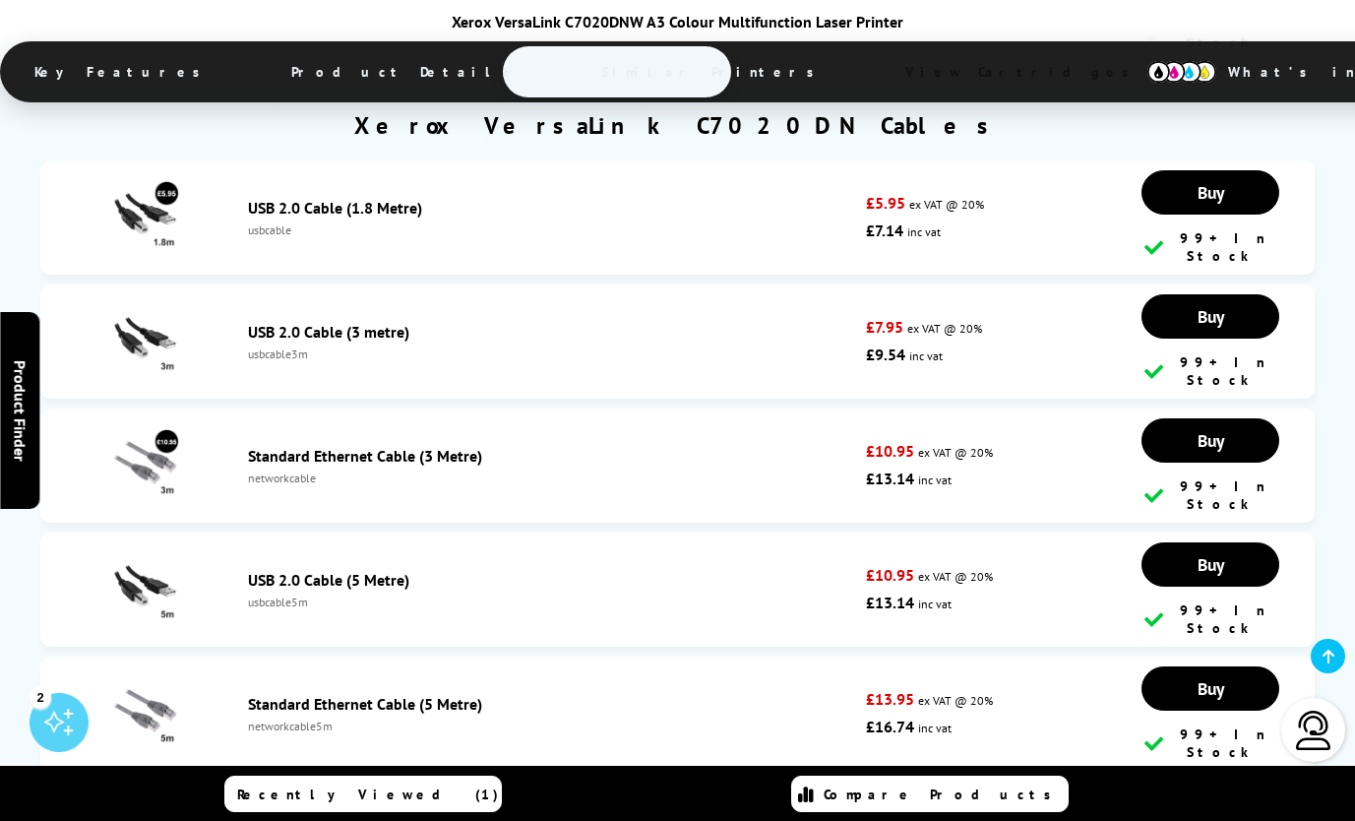
drag, startPoint x: 154, startPoint y: 422, endPoint x: 189, endPoint y: 424, distance: 35.5
type textarea "rinter"
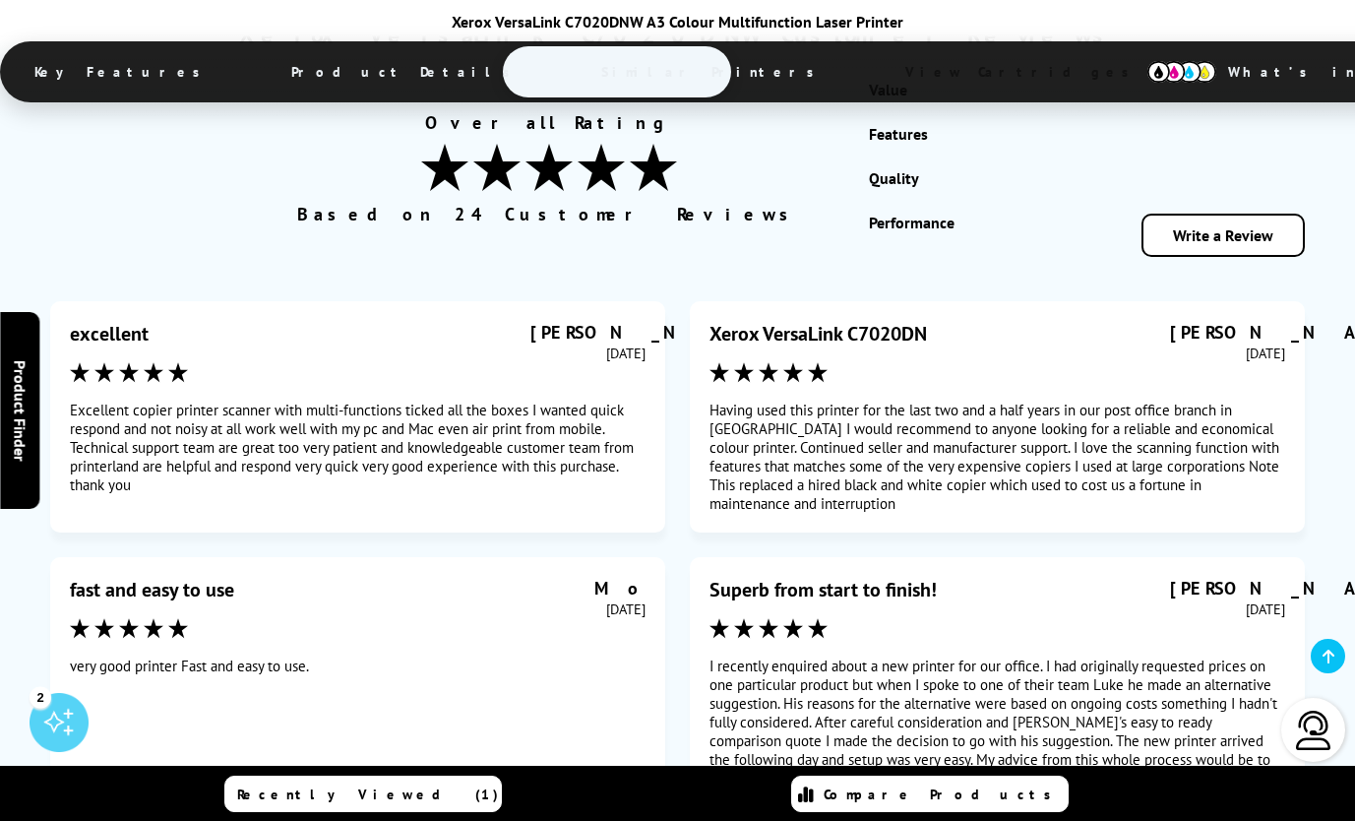
scroll to position [15091, 0]
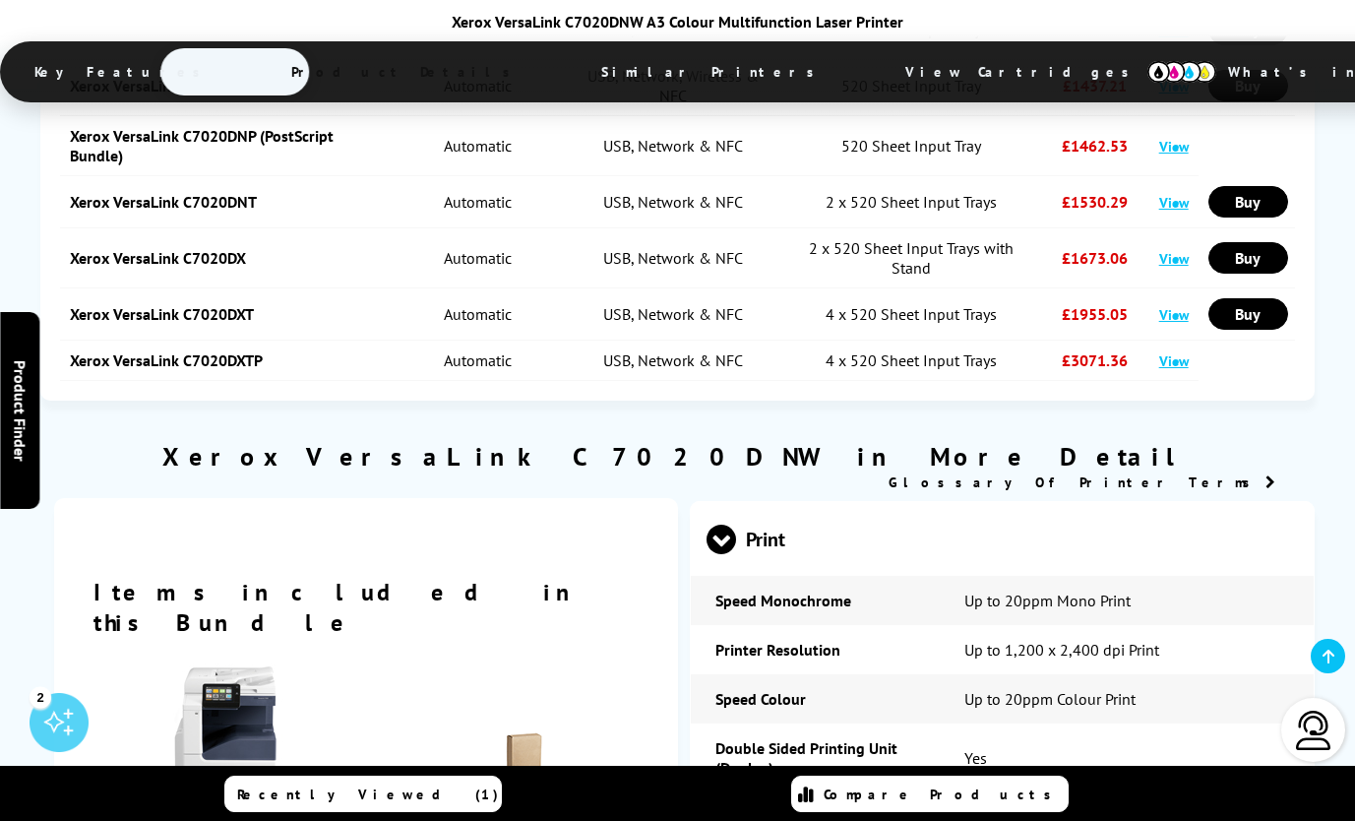
scroll to position [3182, 0]
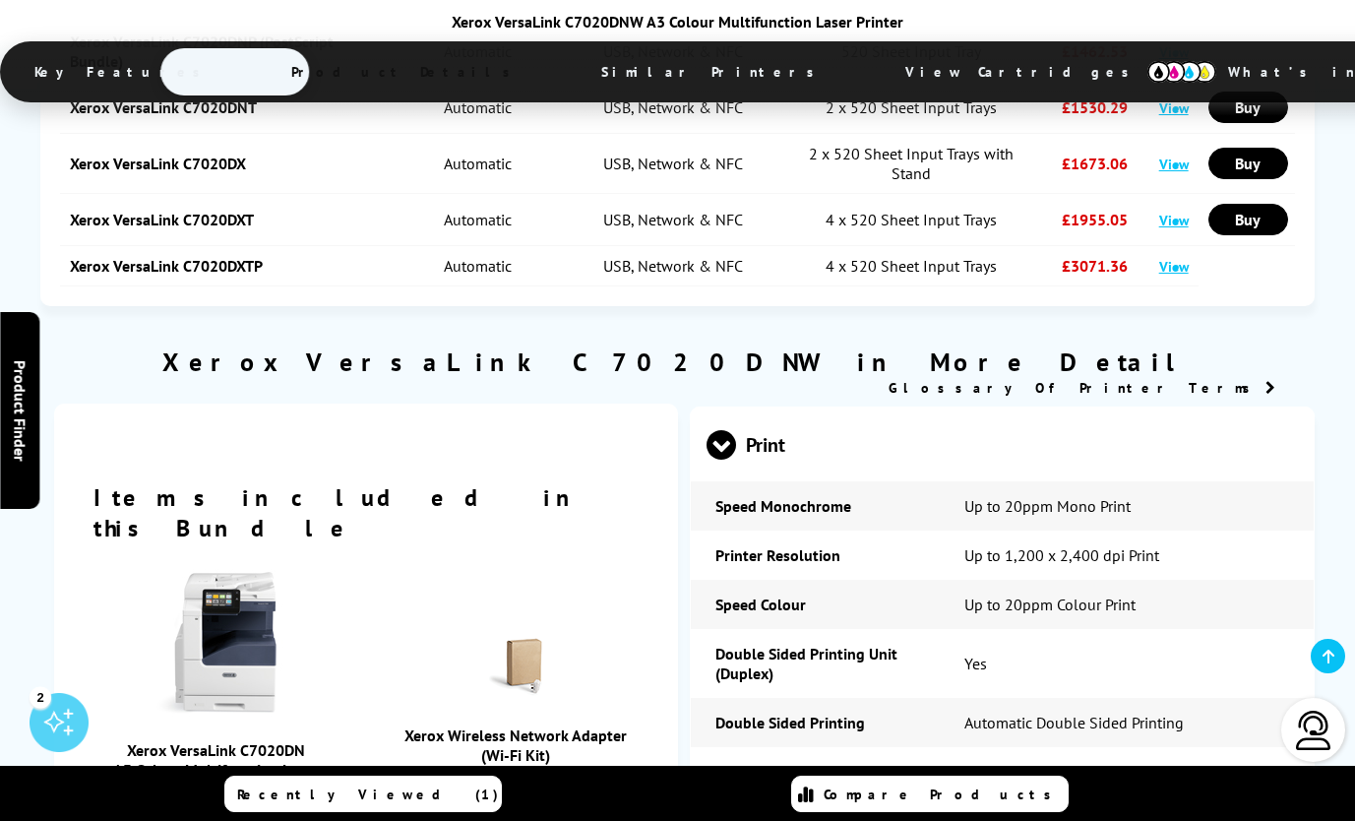
click at [227, 740] on link "Xerox VersaLink C7020DN A3 Colour Multifunction Laser Printer" at bounding box center [216, 769] width 206 height 59
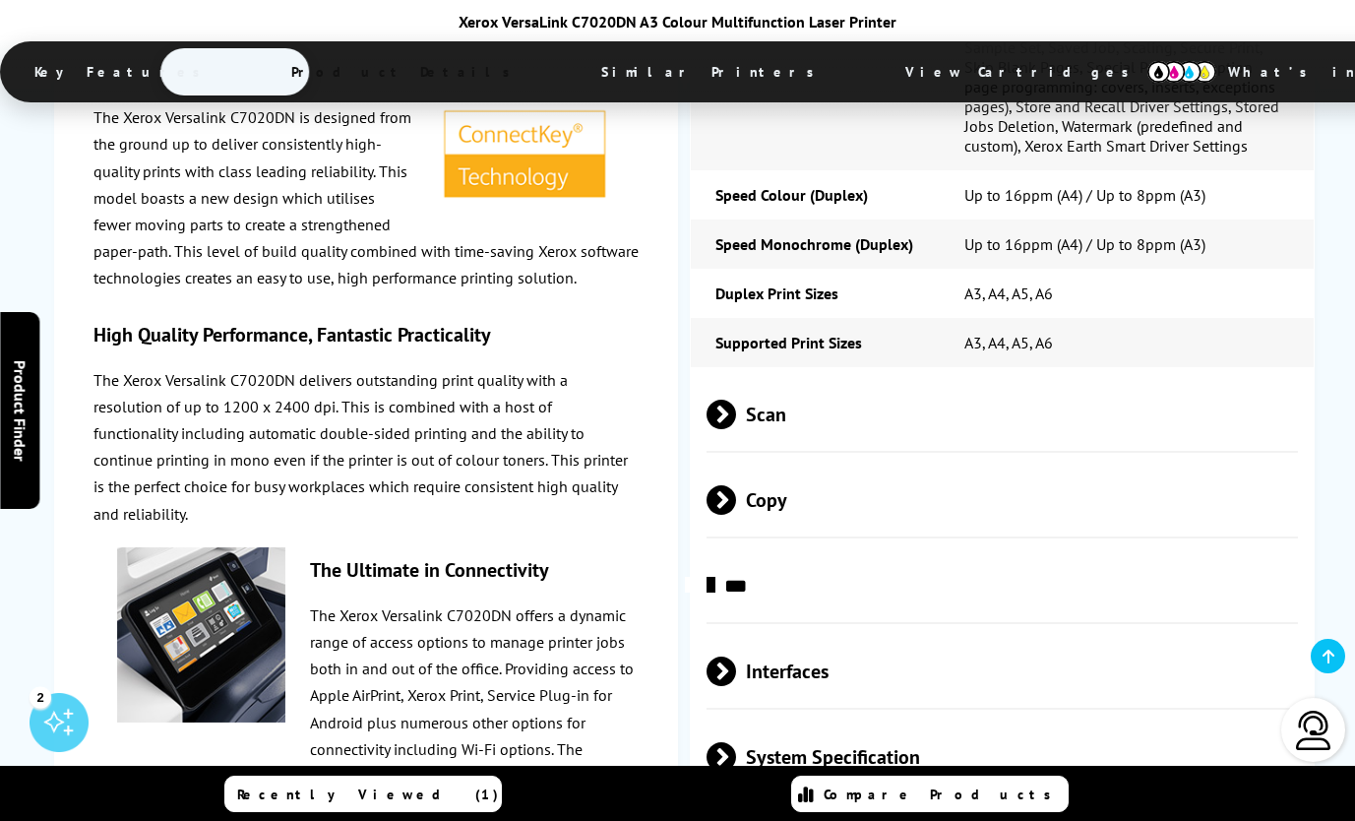
scroll to position [4921, 0]
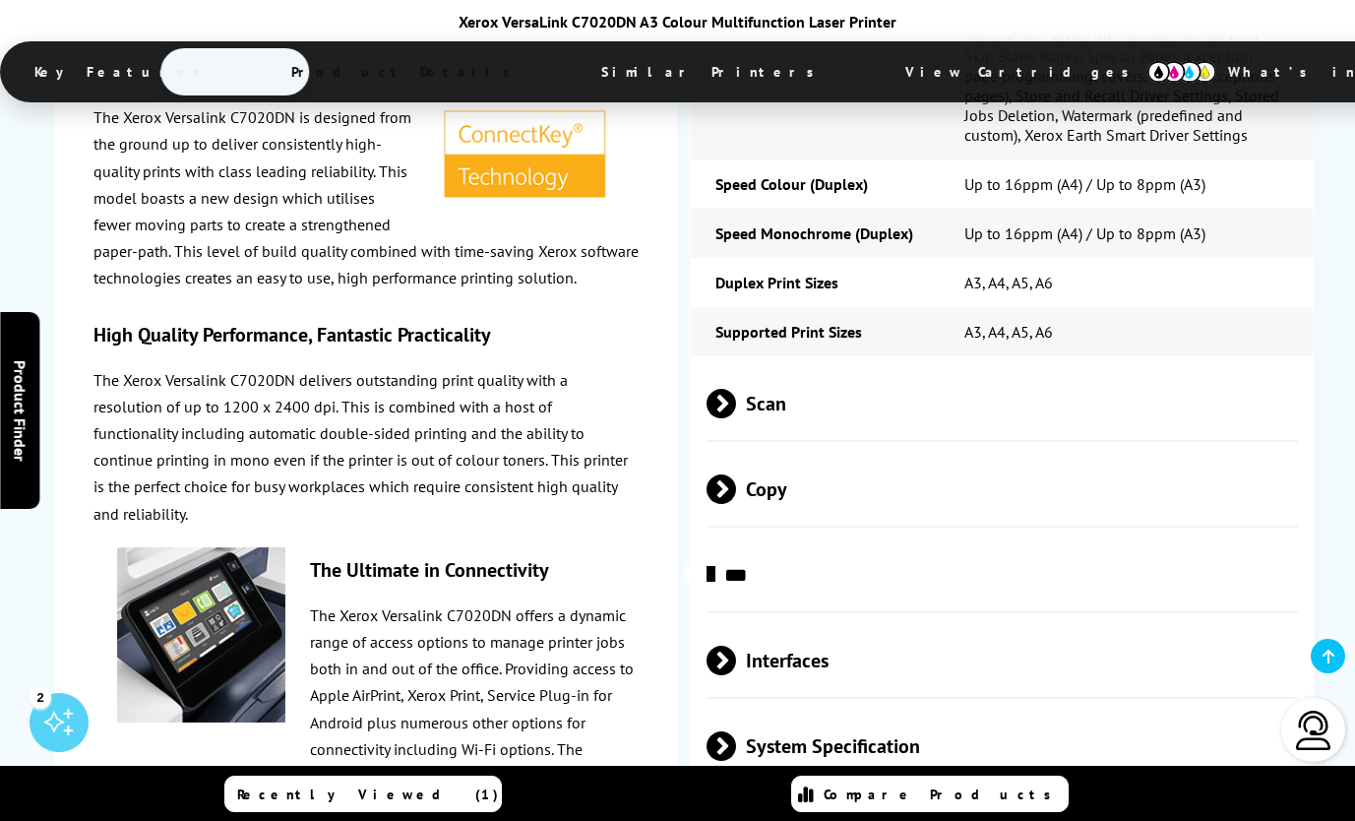
click at [773, 623] on span "Interfaces" at bounding box center [1003, 660] width 592 height 74
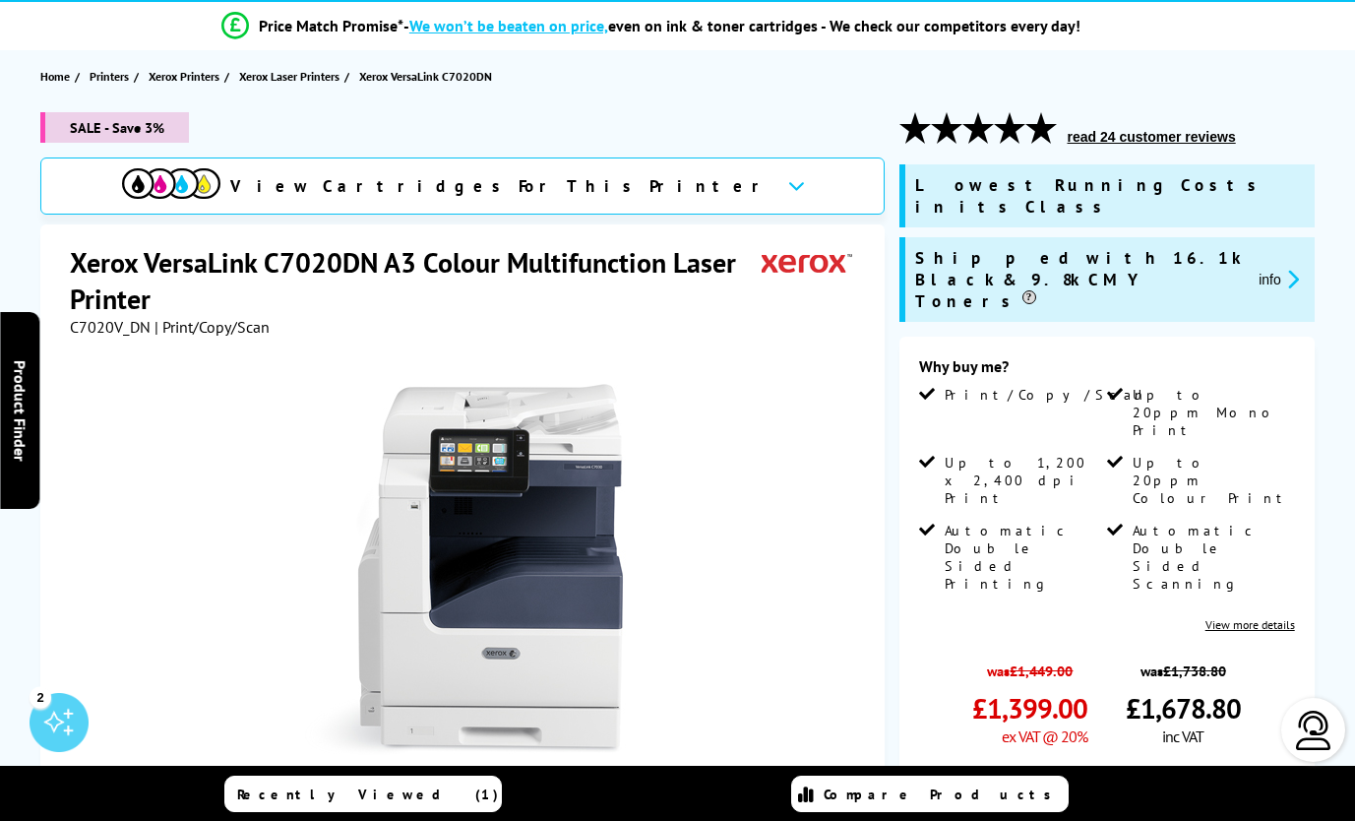
scroll to position [0, 0]
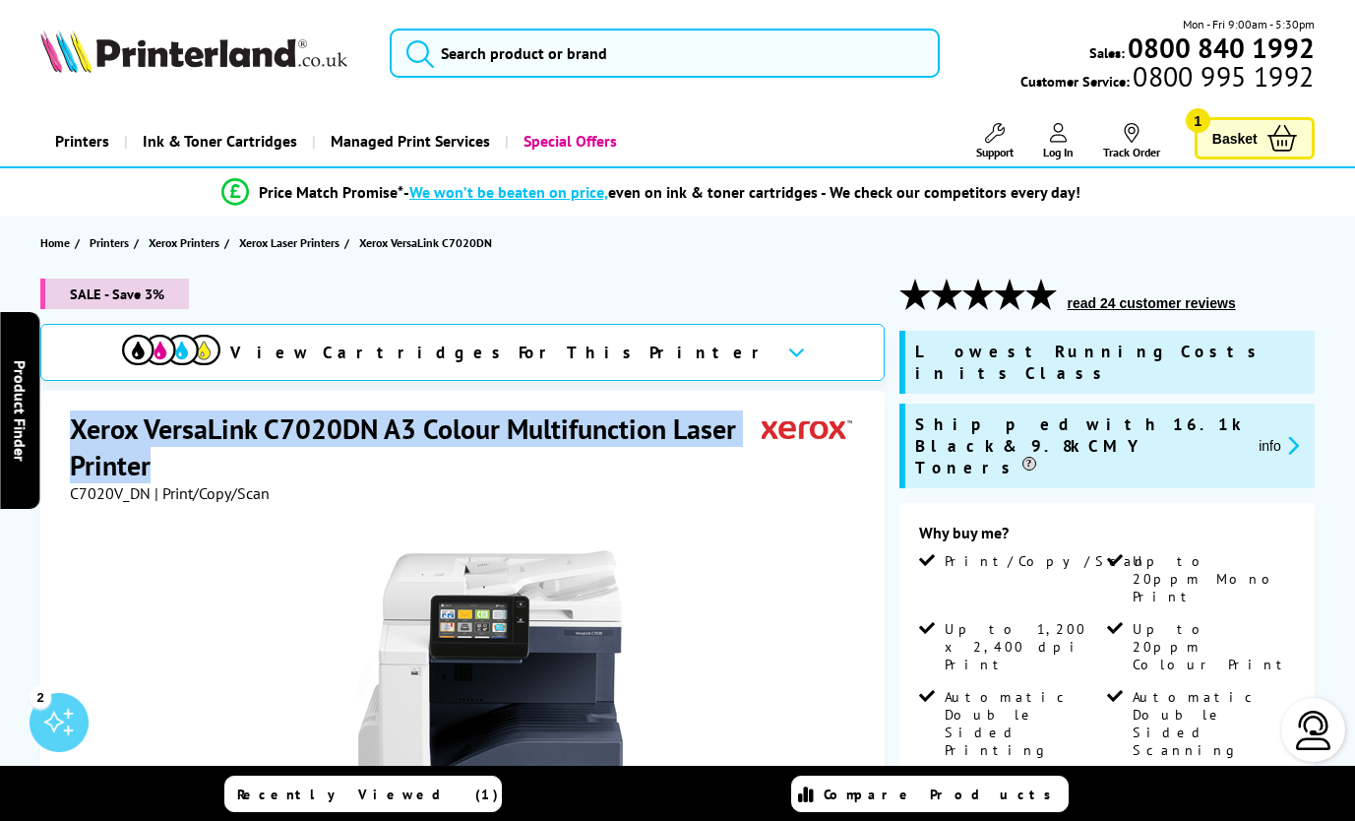
drag, startPoint x: 74, startPoint y: 423, endPoint x: 724, endPoint y: 451, distance: 651.2
type textarea "Xerox VersaLink C7020DN A3 Colour Multifunction Laser Printer"
click at [724, 451] on h1 "Xerox VersaLink C7020DN A3 Colour Multifunction Laser Printer" at bounding box center [415, 446] width 691 height 73
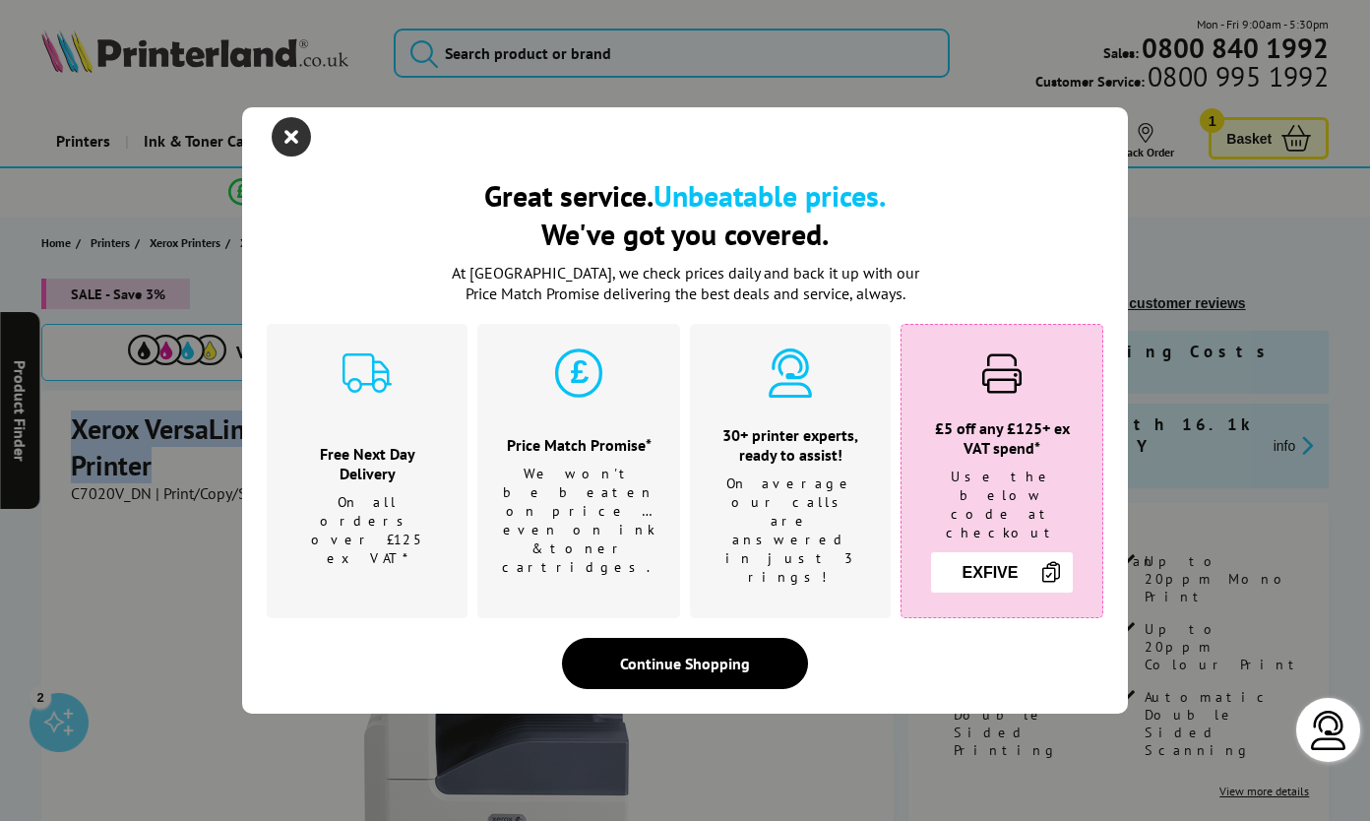
click at [288, 156] on icon "close modal" at bounding box center [291, 136] width 39 height 39
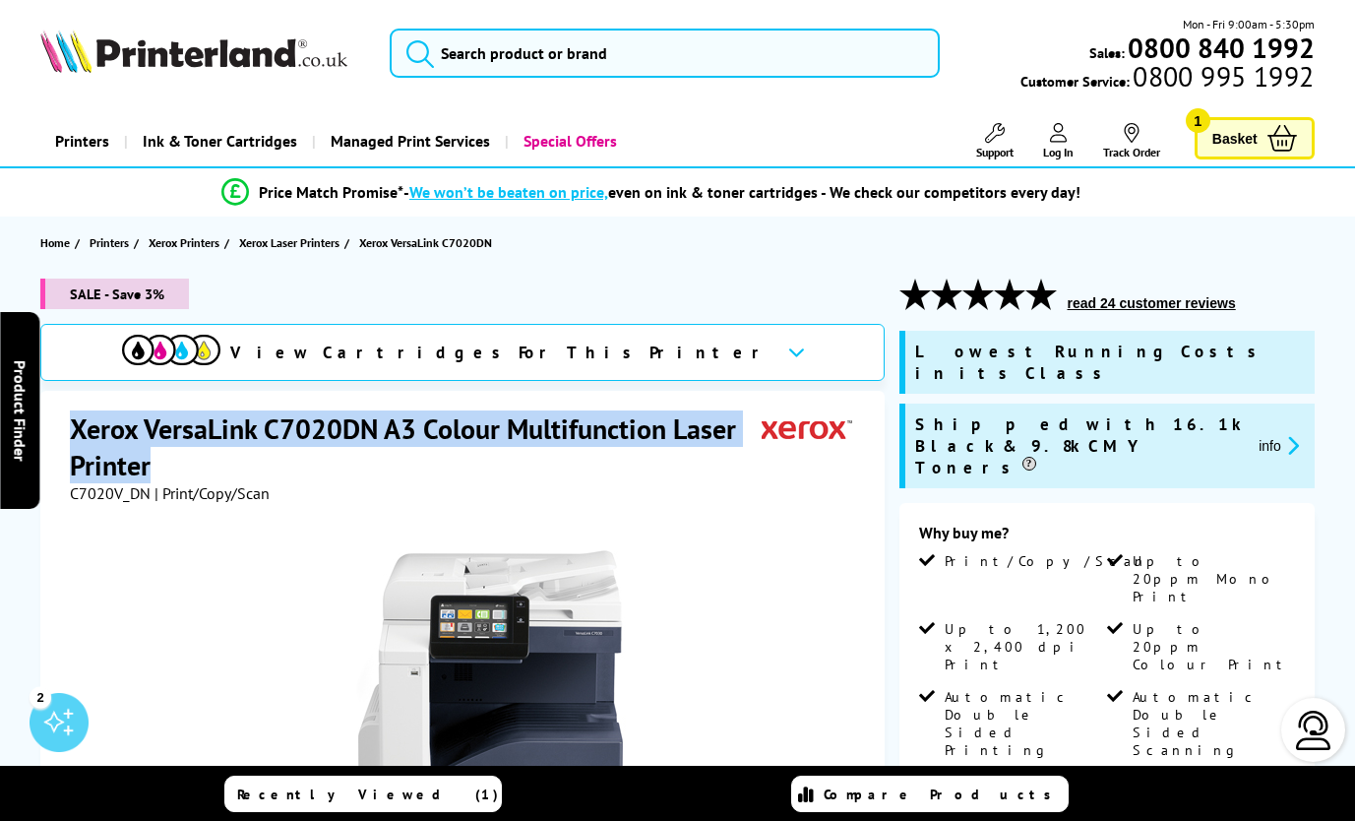
copy h1 "Xerox VersaLink C7020DN A3 Colour Multifunction Laser Printer"
click at [475, 441] on h1 "Xerox VersaLink C7020DN A3 Colour Multifunction Laser Printer" at bounding box center [415, 446] width 691 height 73
click at [468, 422] on h1 "Xerox VersaLink C7020DN A3 Colour Multifunction Laser Printer" at bounding box center [415, 446] width 691 height 73
click at [460, 403] on div "Xerox VersaLink C7020DN A3 Colour Multifunction Laser Printer C7020V_DN | Print…" at bounding box center [461, 831] width 843 height 881
